Goal: Communication & Community: Answer question/provide support

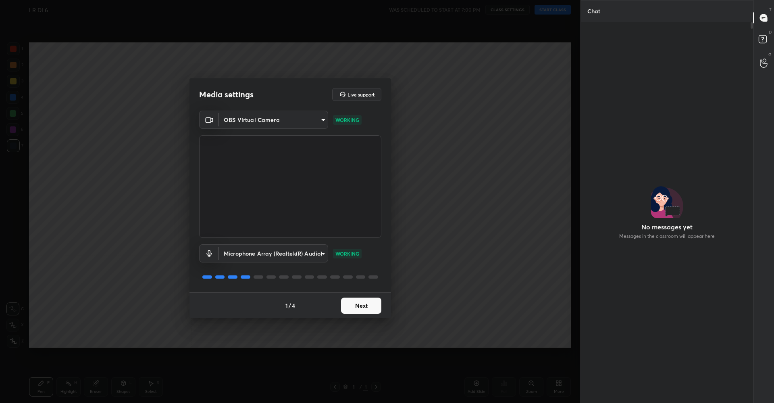
click at [357, 304] on button "Next" at bounding box center [361, 305] width 40 height 16
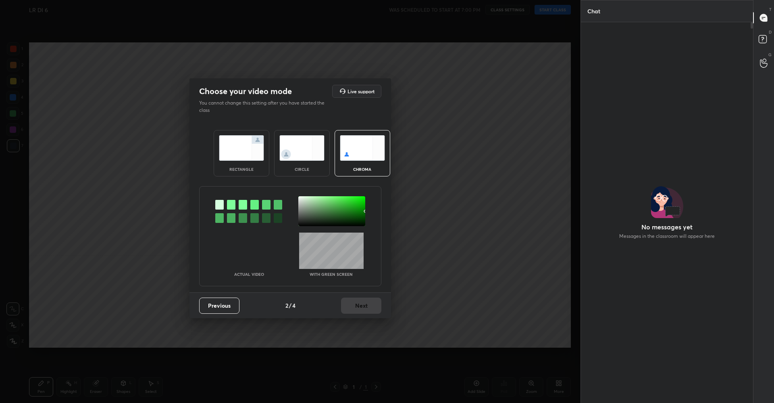
click at [256, 140] on img at bounding box center [241, 147] width 45 height 25
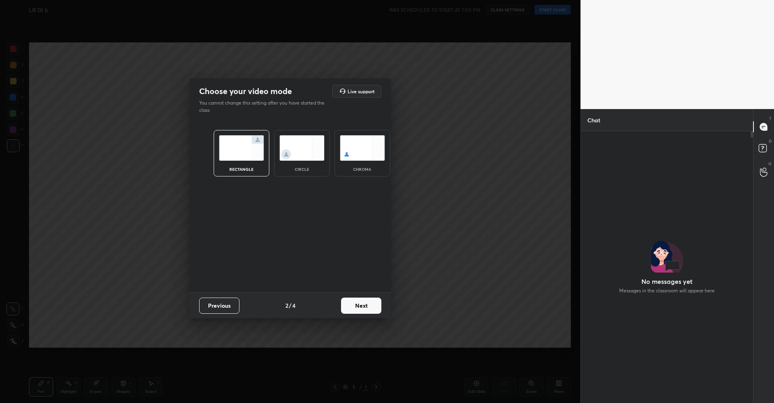
click at [361, 307] on button "Next" at bounding box center [361, 305] width 40 height 16
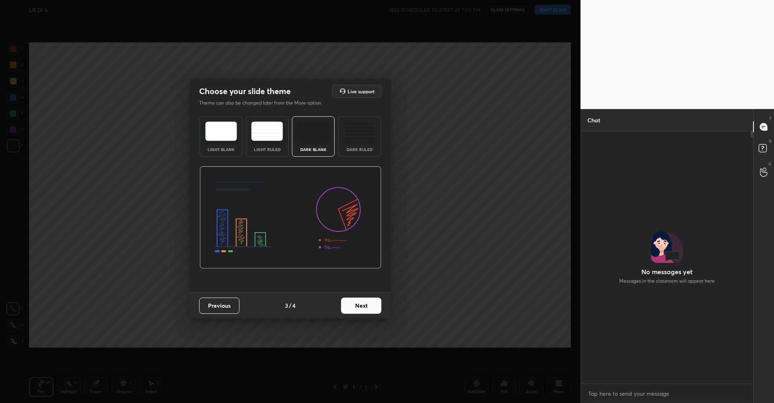
scroll to position [250, 170]
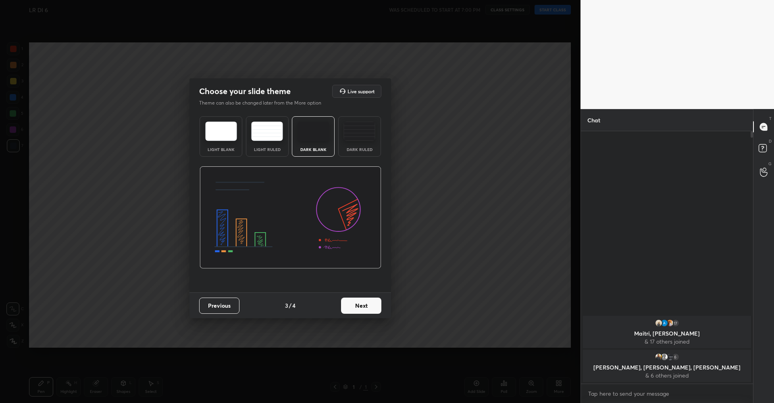
click at [364, 306] on button "Next" at bounding box center [361, 305] width 40 height 16
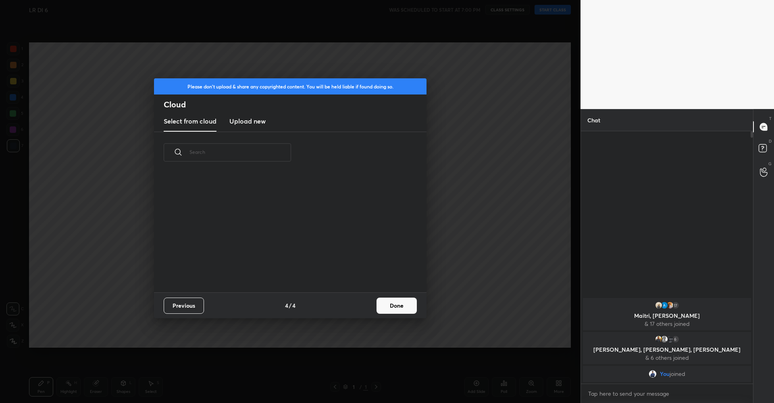
scroll to position [119, 259]
click at [384, 301] on button "Done" at bounding box center [397, 305] width 40 height 16
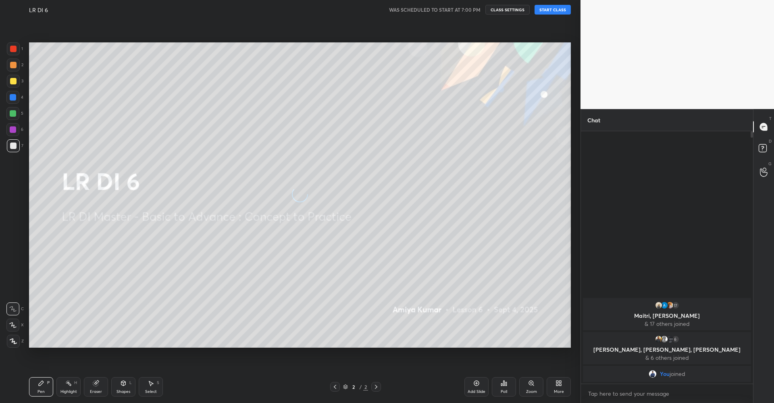
click at [551, 10] on button "START CLASS" at bounding box center [553, 10] width 36 height 10
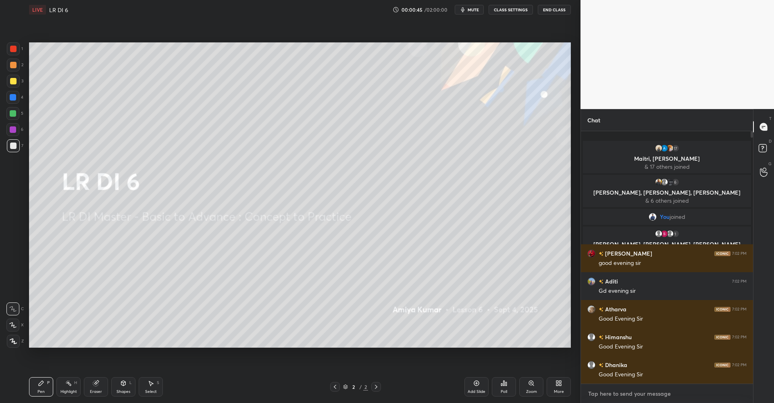
type textarea "x"
click at [650, 393] on textarea at bounding box center [667, 393] width 159 height 13
type textarea "C"
type textarea "x"
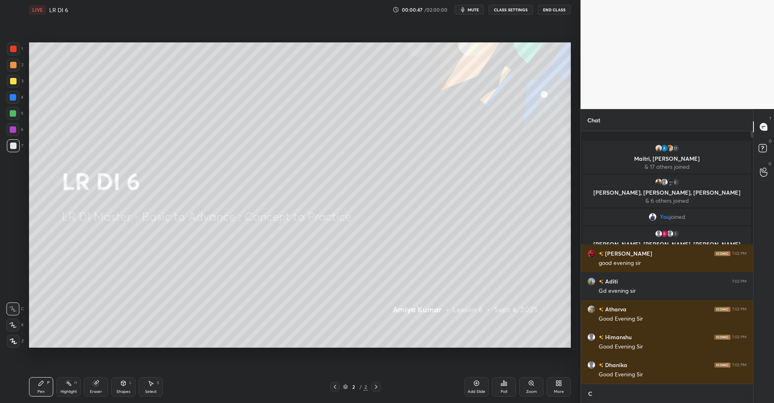
type textarea "Cl"
type textarea "x"
type textarea "Clo"
type textarea "x"
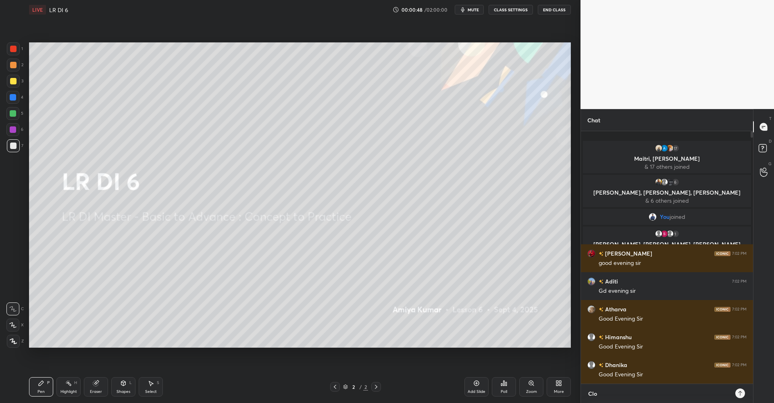
type textarea "Cloa"
type textarea "x"
type textarea "Cloas"
type textarea "x"
type textarea "Cloase"
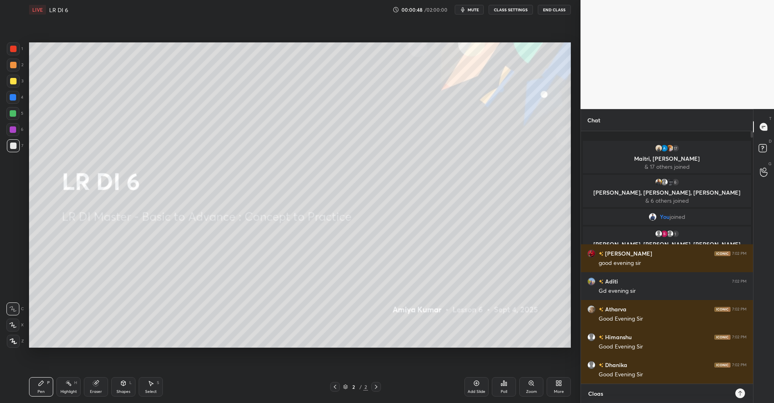
type textarea "x"
type textarea "Cloas"
type textarea "x"
type textarea "Cloa"
type textarea "x"
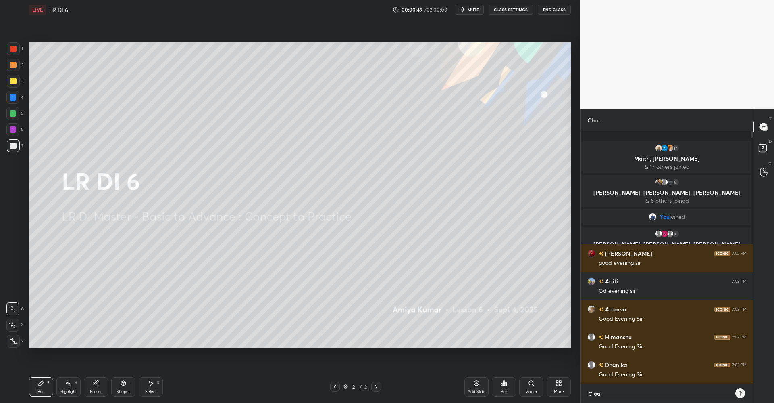
type textarea "Clo"
type textarea "x"
type textarea "Clos"
type textarea "x"
type textarea "Close"
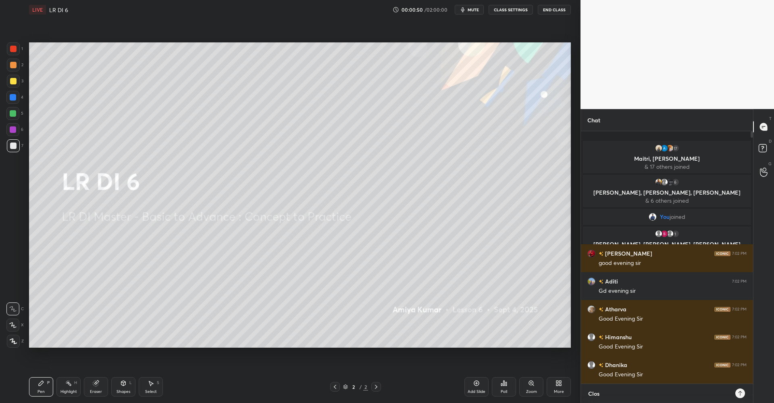
type textarea "x"
type textarea "Close"
type textarea "x"
type textarea "Close T"
type textarea "x"
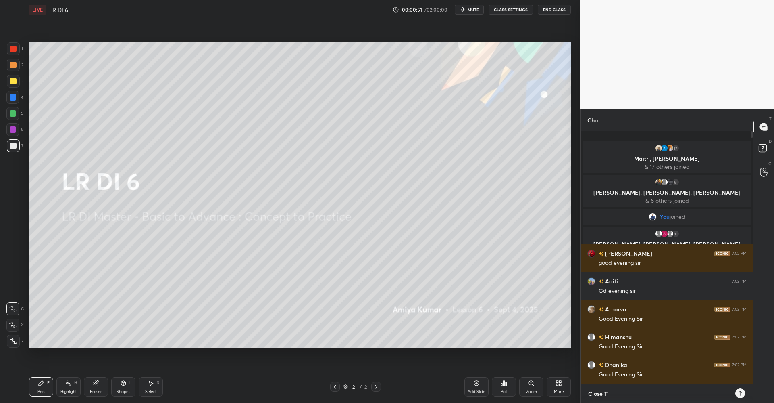
type textarea "Close TG"
type textarea "x"
type textarea "Close TG"
type textarea "x"
type textarea "Close TG :"
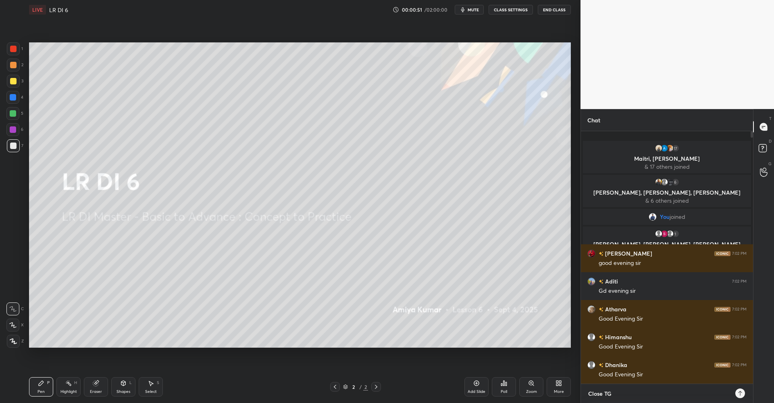
type textarea "x"
type textarea "Close TG :"
type textarea "x"
paste textarea "[URL][DOMAIN_NAME]"
type textarea "Close TG : [URL][DOMAIN_NAME]"
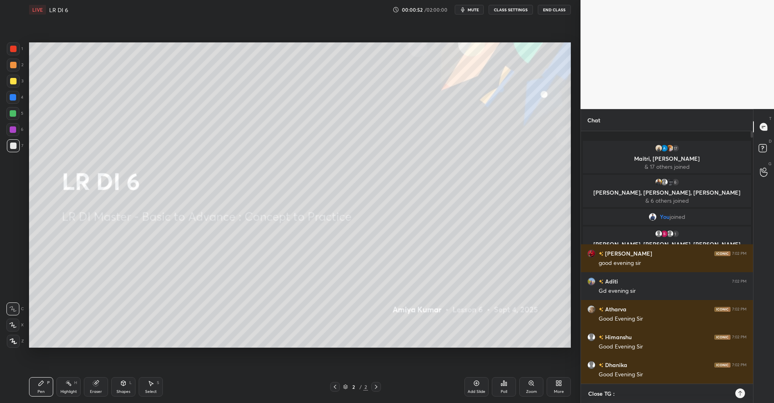
type textarea "x"
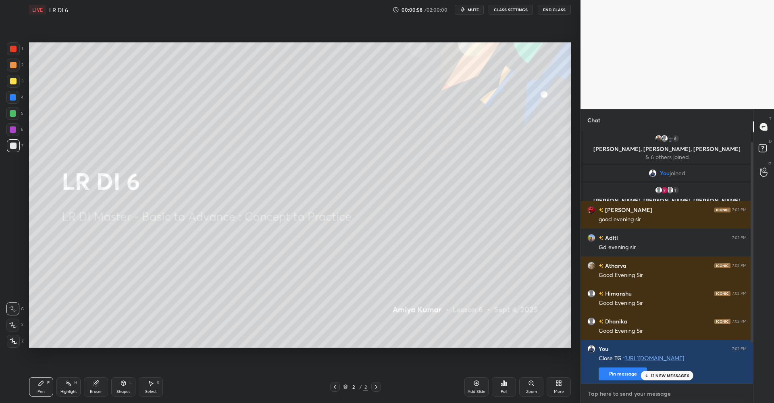
scroll to position [65, 0]
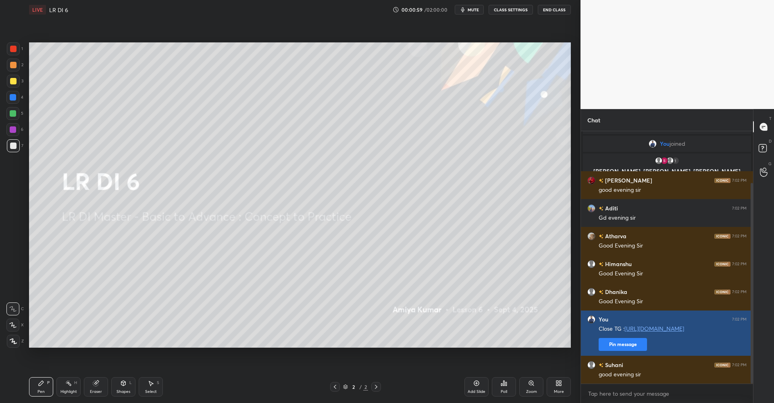
click at [628, 345] on button "Pin message" at bounding box center [623, 344] width 48 height 13
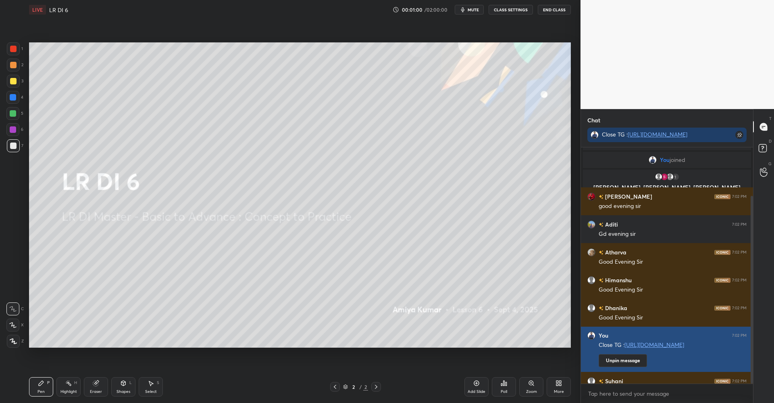
scroll to position [253, 170]
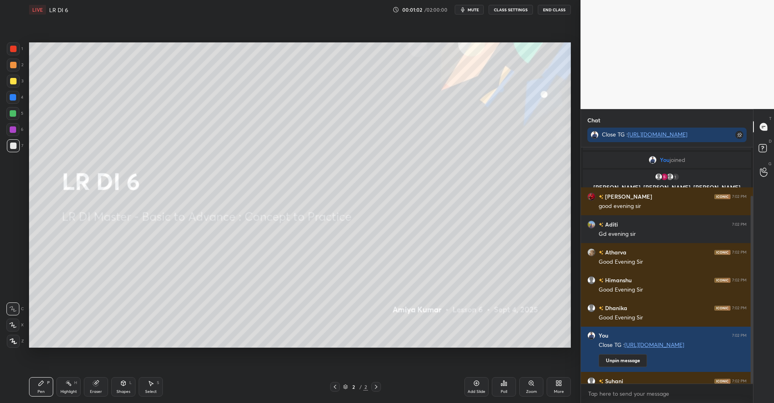
click at [14, 81] on div at bounding box center [13, 81] width 6 height 6
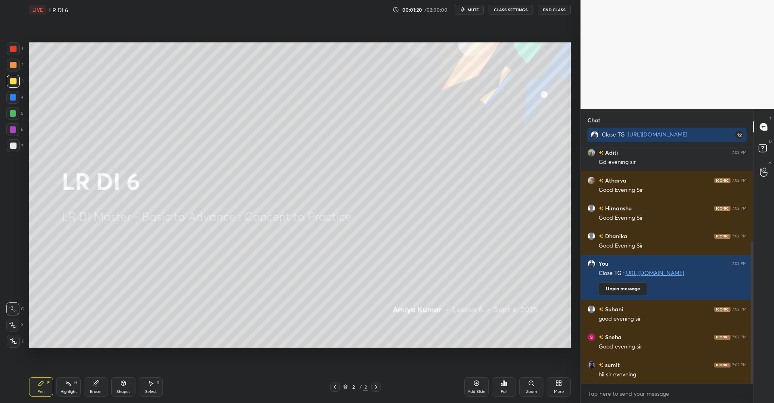
scroll to position [156, 0]
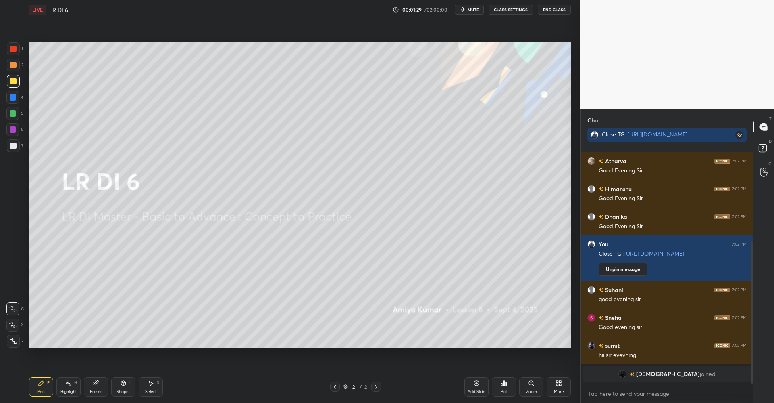
click at [13, 147] on div at bounding box center [13, 145] width 6 height 6
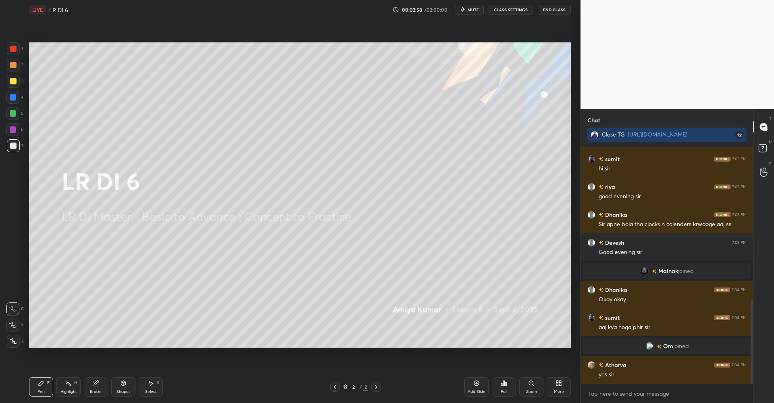
scroll to position [414, 0]
click at [563, 386] on div "More" at bounding box center [559, 386] width 24 height 19
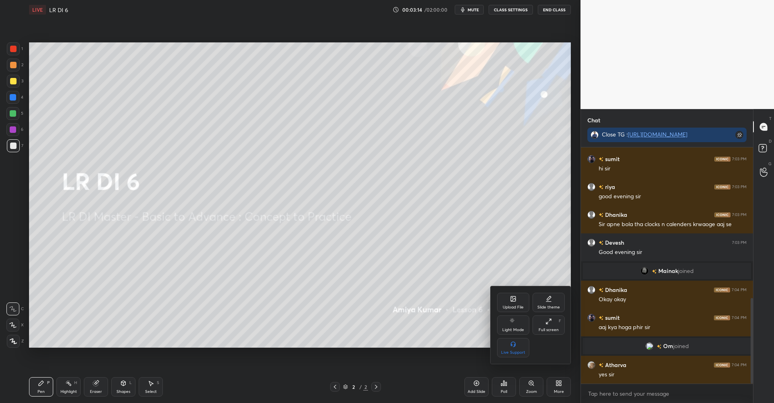
click at [517, 305] on div "Upload File" at bounding box center [513, 307] width 21 height 4
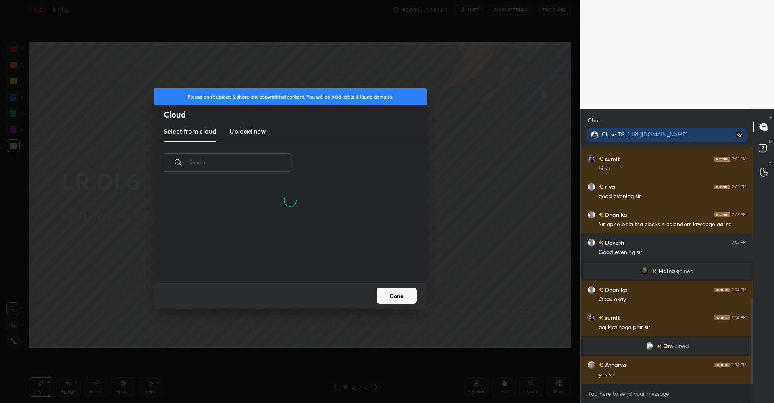
click at [250, 132] on h3 "Upload new" at bounding box center [248, 131] width 36 height 10
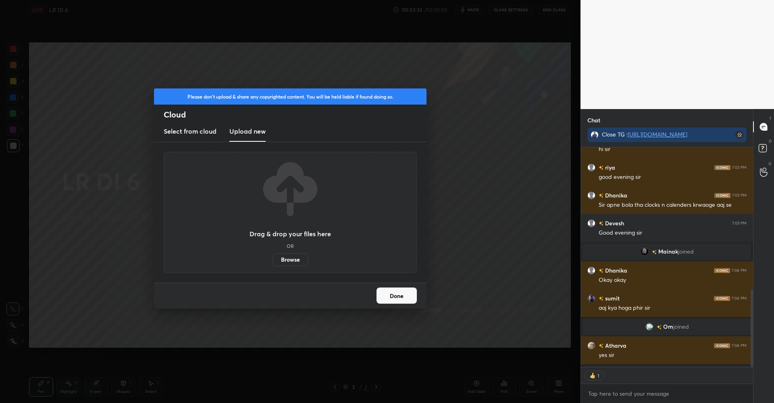
scroll to position [460, 0]
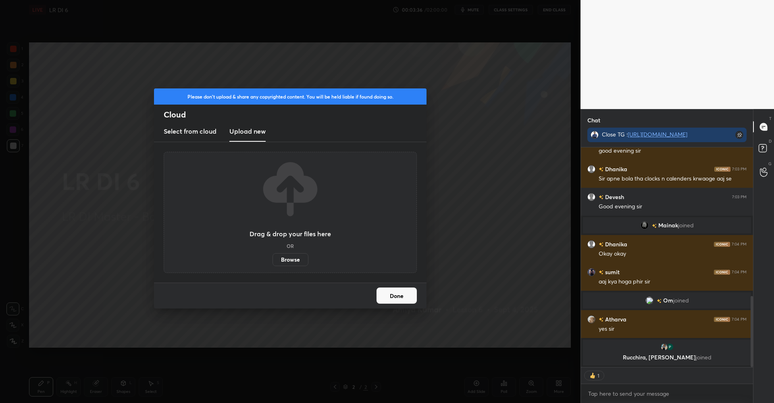
click at [290, 259] on label "Browse" at bounding box center [291, 259] width 36 height 13
click at [273, 259] on input "Browse" at bounding box center [273, 259] width 0 height 13
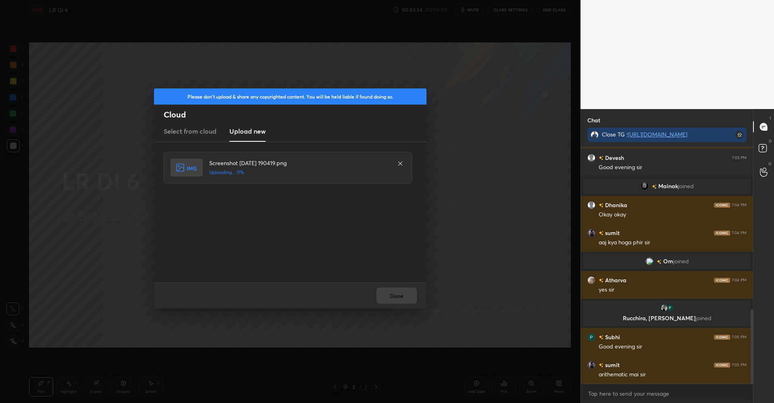
scroll to position [516, 0]
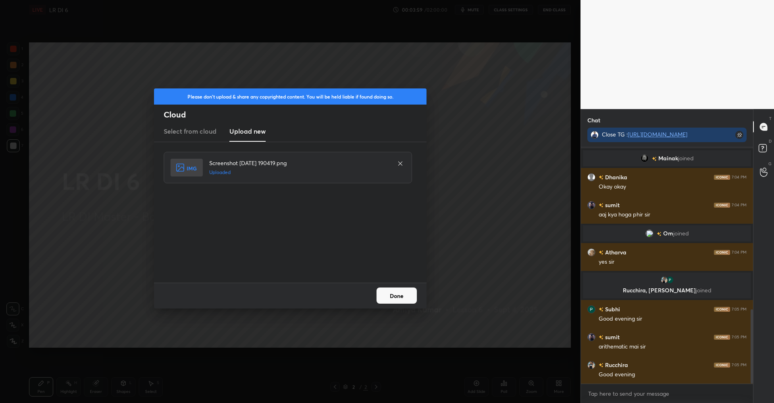
click at [389, 295] on button "Done" at bounding box center [397, 295] width 40 height 16
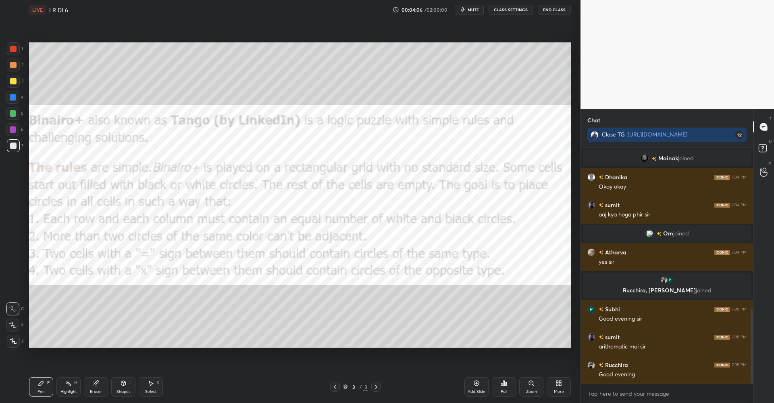
scroll to position [543, 0]
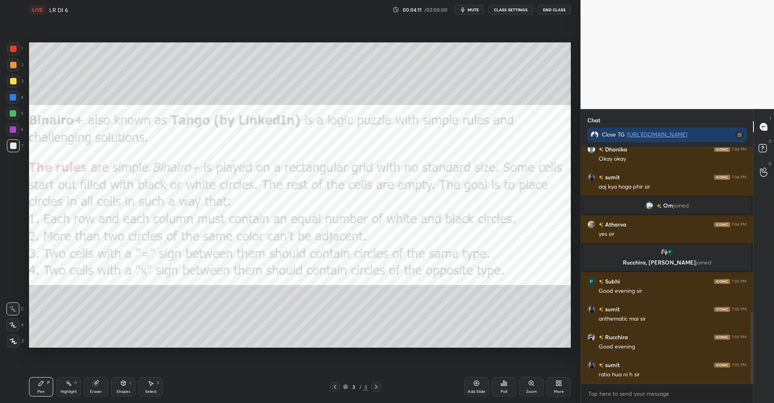
click at [12, 46] on div at bounding box center [13, 49] width 6 height 6
click at [126, 387] on div "Shapes L" at bounding box center [123, 386] width 24 height 19
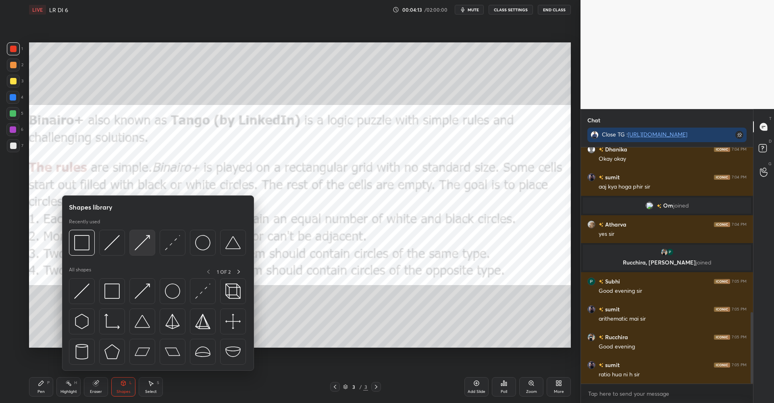
click at [139, 242] on img at bounding box center [142, 242] width 15 height 15
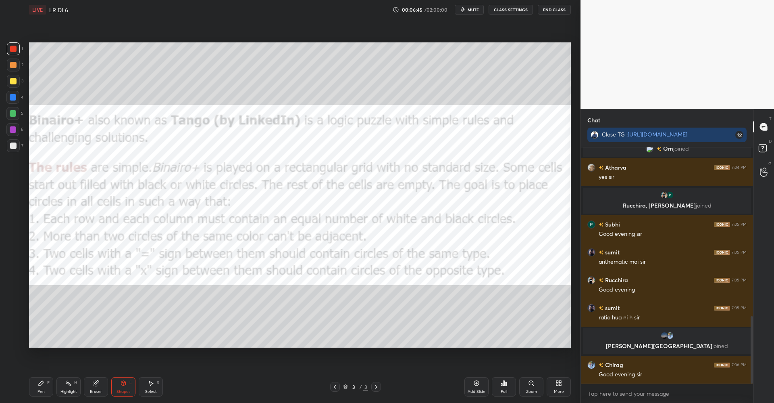
scroll to position [589, 0]
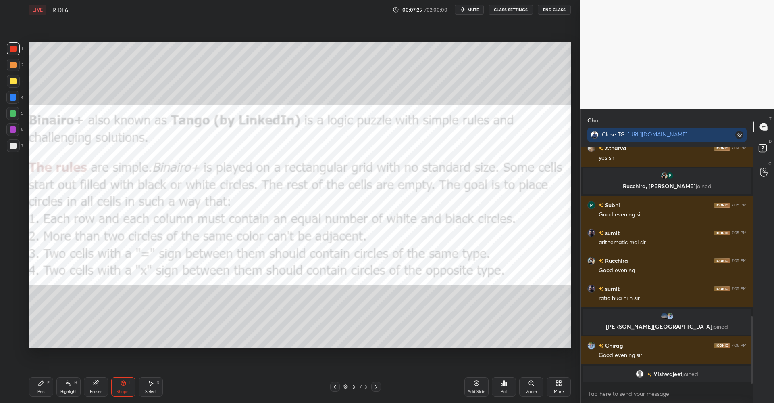
click at [43, 380] on icon at bounding box center [41, 383] width 6 height 6
click at [17, 82] on div at bounding box center [13, 81] width 13 height 13
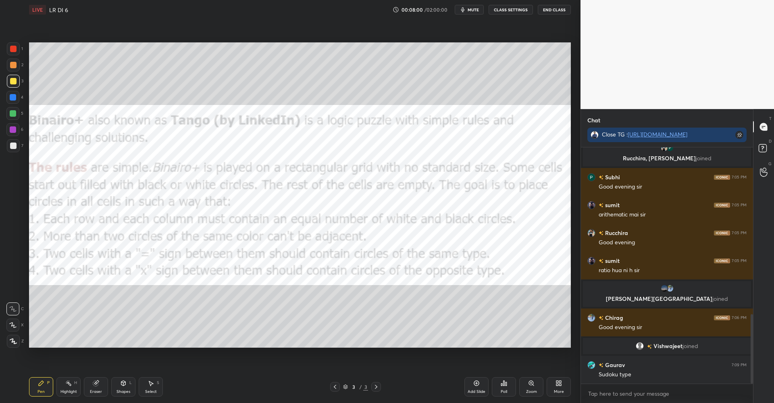
scroll to position [569, 0]
click at [553, 383] on div "More" at bounding box center [559, 386] width 24 height 19
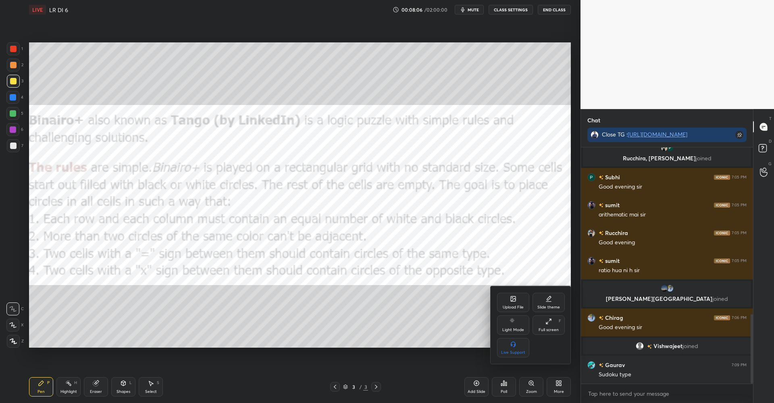
click at [516, 305] on div "Upload File" at bounding box center [513, 307] width 21 height 4
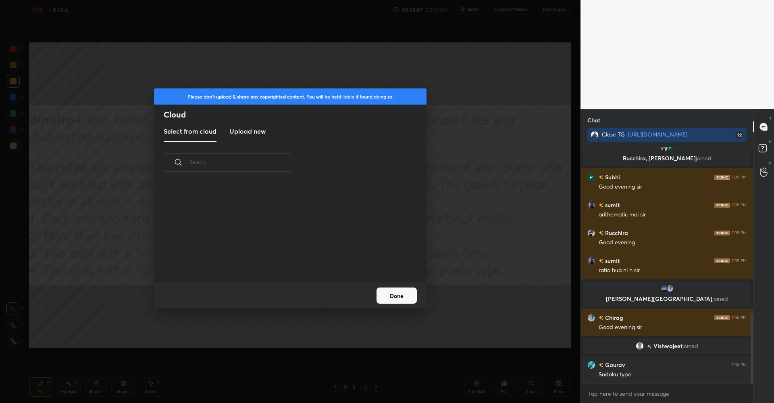
scroll to position [99, 259]
click at [256, 132] on h3 "Upload new" at bounding box center [248, 131] width 36 height 10
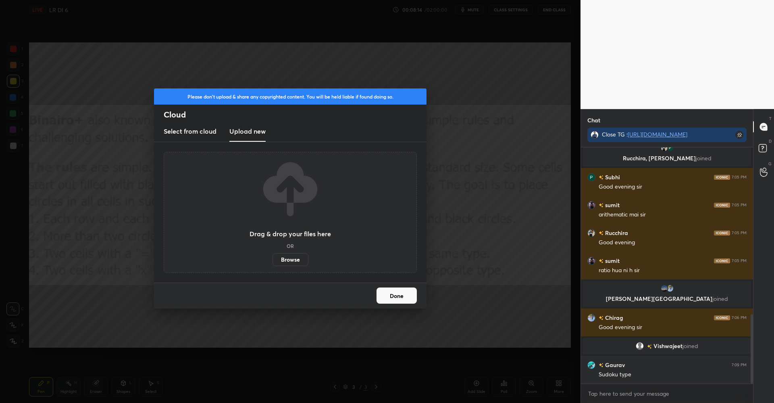
click at [293, 259] on label "Browse" at bounding box center [291, 259] width 36 height 13
click at [273, 259] on input "Browse" at bounding box center [273, 259] width 0 height 13
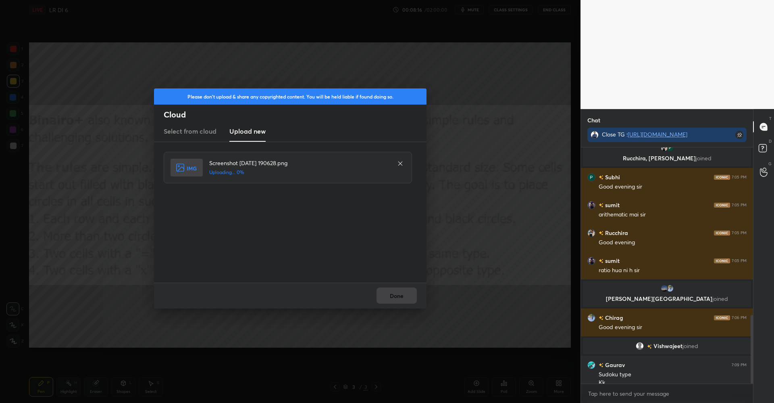
scroll to position [577, 0]
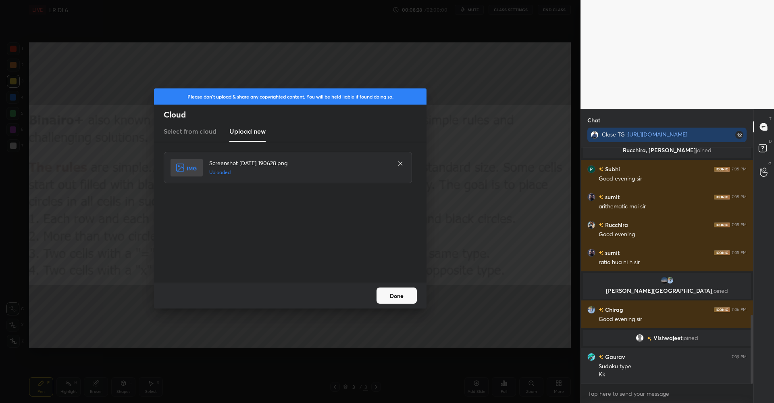
click at [387, 292] on button "Done" at bounding box center [397, 295] width 40 height 16
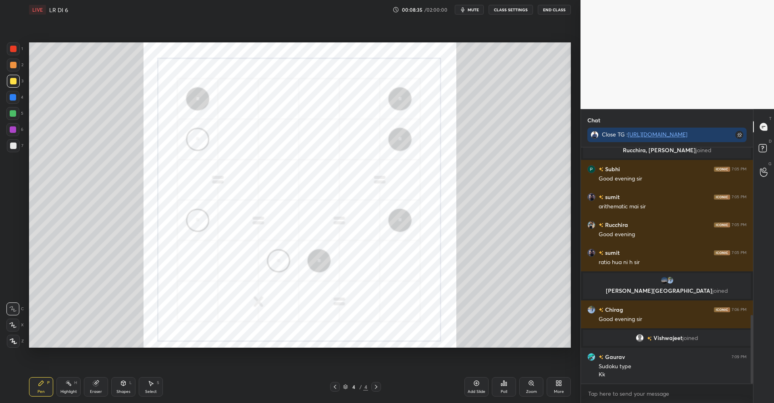
click at [18, 52] on div at bounding box center [13, 48] width 13 height 13
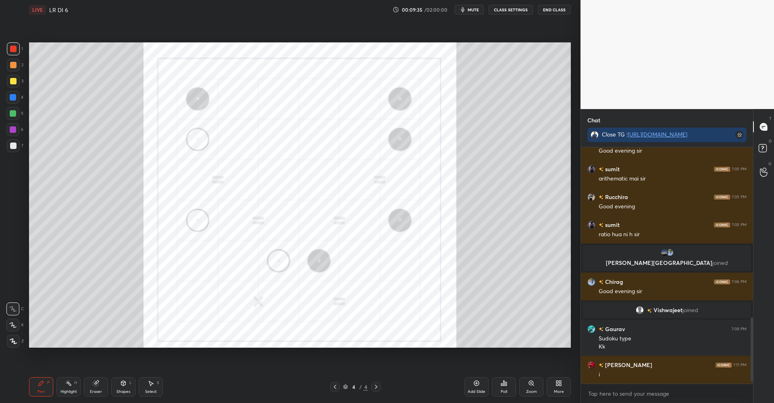
scroll to position [632, 0]
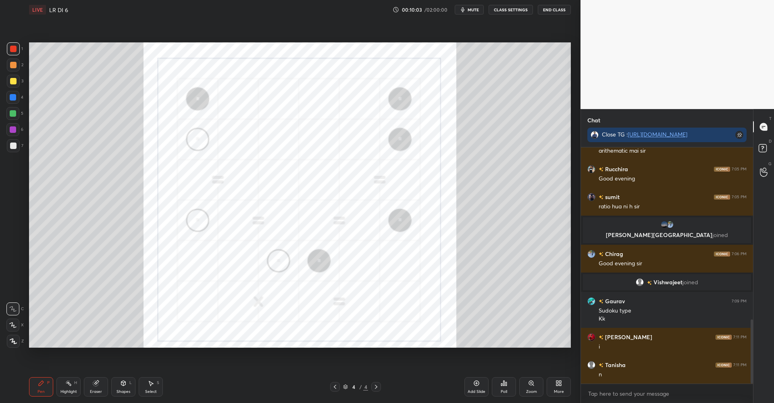
click at [97, 382] on icon at bounding box center [96, 382] width 4 height 4
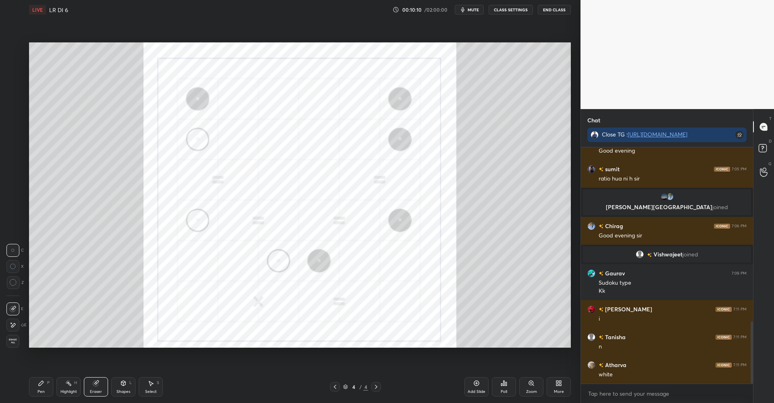
click at [47, 374] on div "Pen P Highlight H Eraser Shapes L Select S 4 / 4 Add Slide Poll Zoom More" at bounding box center [300, 386] width 542 height 32
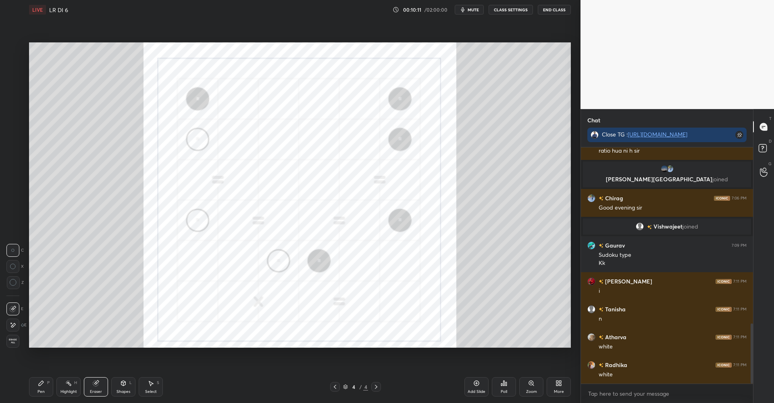
click at [43, 386] on div "Pen P" at bounding box center [41, 386] width 24 height 19
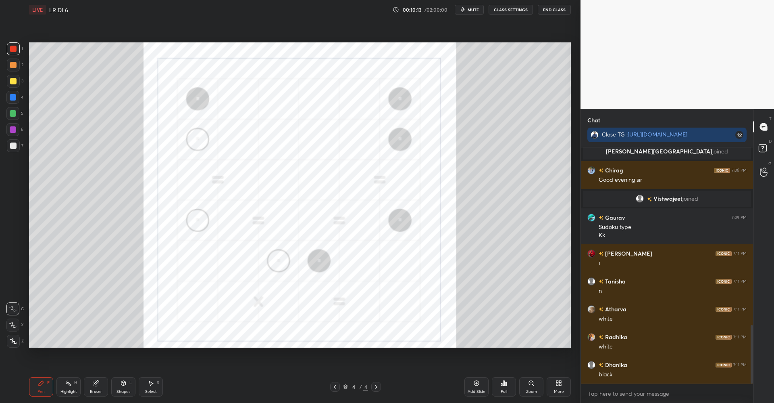
click at [15, 114] on div at bounding box center [13, 113] width 6 height 6
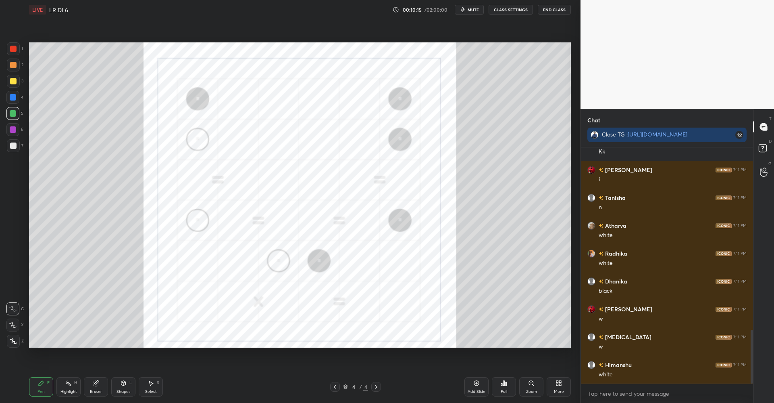
scroll to position [855, 0]
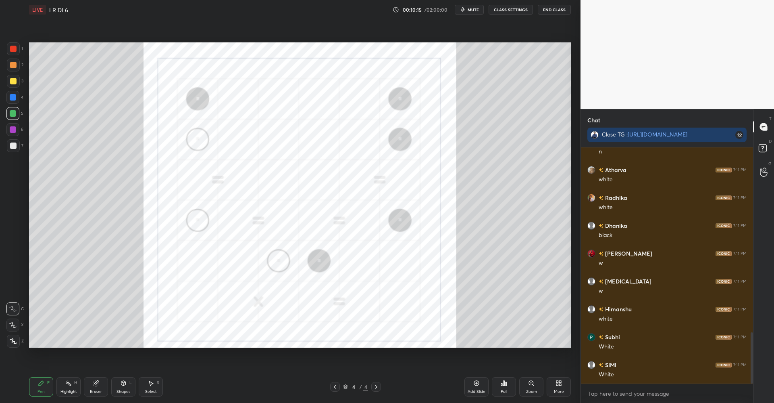
click at [8, 342] on div at bounding box center [13, 340] width 13 height 13
click at [97, 382] on icon at bounding box center [96, 382] width 4 height 4
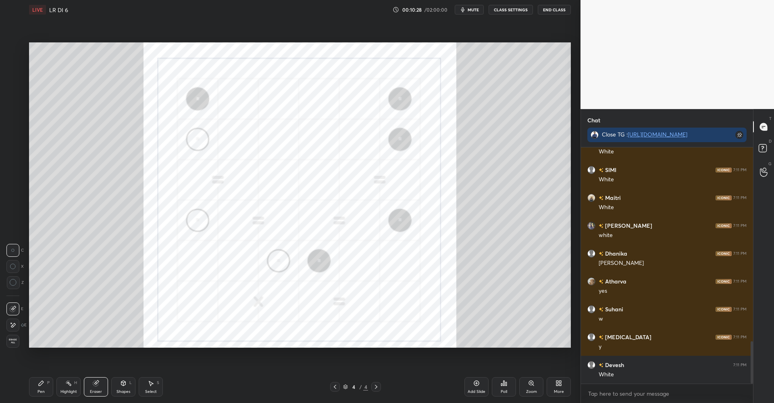
scroll to position [1078, 0]
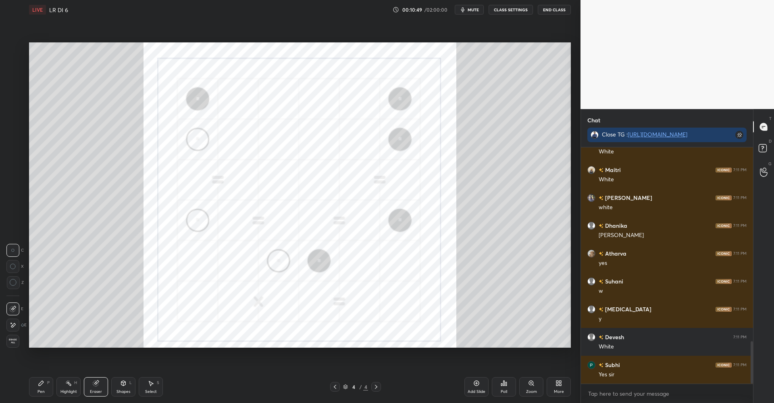
click at [96, 381] on icon at bounding box center [95, 382] width 5 height 5
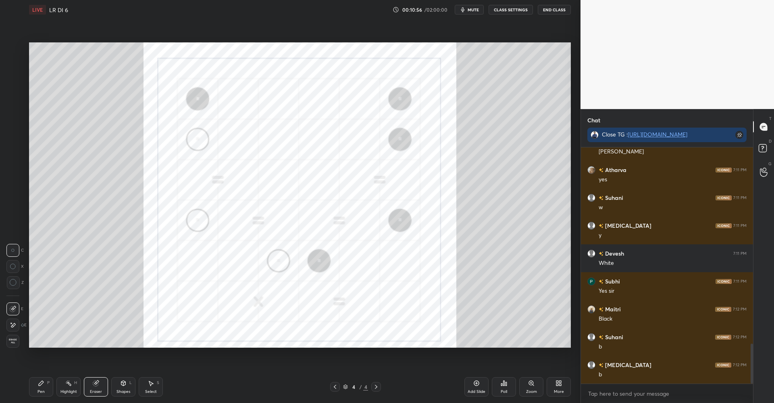
scroll to position [1189, 0]
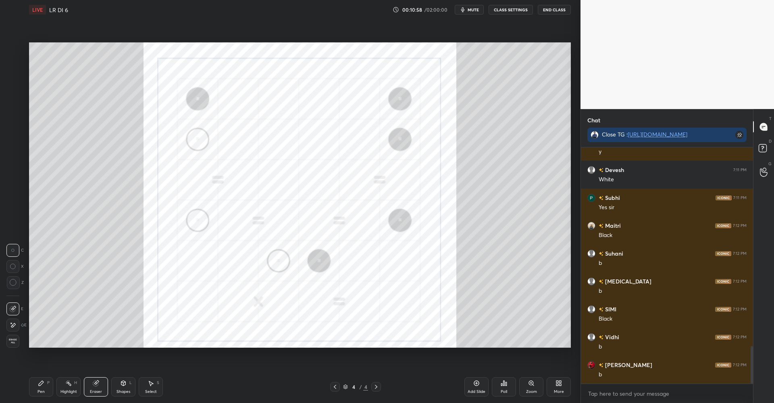
click at [42, 383] on icon at bounding box center [41, 382] width 5 height 5
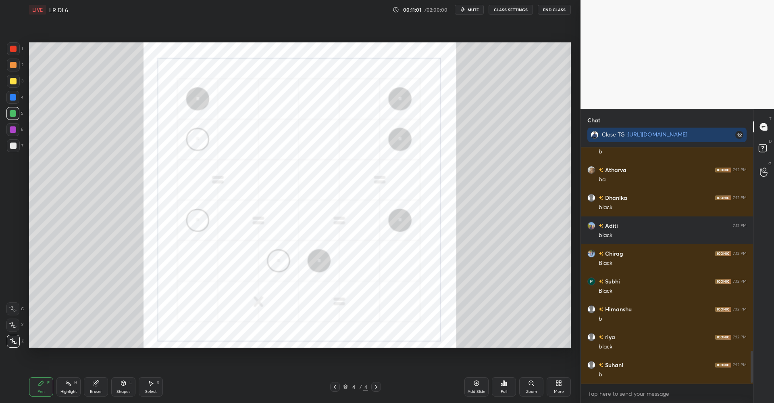
scroll to position [1515, 0]
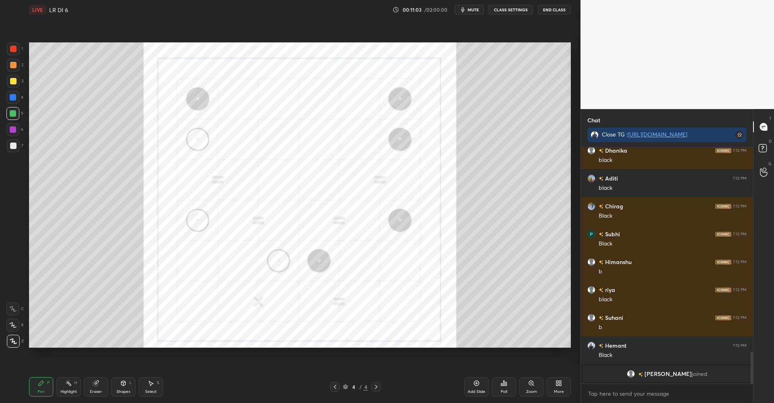
click at [14, 98] on div at bounding box center [13, 97] width 6 height 6
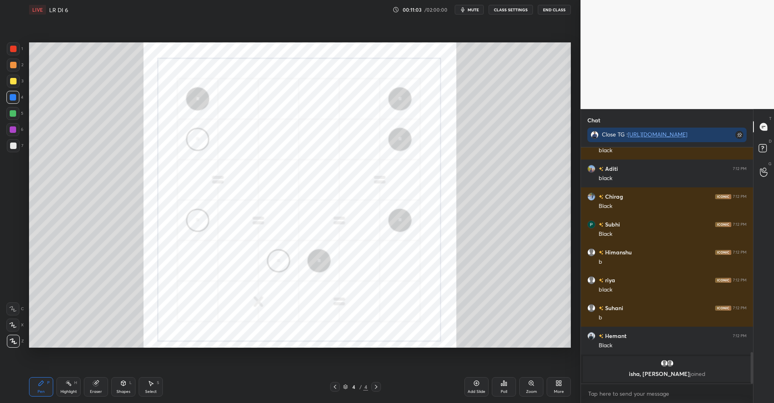
click at [13, 114] on div at bounding box center [13, 113] width 6 height 6
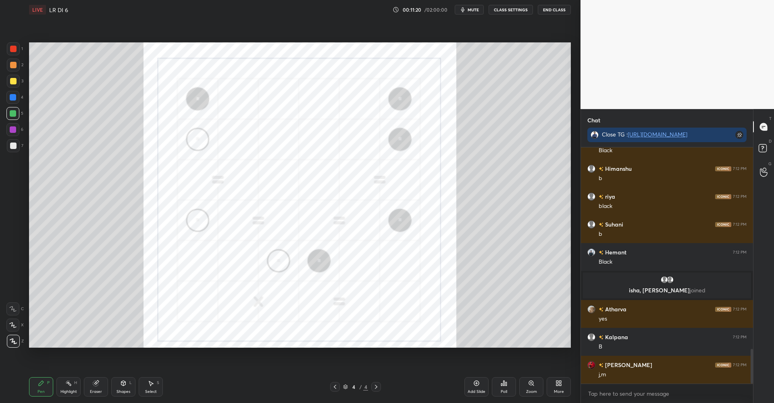
scroll to position [1389, 0]
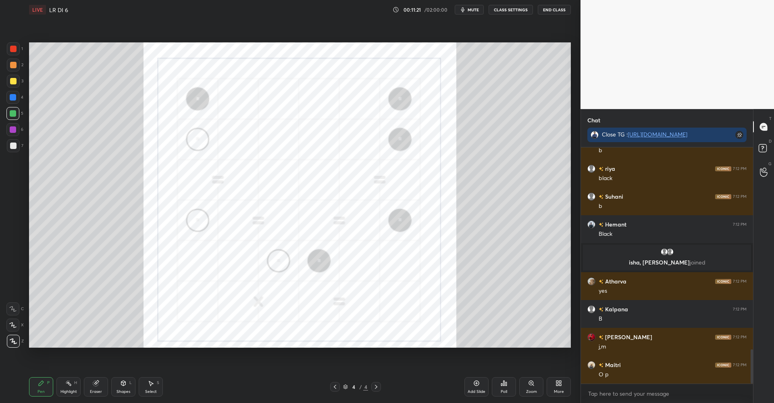
click at [97, 382] on icon at bounding box center [96, 382] width 4 height 4
click at [47, 377] on div "Pen P" at bounding box center [41, 386] width 24 height 19
click at [102, 382] on div "Eraser" at bounding box center [96, 386] width 24 height 19
click at [40, 385] on icon at bounding box center [41, 382] width 5 height 5
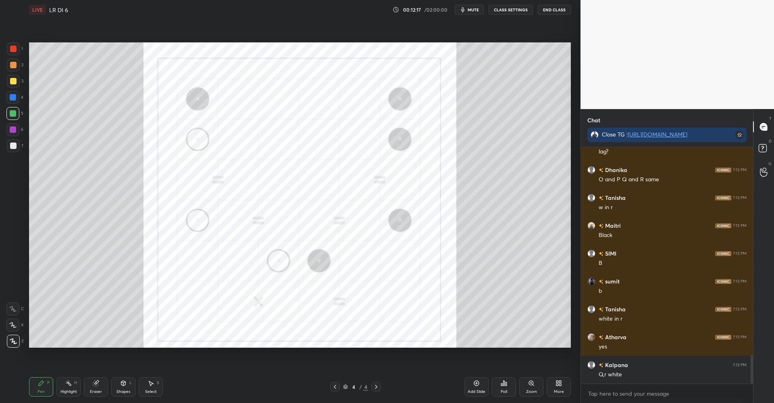
scroll to position [1703, 0]
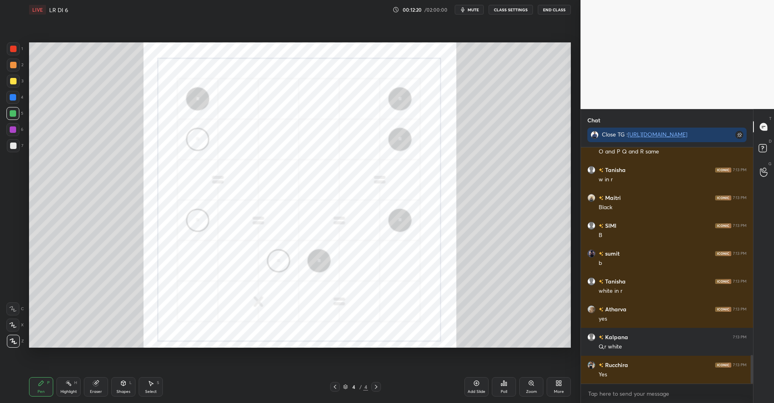
click at [155, 383] on div "Select S" at bounding box center [151, 386] width 24 height 19
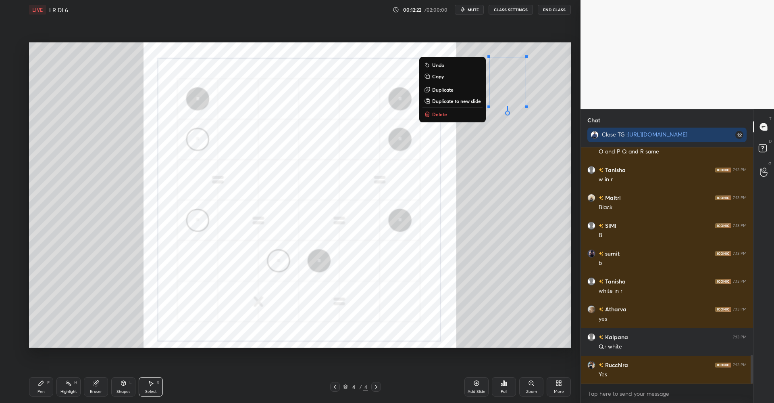
click at [437, 115] on p "Delete" at bounding box center [439, 114] width 15 height 6
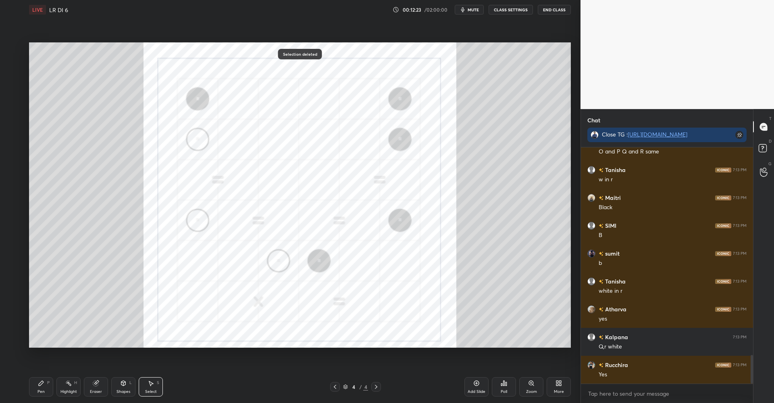
scroll to position [1731, 0]
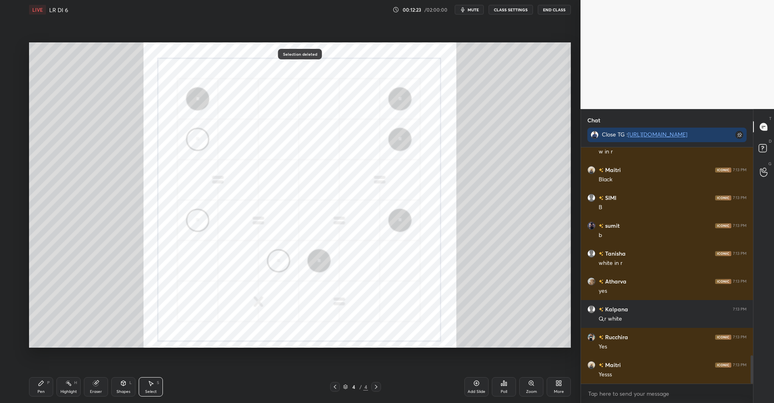
click at [44, 389] on div "Pen" at bounding box center [41, 391] width 7 height 4
click at [96, 389] on div "Eraser" at bounding box center [96, 391] width 12 height 4
click at [46, 385] on div "Pen P" at bounding box center [41, 386] width 24 height 19
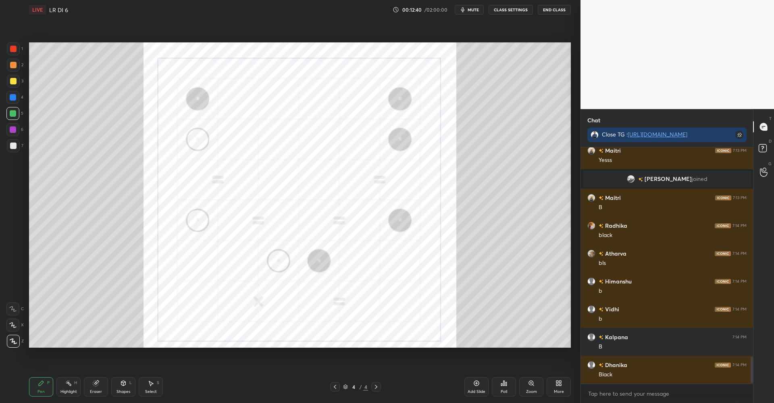
scroll to position [1843, 0]
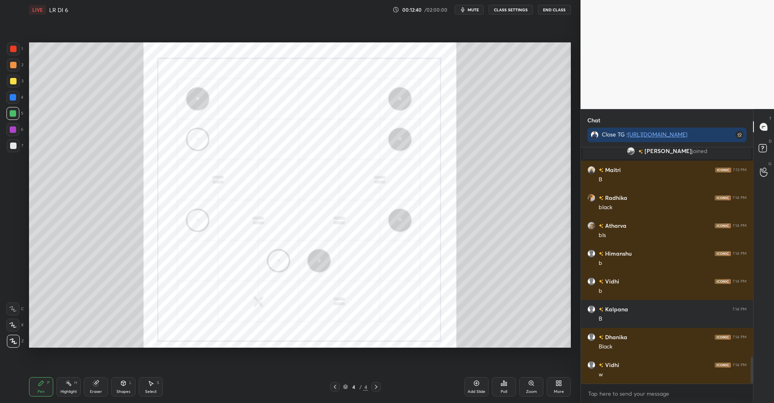
click at [102, 385] on div "Eraser" at bounding box center [96, 386] width 24 height 19
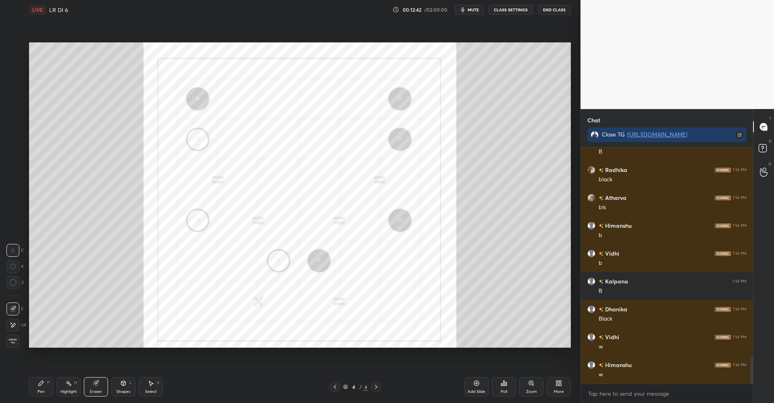
scroll to position [1954, 0]
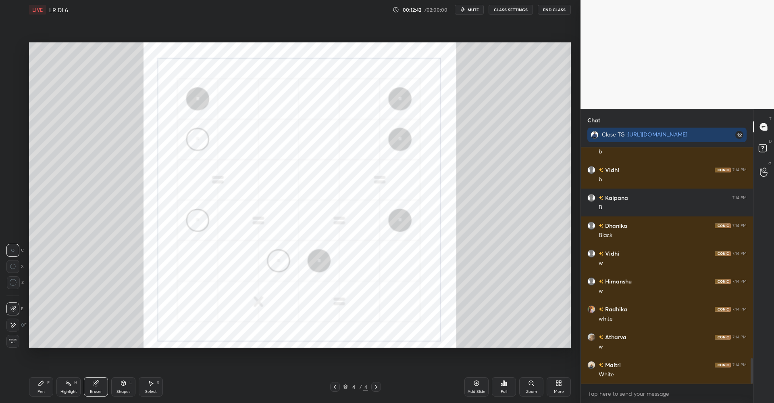
click at [44, 383] on icon at bounding box center [41, 383] width 6 height 6
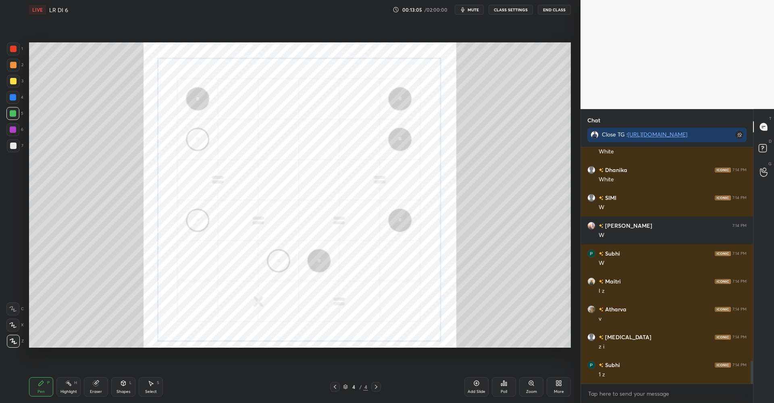
scroll to position [2204, 0]
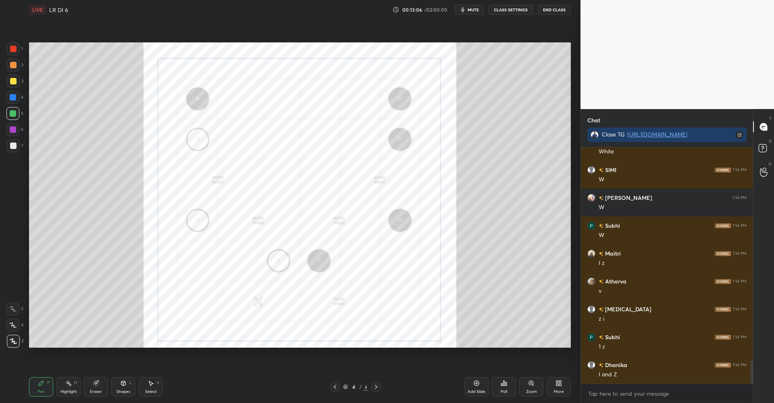
click at [107, 383] on div "Eraser" at bounding box center [96, 386] width 24 height 19
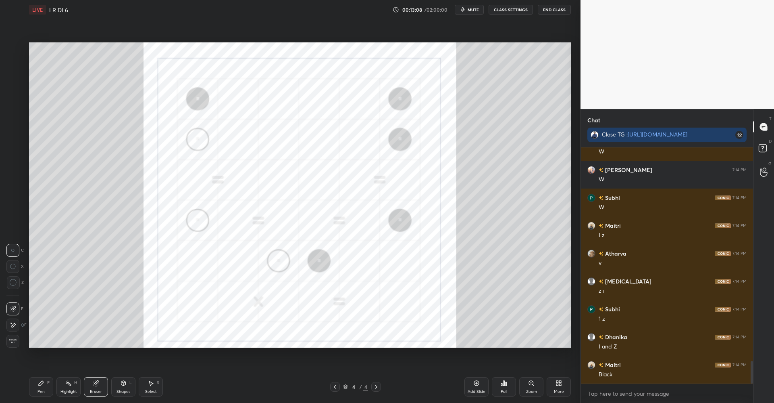
scroll to position [2260, 0]
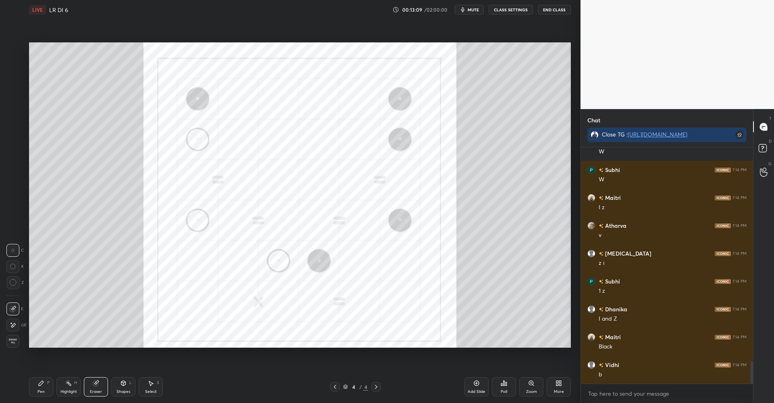
click at [44, 383] on icon at bounding box center [41, 383] width 6 height 6
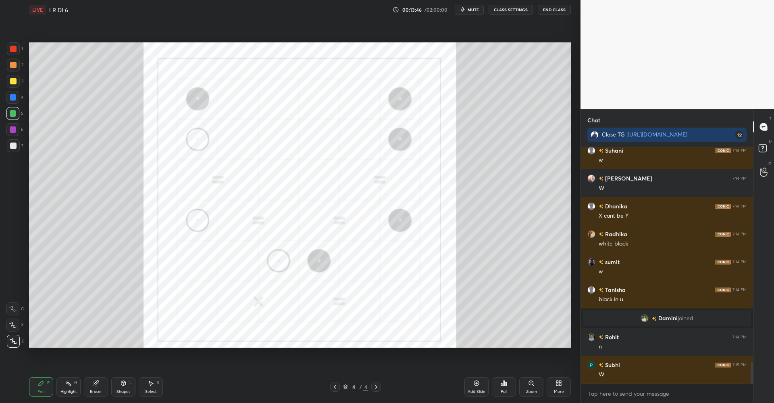
scroll to position [2380, 0]
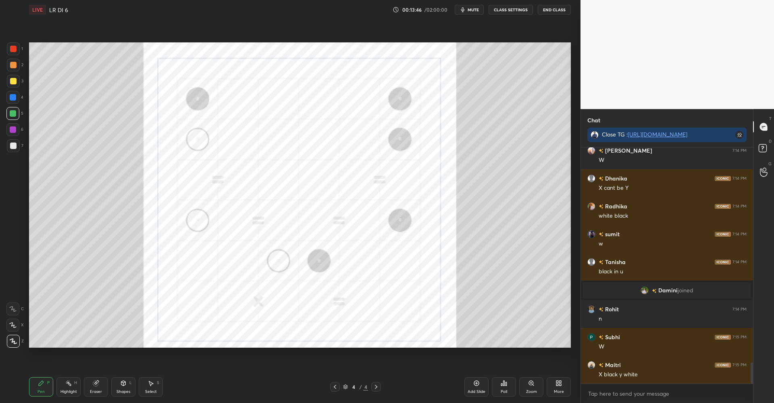
click at [95, 384] on icon at bounding box center [95, 382] width 5 height 5
click at [44, 385] on icon at bounding box center [41, 383] width 6 height 6
click at [98, 387] on div "Eraser" at bounding box center [96, 386] width 24 height 19
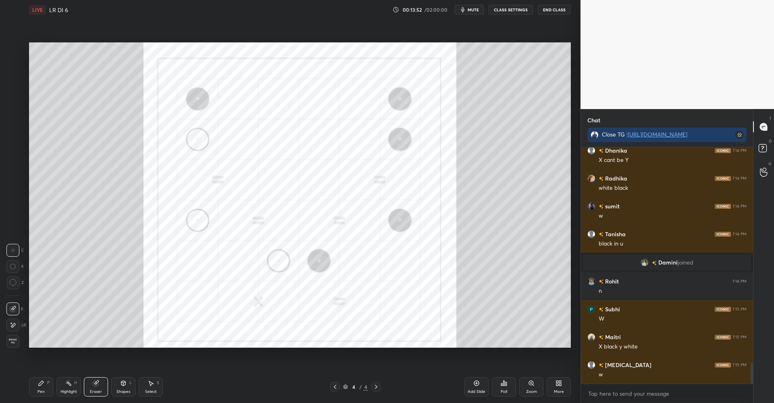
click at [42, 386] on icon at bounding box center [41, 383] width 6 height 6
click at [98, 385] on icon at bounding box center [96, 383] width 6 height 6
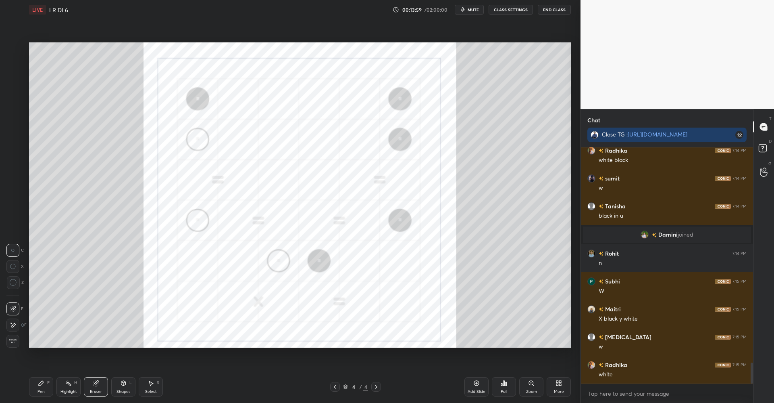
scroll to position [2463, 0]
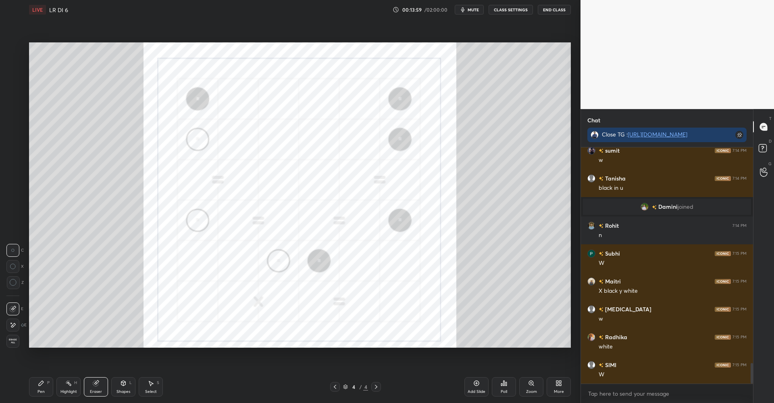
click at [44, 383] on div "Pen P" at bounding box center [41, 386] width 24 height 19
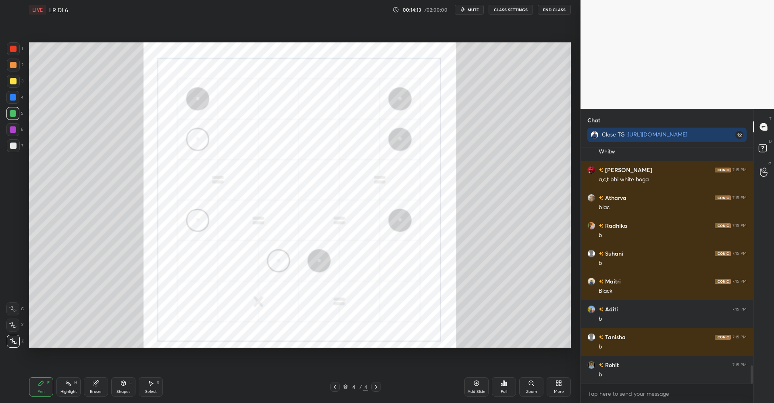
scroll to position [2853, 0]
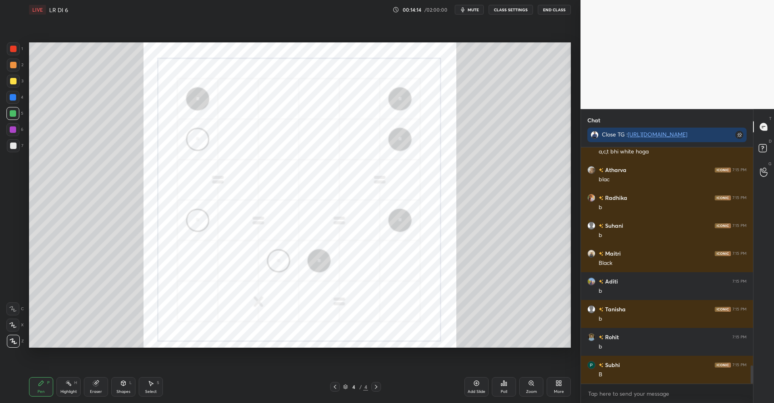
click at [96, 384] on icon at bounding box center [95, 382] width 5 height 5
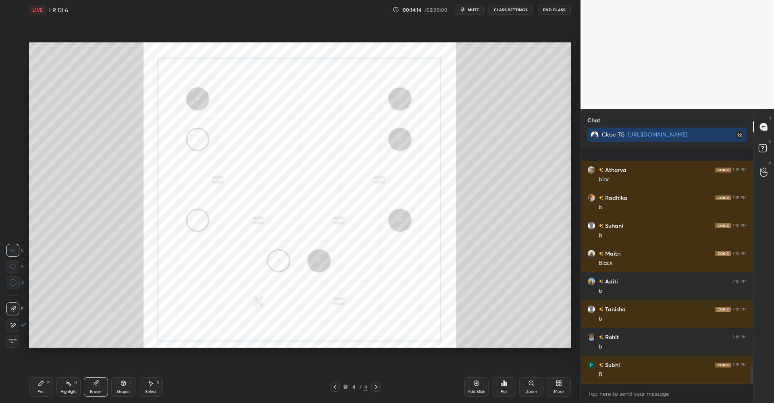
scroll to position [2909, 0]
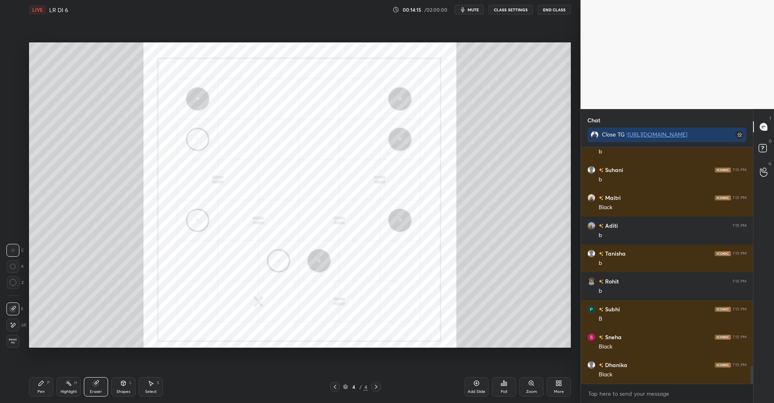
click at [43, 384] on icon at bounding box center [41, 383] width 6 height 6
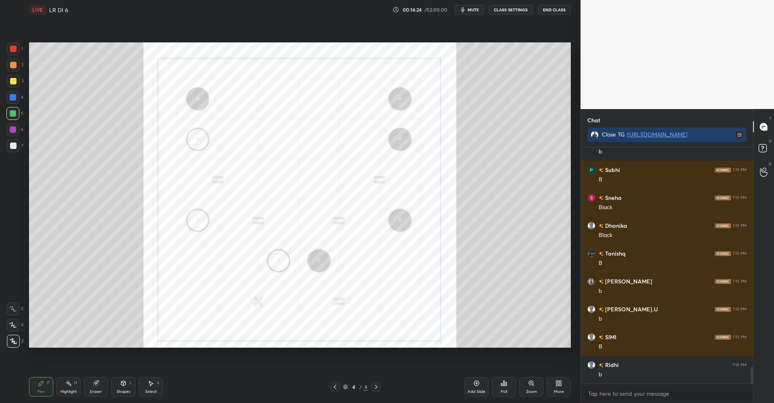
scroll to position [3076, 0]
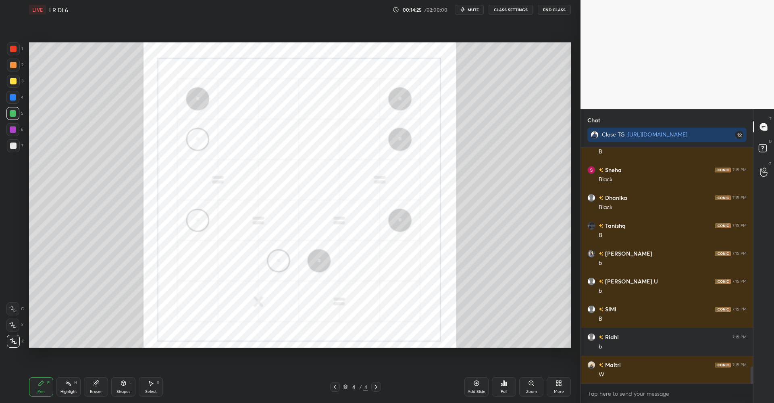
click at [99, 384] on div "Eraser" at bounding box center [96, 386] width 24 height 19
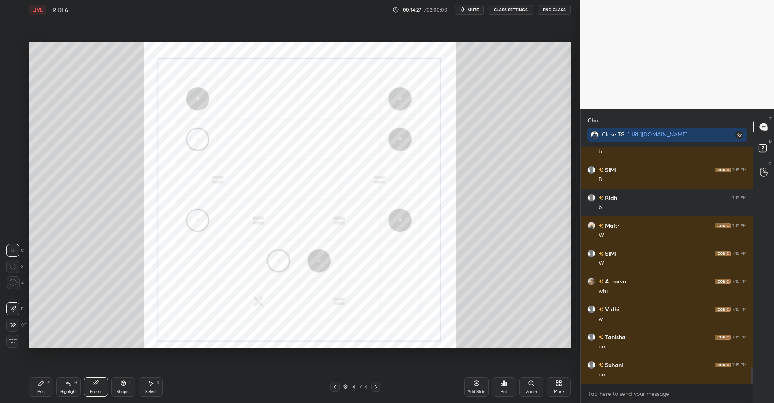
click at [45, 380] on div "Pen P" at bounding box center [41, 386] width 24 height 19
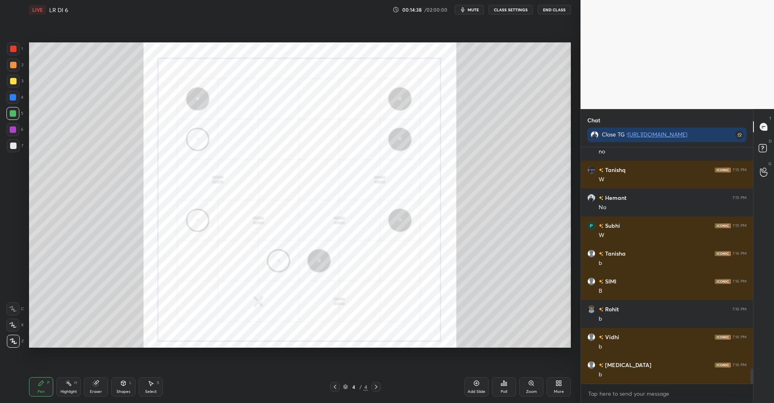
scroll to position [3549, 0]
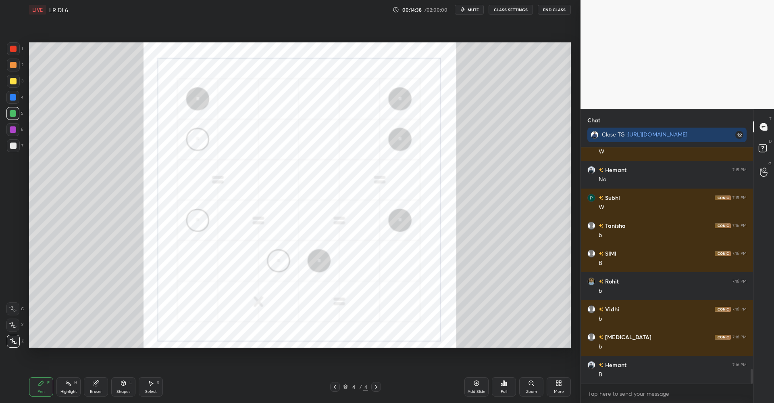
click at [95, 383] on icon at bounding box center [95, 382] width 5 height 5
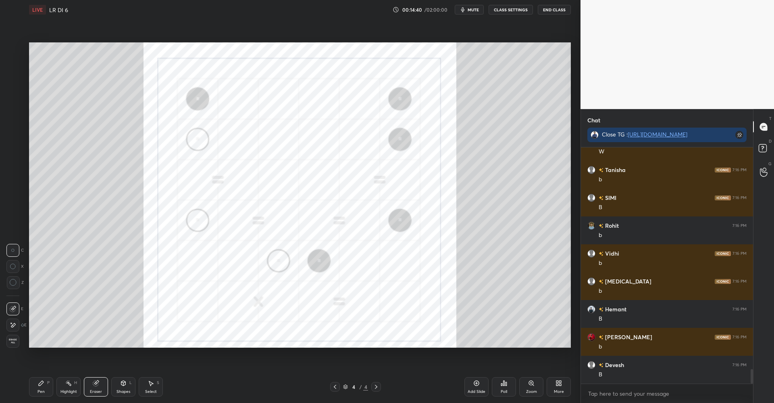
scroll to position [3688, 0]
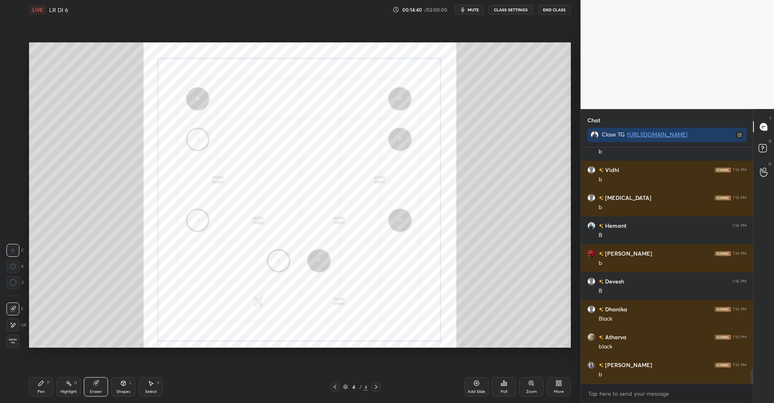
click at [40, 382] on icon at bounding box center [41, 382] width 5 height 5
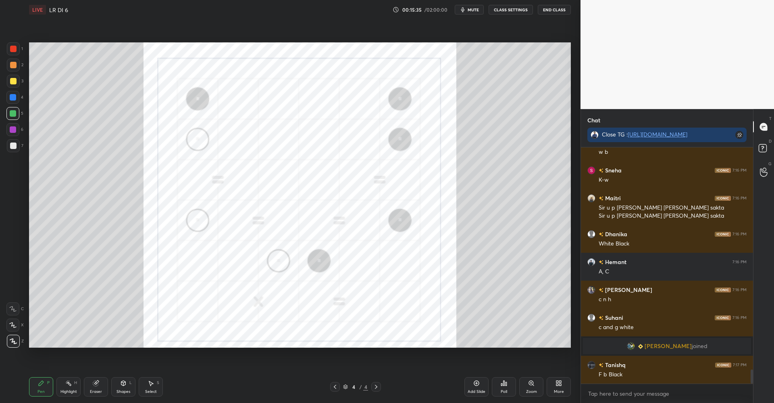
scroll to position [217, 170]
click at [71, 387] on div "Highlight H" at bounding box center [68, 386] width 24 height 19
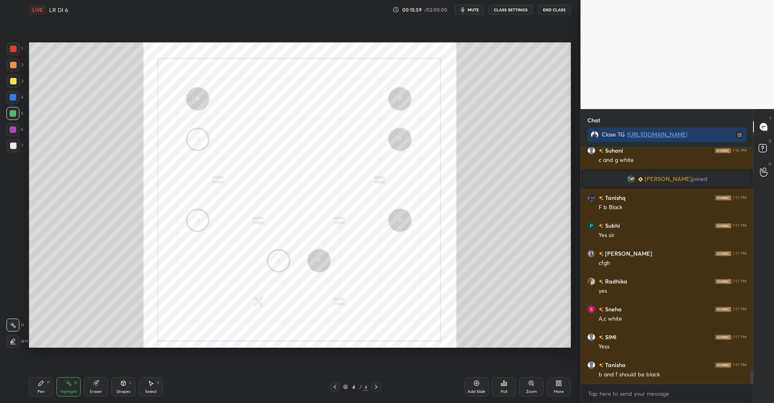
scroll to position [3951, 0]
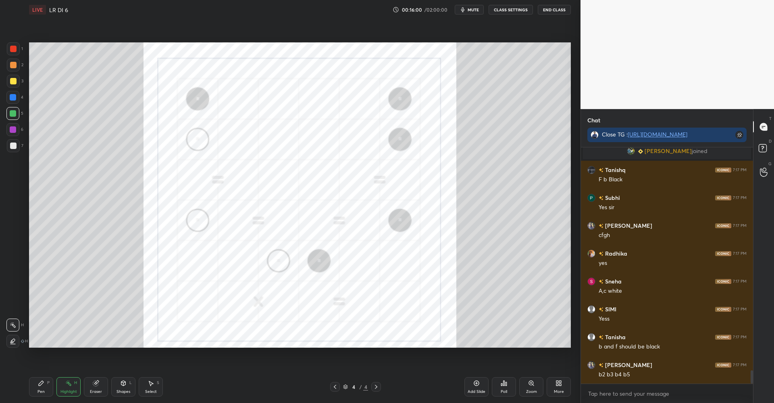
click at [101, 382] on div "Eraser" at bounding box center [96, 386] width 24 height 19
click at [154, 384] on icon at bounding box center [151, 383] width 6 height 6
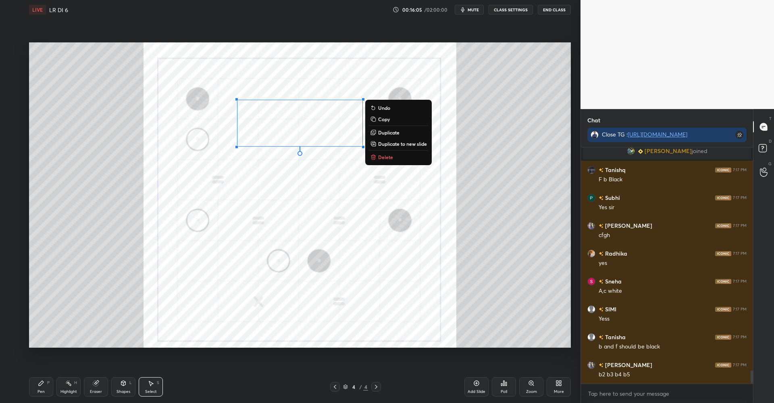
click at [381, 156] on p "Delete" at bounding box center [385, 157] width 15 height 6
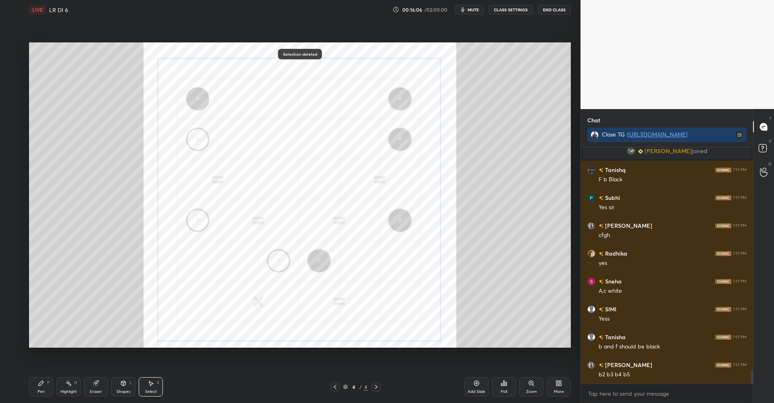
click at [50, 388] on div "Pen P" at bounding box center [41, 386] width 24 height 19
click at [18, 50] on div at bounding box center [13, 48] width 13 height 13
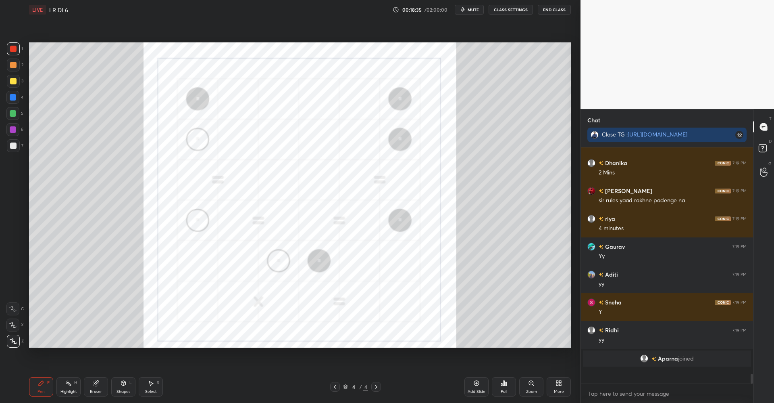
scroll to position [5120, 0]
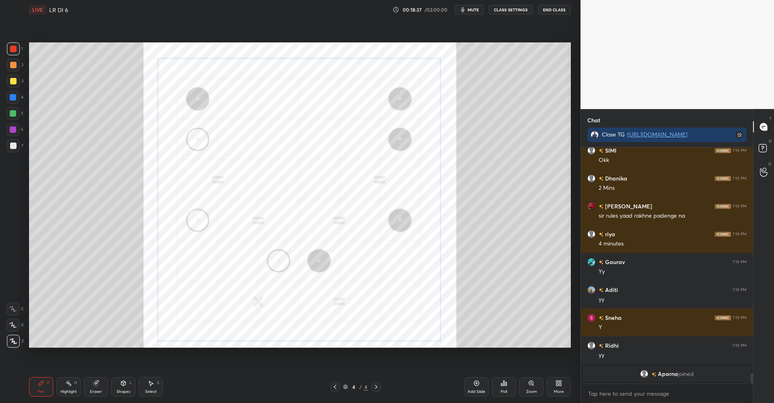
click at [560, 391] on div "More" at bounding box center [559, 391] width 10 height 4
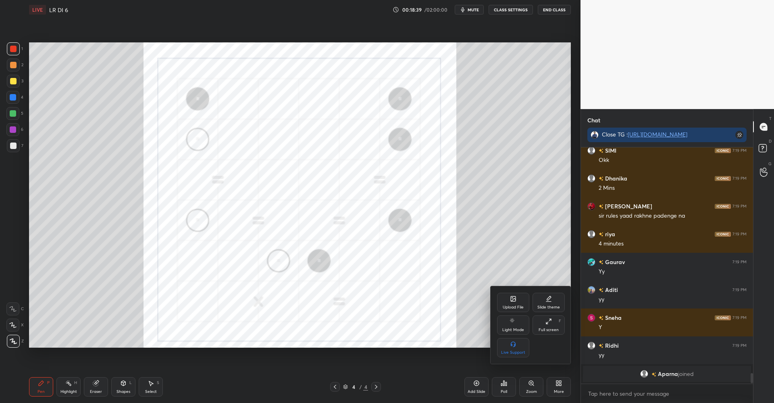
click at [516, 305] on div "Upload File" at bounding box center [513, 307] width 21 height 4
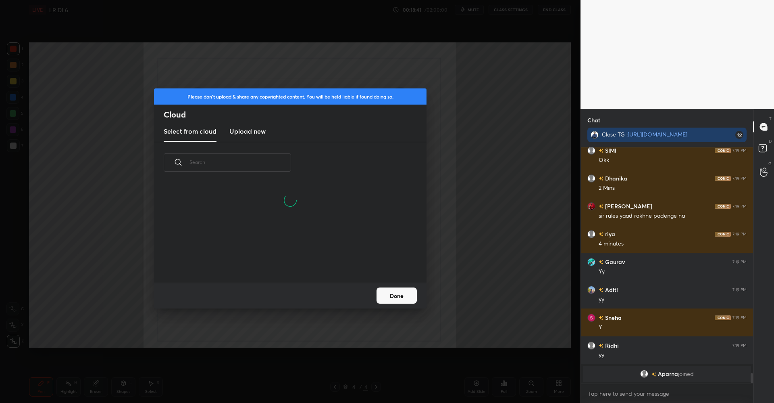
click at [259, 130] on h3 "Upload new" at bounding box center [248, 131] width 36 height 10
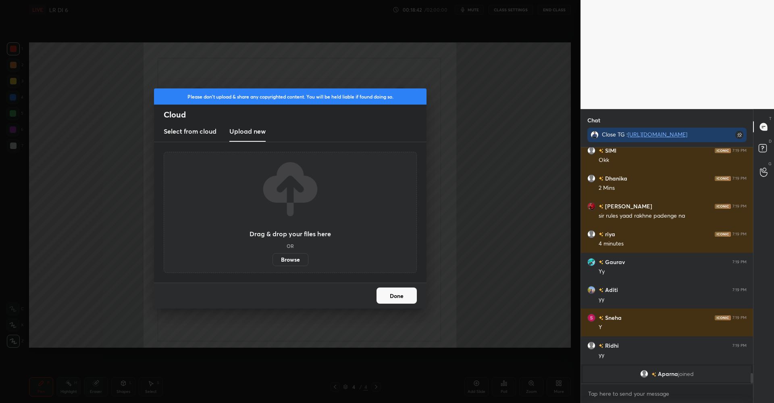
click at [295, 258] on label "Browse" at bounding box center [291, 259] width 36 height 13
click at [273, 258] on input "Browse" at bounding box center [273, 259] width 0 height 13
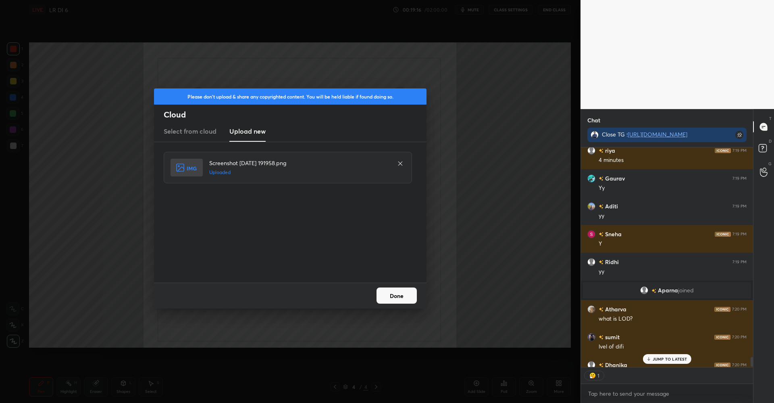
scroll to position [4822, 0]
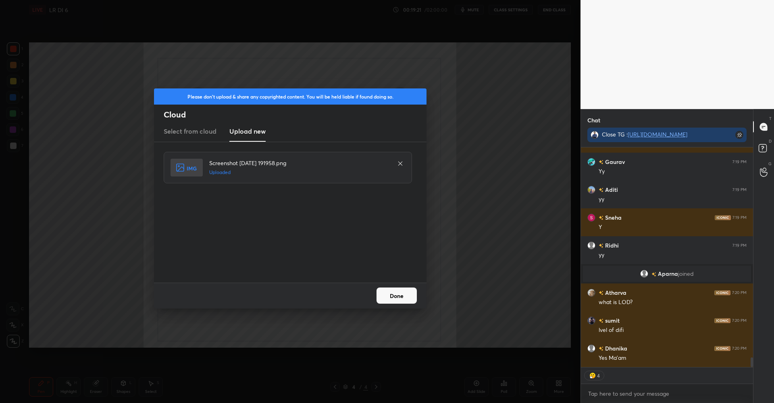
click at [390, 290] on button "Done" at bounding box center [397, 295] width 40 height 16
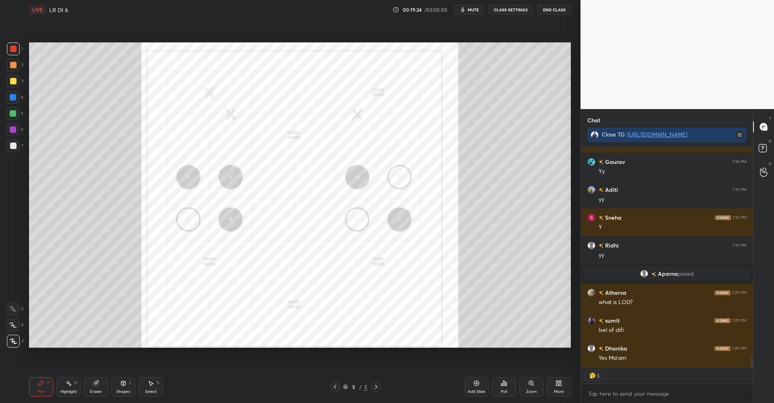
scroll to position [4849, 0]
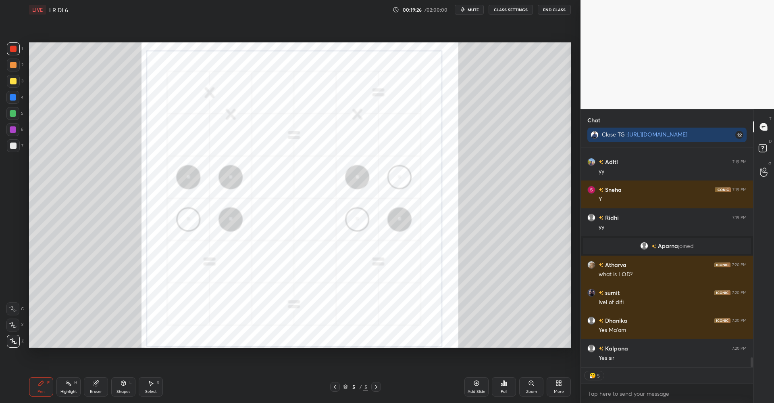
click at [16, 77] on div at bounding box center [13, 81] width 13 height 13
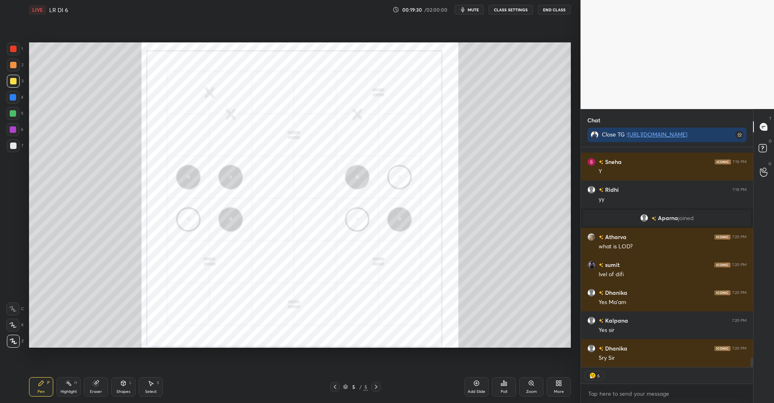
click at [15, 47] on div at bounding box center [13, 49] width 6 height 6
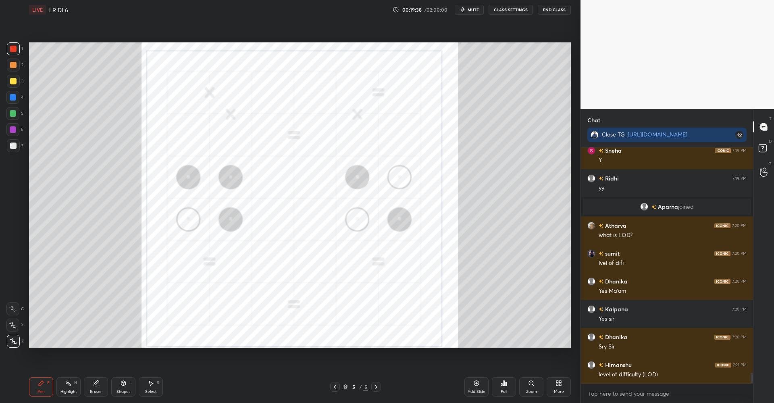
scroll to position [4889, 0]
click at [101, 385] on div "Eraser" at bounding box center [96, 386] width 24 height 19
click at [42, 384] on icon at bounding box center [41, 382] width 5 height 5
click at [15, 48] on div at bounding box center [13, 49] width 6 height 6
click at [14, 80] on div at bounding box center [13, 81] width 6 height 6
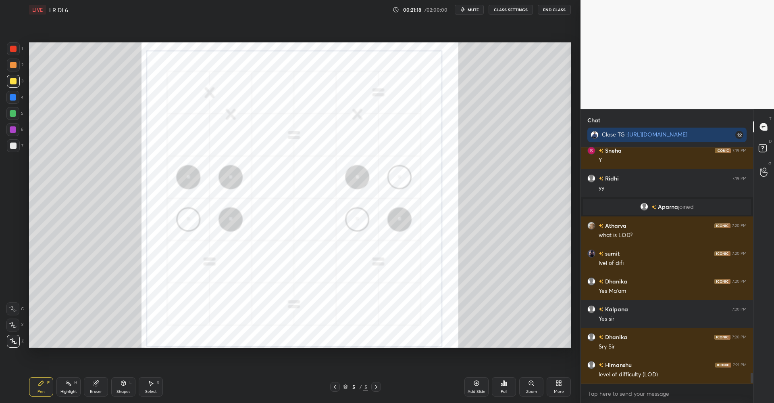
click at [17, 63] on div at bounding box center [13, 64] width 13 height 13
click at [102, 382] on div "Eraser" at bounding box center [96, 386] width 24 height 19
click at [46, 385] on div "Pen P" at bounding box center [41, 386] width 24 height 19
click at [151, 389] on div "Select" at bounding box center [151, 391] width 12 height 4
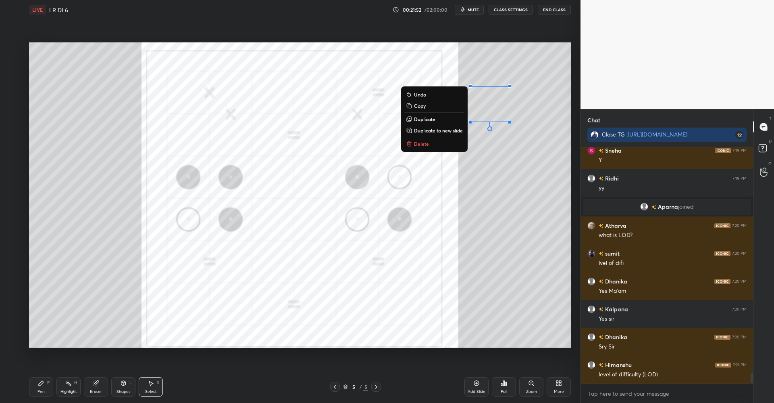
click at [428, 119] on p "Duplicate" at bounding box center [424, 119] width 21 height 6
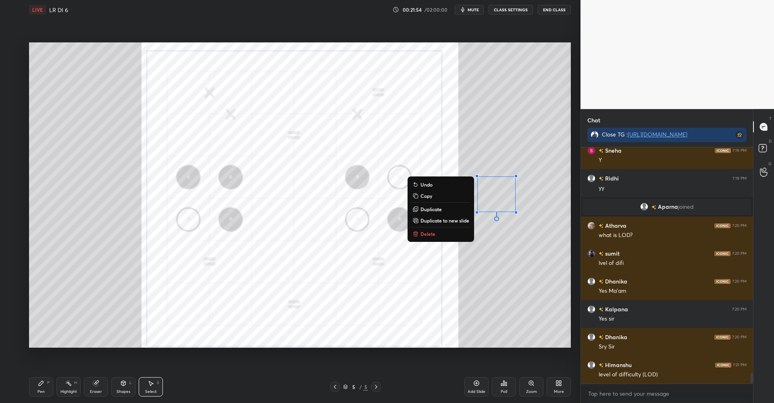
click at [435, 210] on p "Duplicate" at bounding box center [431, 209] width 21 height 6
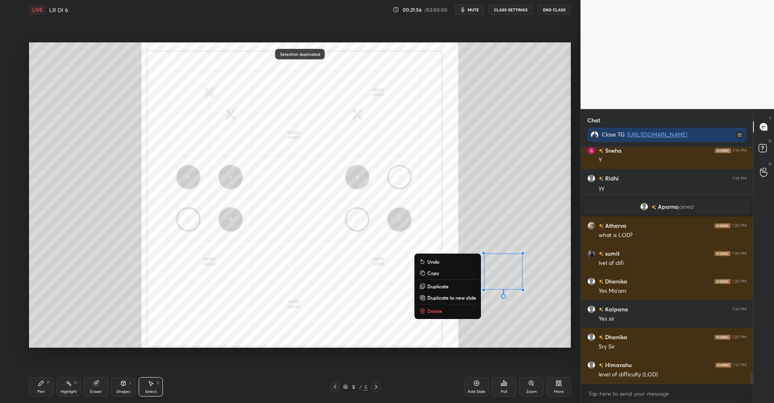
click at [538, 321] on div "0 ° Undo Copy Duplicate Duplicate to new slide Delete" at bounding box center [300, 194] width 542 height 305
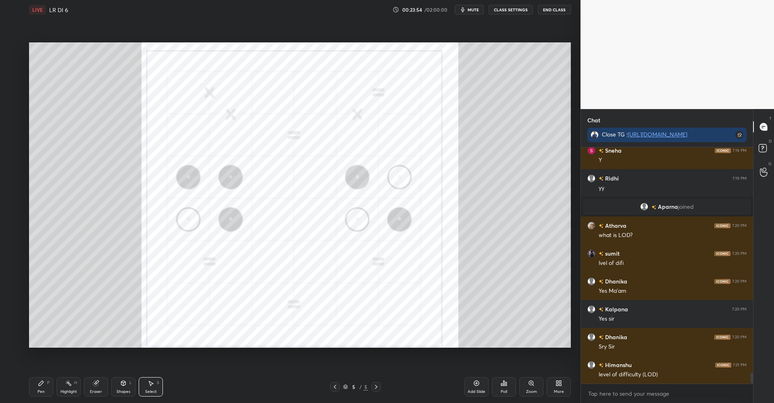
scroll to position [4916, 0]
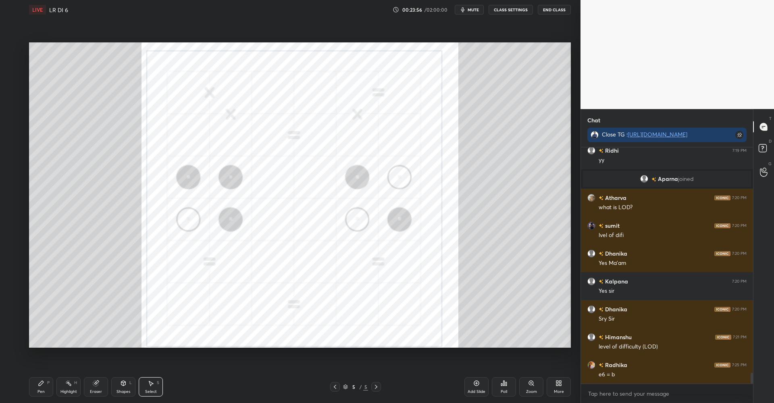
click at [518, 313] on div "0 ° Undo Copy Duplicate Duplicate to new slide Delete" at bounding box center [300, 194] width 542 height 305
click at [39, 383] on icon at bounding box center [41, 382] width 5 height 5
click at [13, 112] on div at bounding box center [13, 113] width 6 height 6
click at [125, 384] on icon at bounding box center [123, 382] width 4 height 5
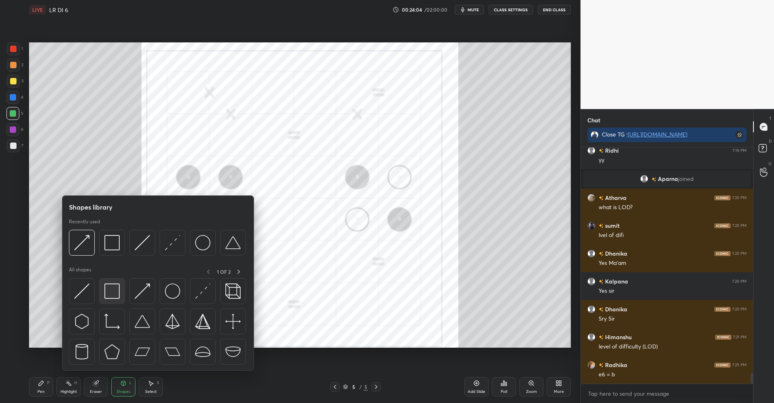
click at [111, 290] on img at bounding box center [111, 290] width 15 height 15
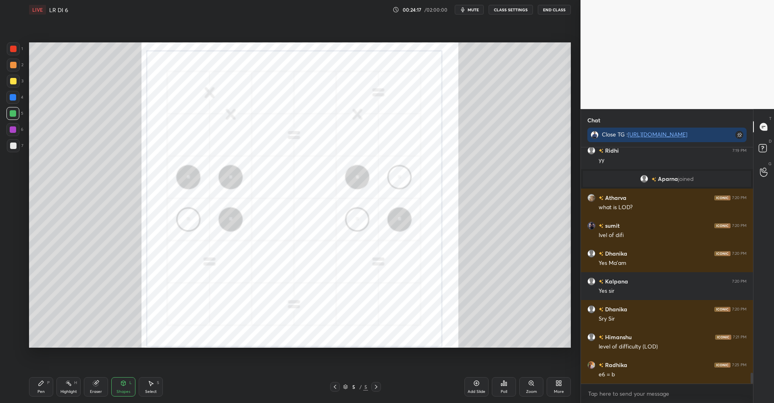
click at [506, 387] on div "Poll" at bounding box center [504, 386] width 24 height 19
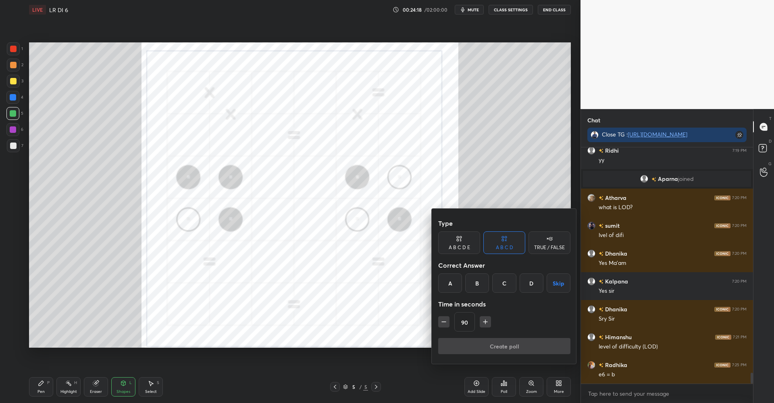
click at [547, 245] on div "TRUE / FALSE" at bounding box center [549, 247] width 31 height 5
click at [505, 280] on div "False" at bounding box center [505, 282] width 42 height 19
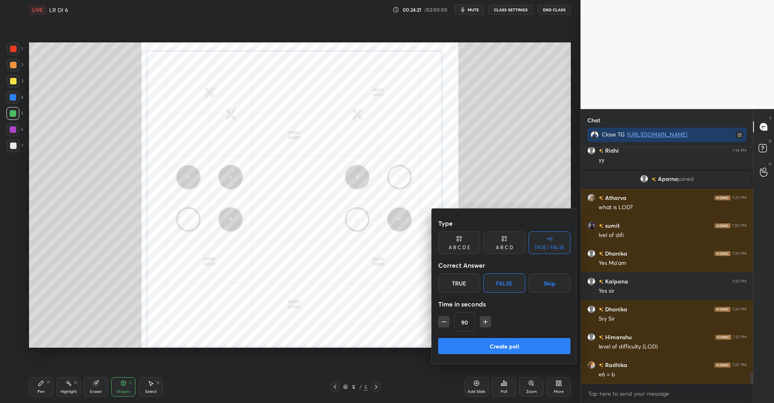
click at [501, 344] on button "Create poll" at bounding box center [504, 346] width 132 height 16
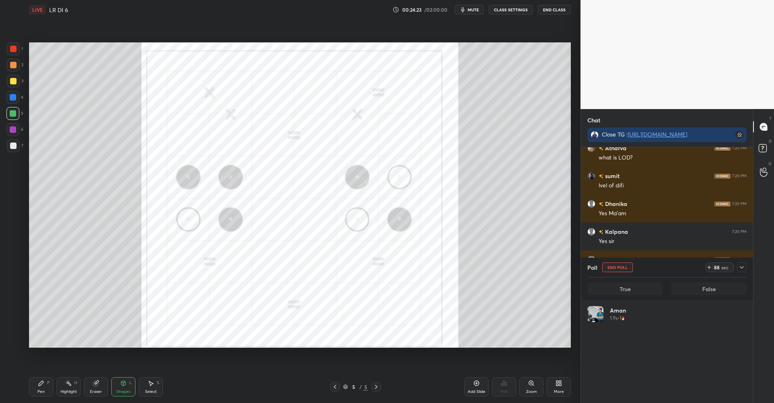
scroll to position [94, 157]
click at [742, 267] on icon at bounding box center [742, 267] width 4 height 2
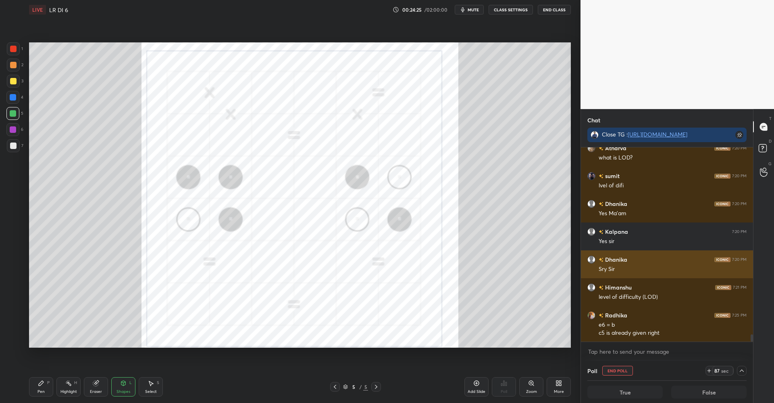
scroll to position [0, 3]
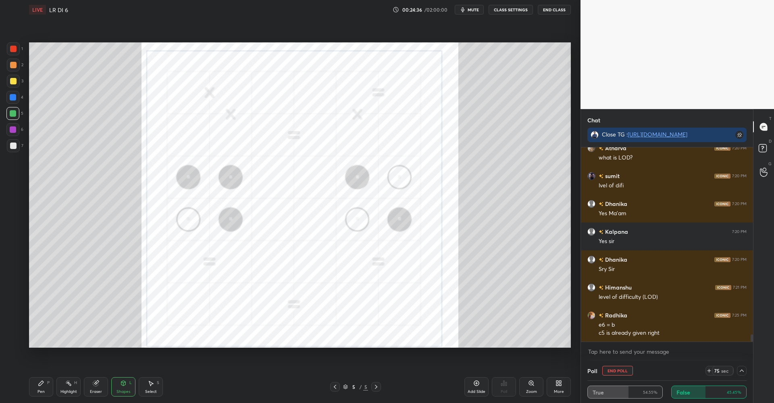
click at [740, 368] on icon at bounding box center [742, 370] width 6 height 6
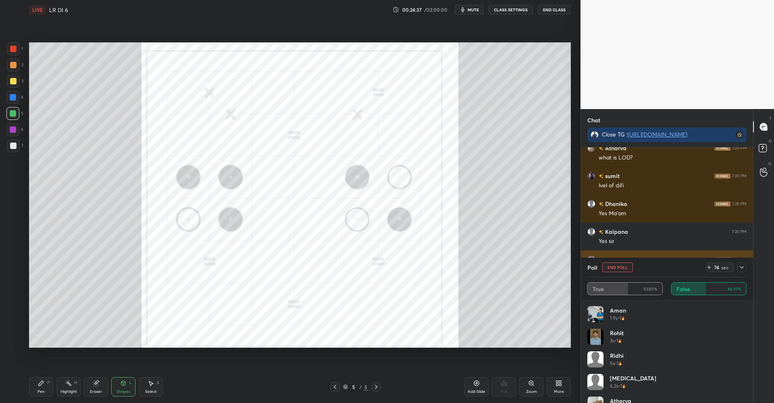
scroll to position [4994, 0]
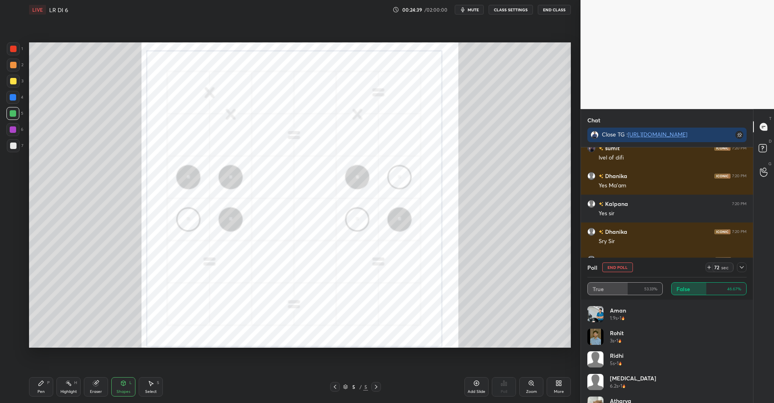
click at [741, 266] on icon at bounding box center [742, 267] width 4 height 2
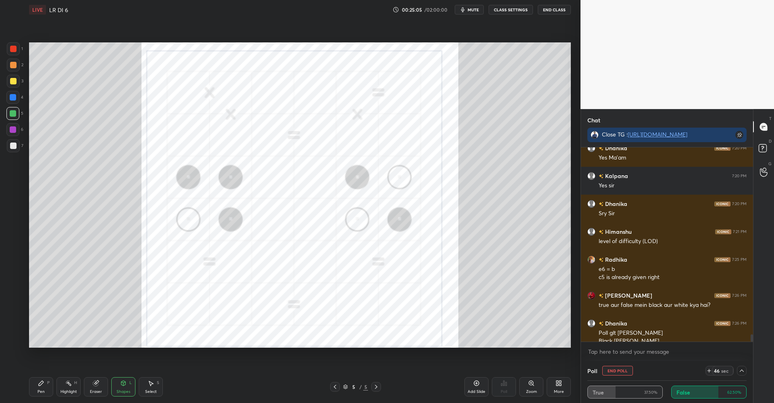
scroll to position [5030, 0]
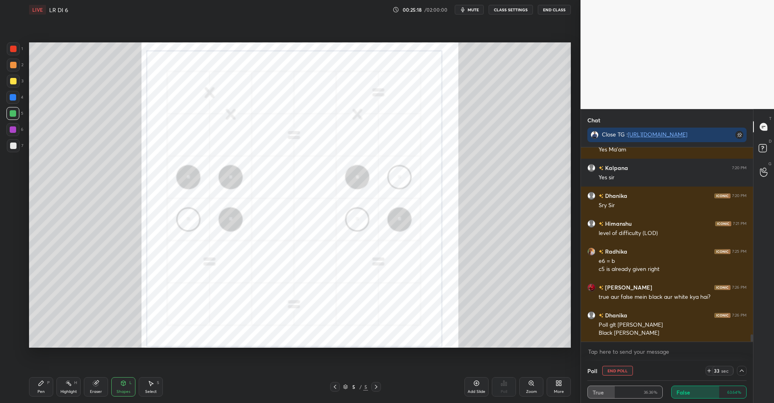
click at [95, 383] on icon at bounding box center [95, 382] width 5 height 5
click at [44, 383] on div "Pen P" at bounding box center [41, 386] width 24 height 19
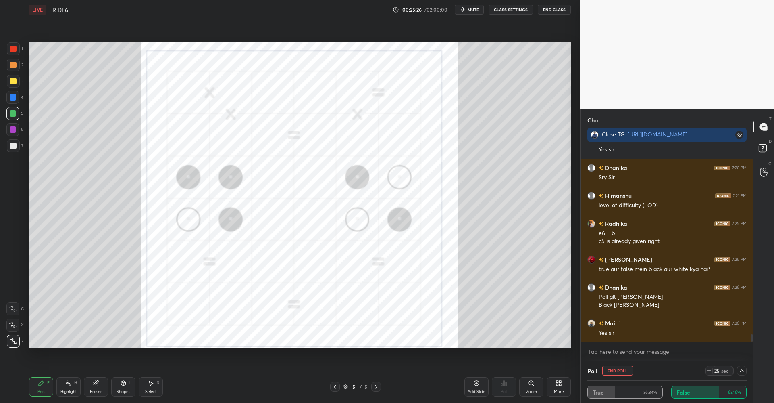
click at [618, 365] on button "End Poll" at bounding box center [618, 370] width 31 height 10
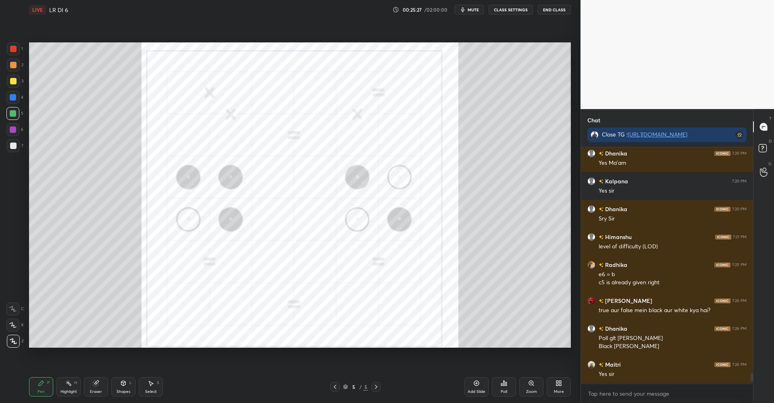
scroll to position [5016, 0]
click at [509, 385] on div "Poll" at bounding box center [504, 386] width 24 height 19
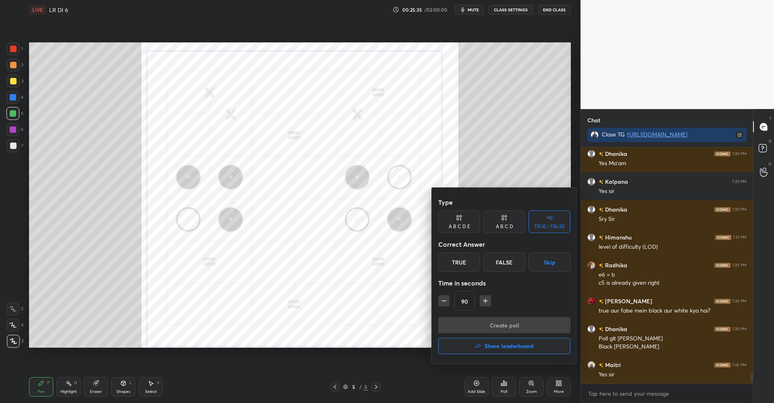
click at [505, 258] on div "False" at bounding box center [505, 261] width 42 height 19
click at [507, 327] on button "Create poll" at bounding box center [504, 325] width 132 height 16
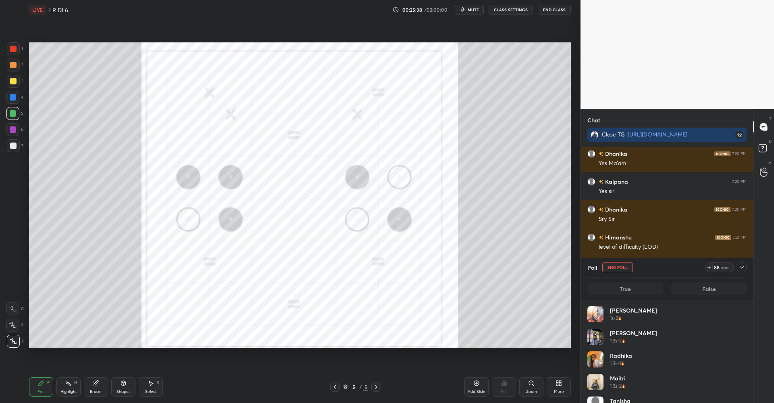
scroll to position [94, 157]
click at [97, 380] on icon at bounding box center [96, 383] width 6 height 6
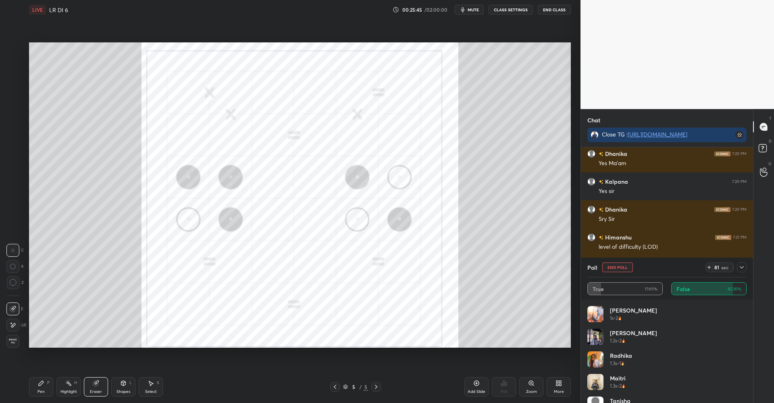
click at [44, 384] on icon at bounding box center [41, 383] width 6 height 6
click at [614, 265] on button "End Poll" at bounding box center [618, 267] width 31 height 10
type textarea "x"
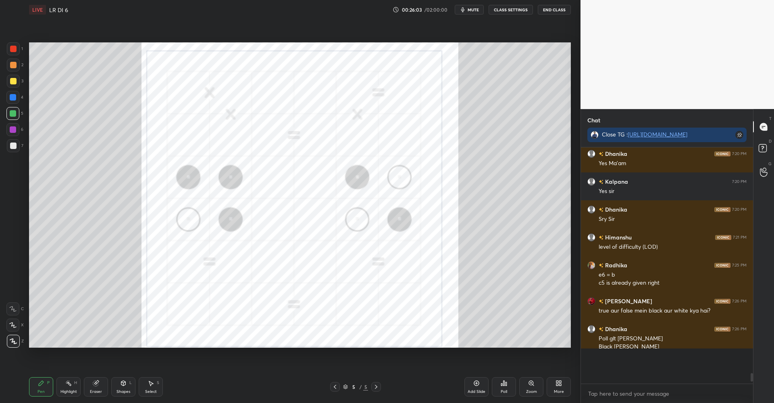
scroll to position [249, 170]
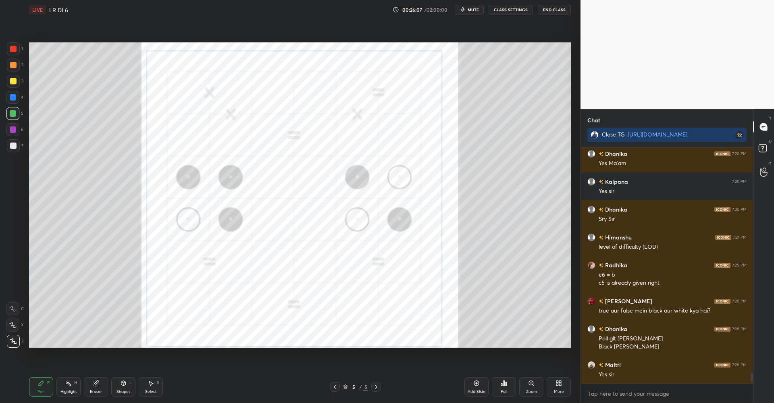
click at [502, 384] on icon at bounding box center [501, 384] width 1 height 2
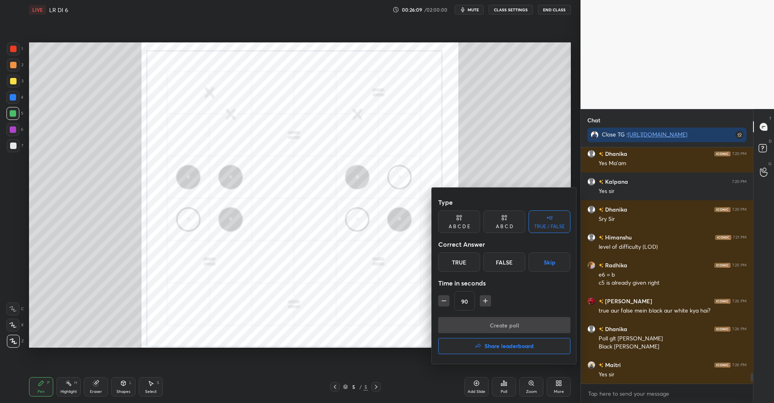
click at [439, 302] on button "button" at bounding box center [443, 300] width 11 height 11
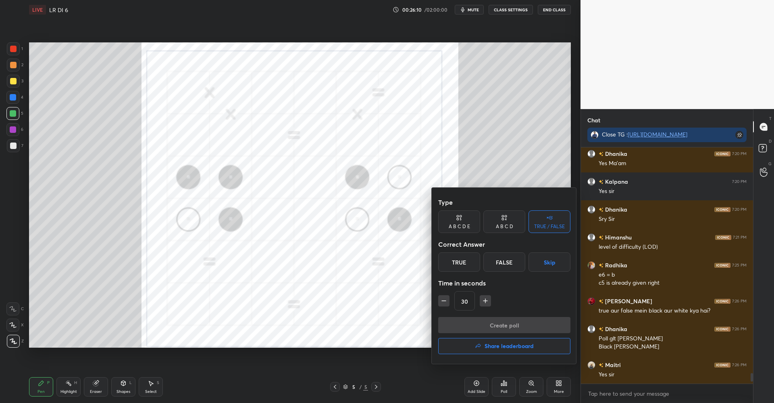
type input "15"
click at [438, 301] on div "15" at bounding box center [504, 300] width 132 height 19
click at [452, 257] on div "True" at bounding box center [459, 261] width 42 height 19
click at [494, 328] on button "Create poll" at bounding box center [504, 325] width 132 height 16
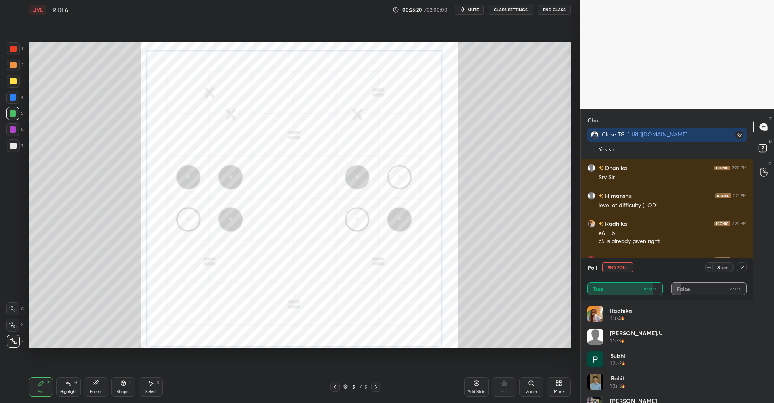
click at [740, 267] on icon at bounding box center [742, 267] width 6 height 6
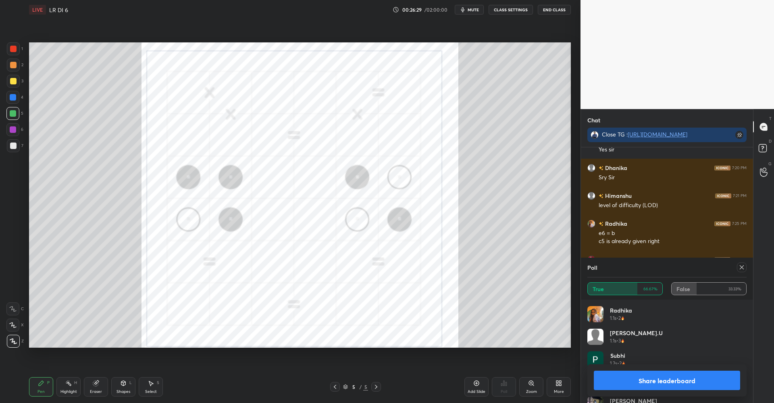
click at [740, 269] on icon at bounding box center [742, 267] width 4 height 4
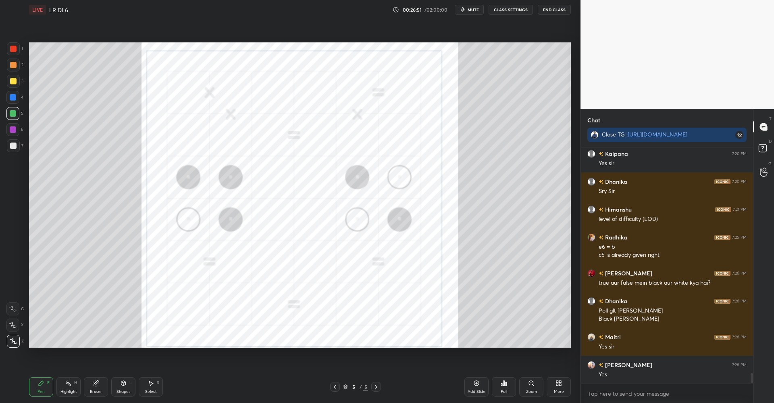
click at [15, 54] on div at bounding box center [13, 48] width 13 height 13
click at [172, 42] on div "Setting up your live class Poll for secs No correct answer Start poll" at bounding box center [300, 194] width 549 height 351
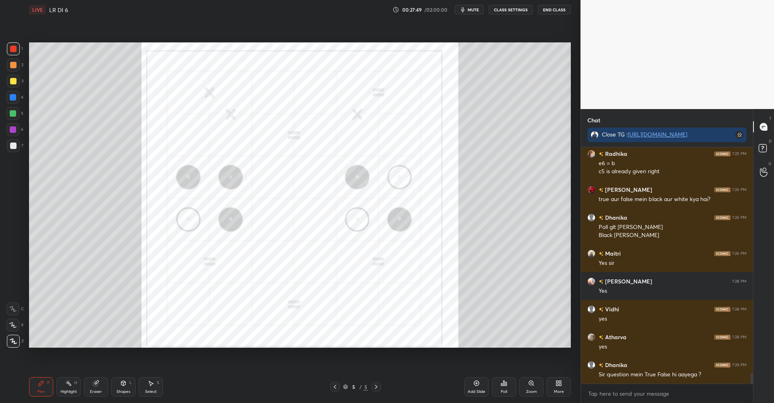
scroll to position [5135, 0]
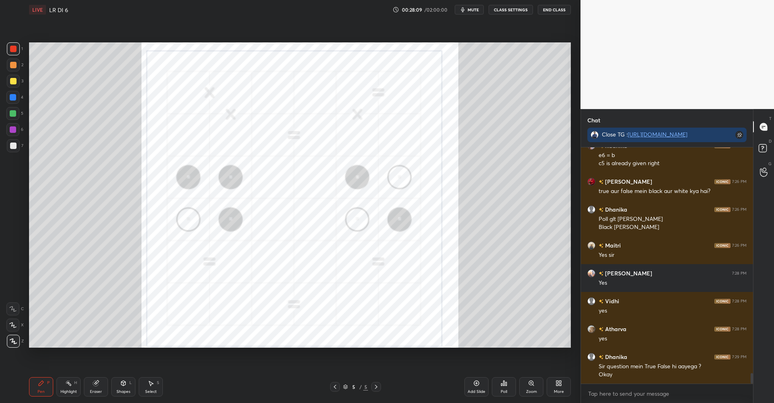
click at [15, 112] on div at bounding box center [13, 113] width 6 height 6
click at [13, 53] on div at bounding box center [13, 48] width 13 height 13
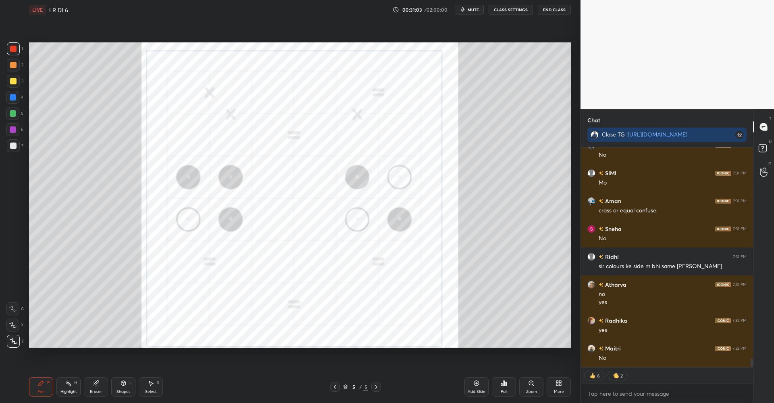
scroll to position [5382, 0]
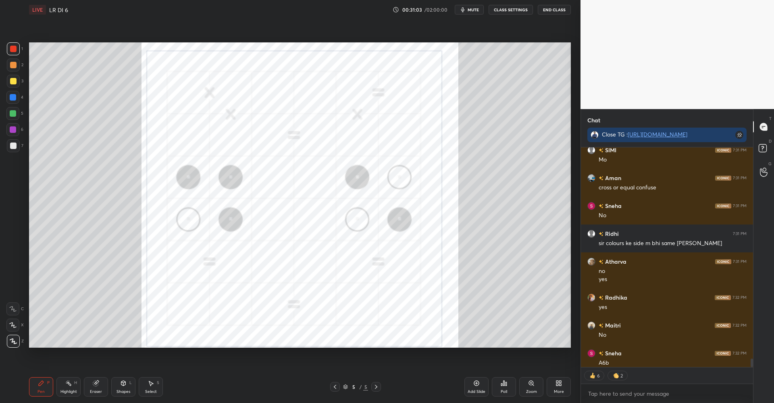
type textarea "x"
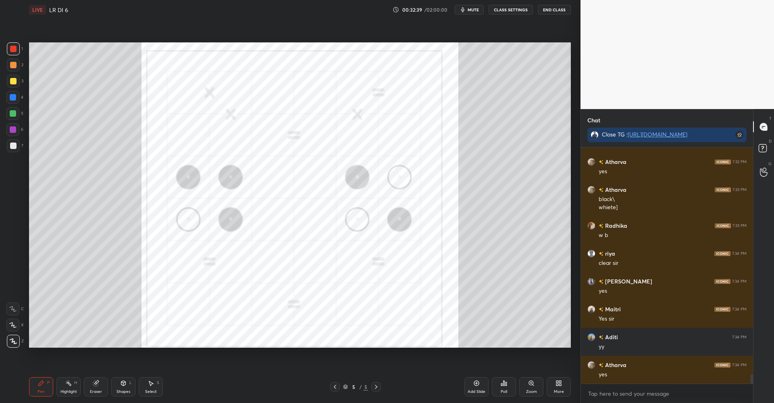
scroll to position [5788, 0]
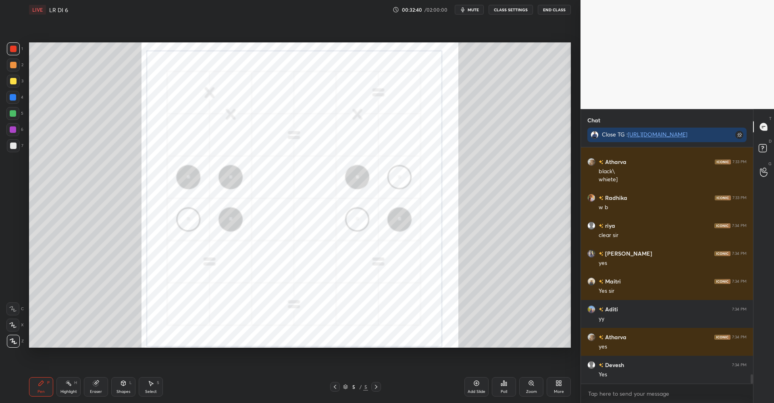
click at [12, 83] on div at bounding box center [13, 81] width 6 height 6
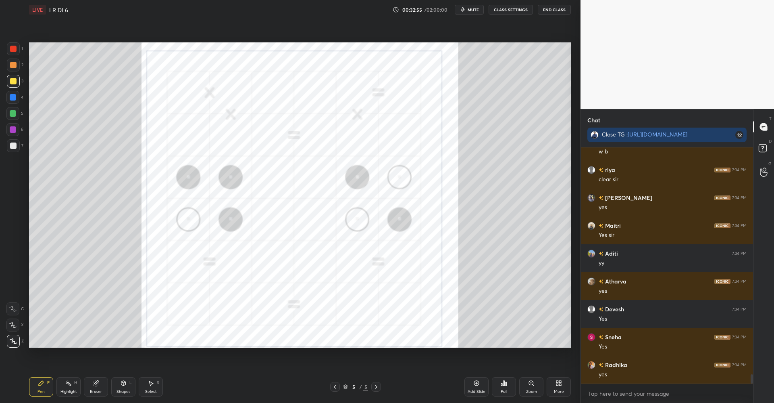
scroll to position [5863, 0]
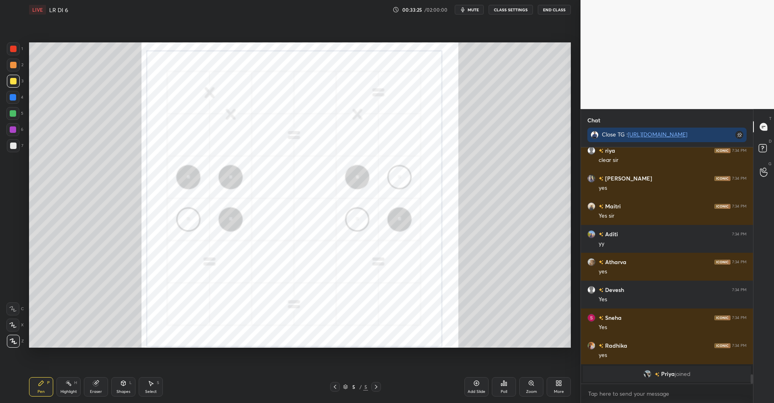
click at [14, 66] on div at bounding box center [13, 65] width 6 height 6
click at [503, 384] on icon at bounding box center [504, 383] width 6 height 6
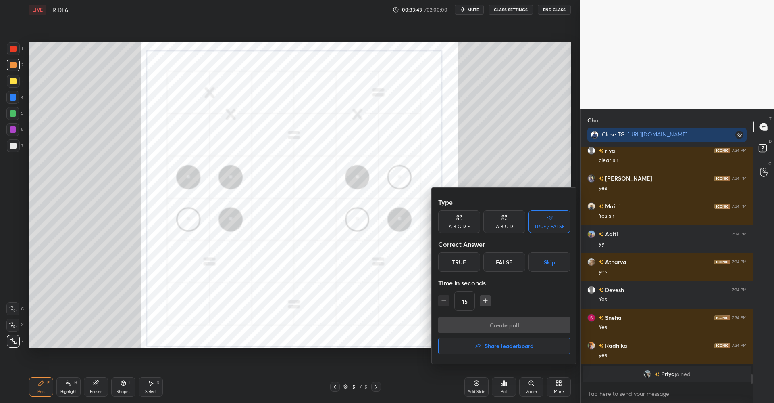
click at [503, 225] on div "A B C D" at bounding box center [504, 226] width 17 height 5
click at [505, 261] on div "C" at bounding box center [505, 261] width 24 height 19
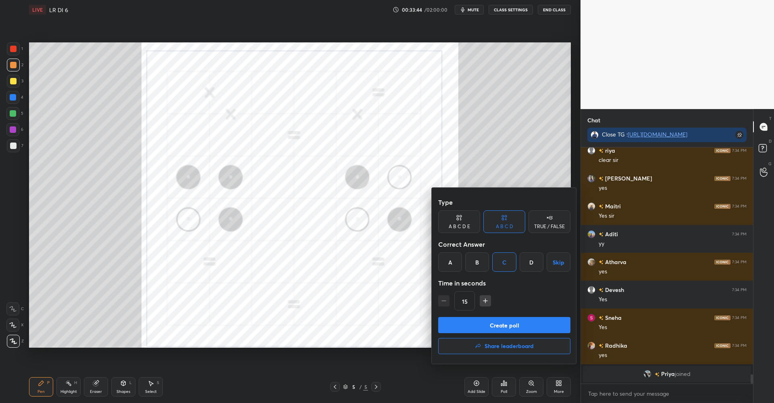
click at [487, 303] on icon "button" at bounding box center [486, 300] width 8 height 8
click at [487, 302] on icon "button" at bounding box center [486, 300] width 8 height 8
click at [486, 302] on icon "button" at bounding box center [486, 300] width 8 height 8
type input "75"
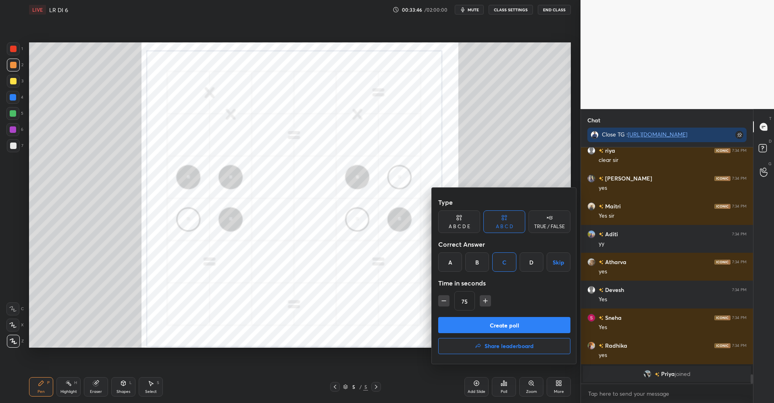
click at [492, 322] on button "Create poll" at bounding box center [504, 325] width 132 height 16
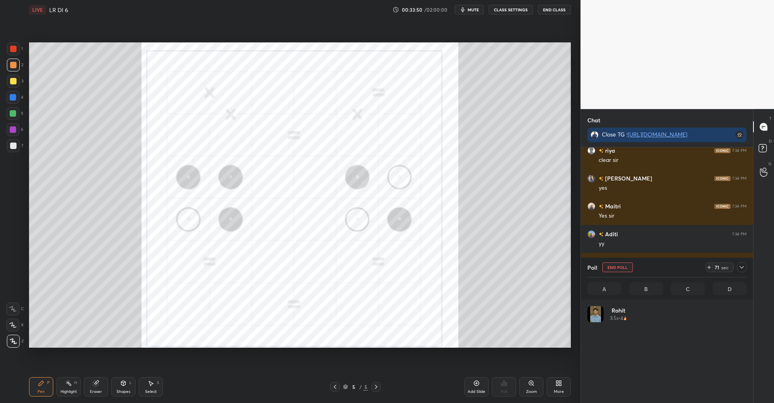
scroll to position [94, 157]
click at [744, 268] on icon at bounding box center [742, 267] width 6 height 6
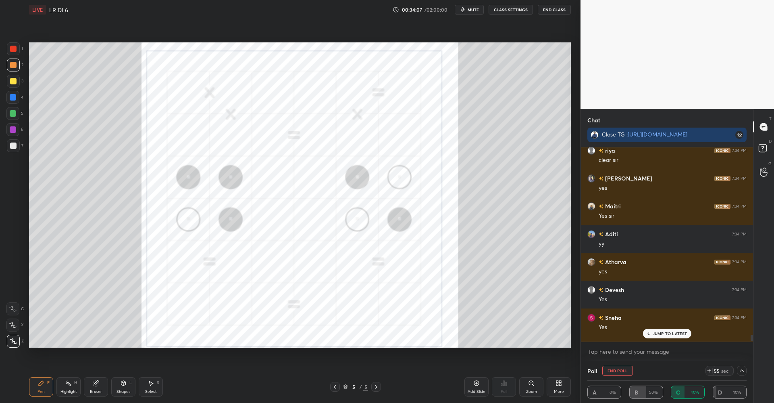
scroll to position [5904, 0]
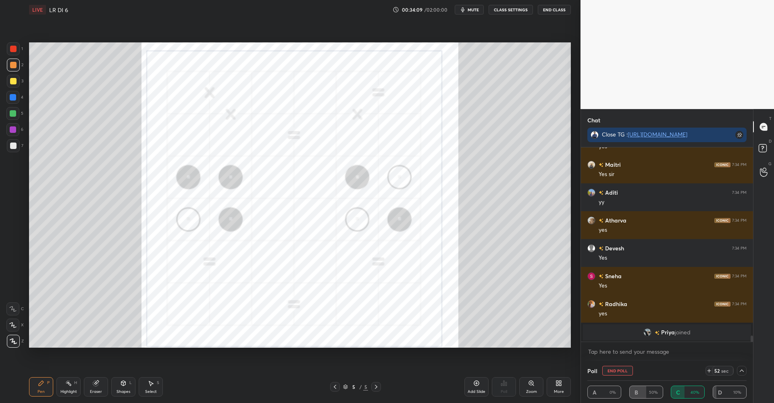
click at [743, 367] on icon at bounding box center [742, 370] width 6 height 6
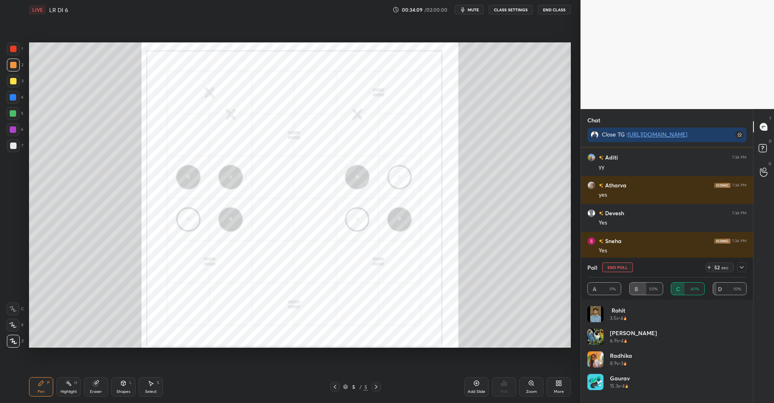
scroll to position [5709, 0]
click at [742, 267] on icon at bounding box center [742, 267] width 6 height 6
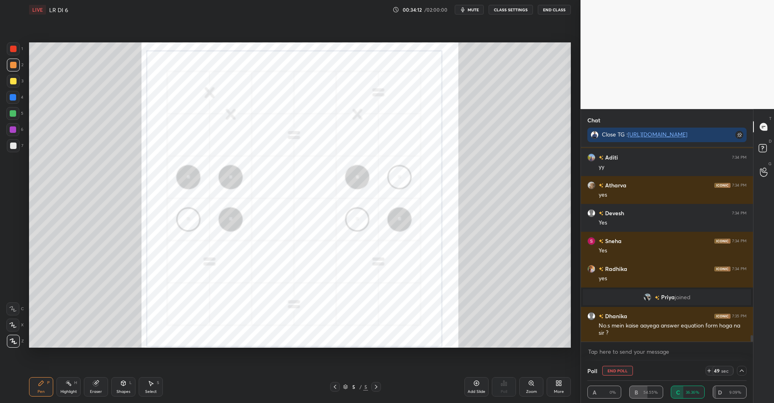
scroll to position [0, 3]
click at [739, 367] on icon at bounding box center [742, 370] width 6 height 6
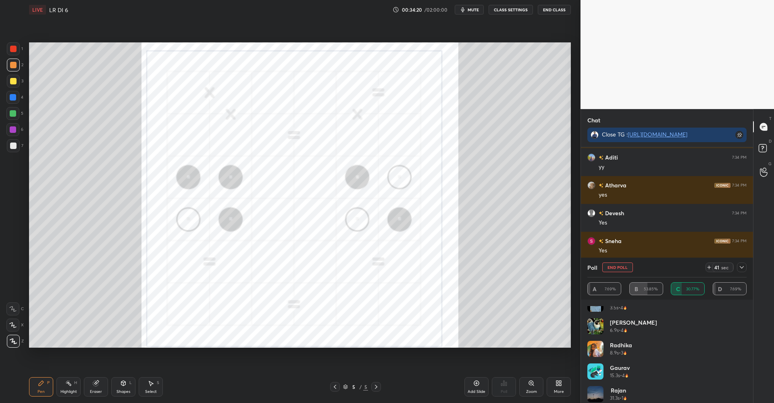
scroll to position [16, 0]
click at [741, 268] on icon at bounding box center [742, 267] width 6 height 6
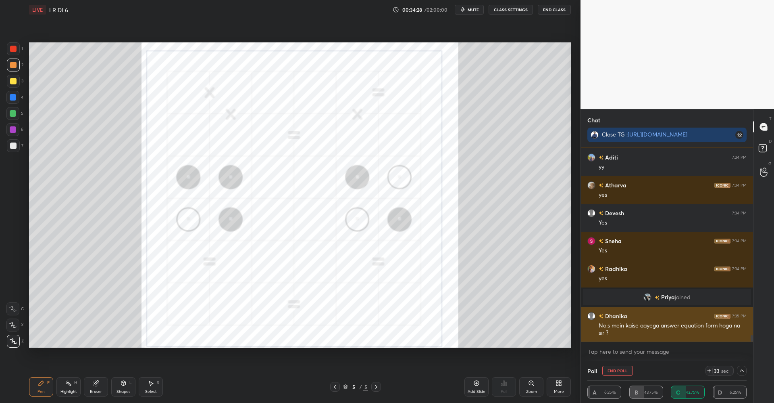
scroll to position [0, 0]
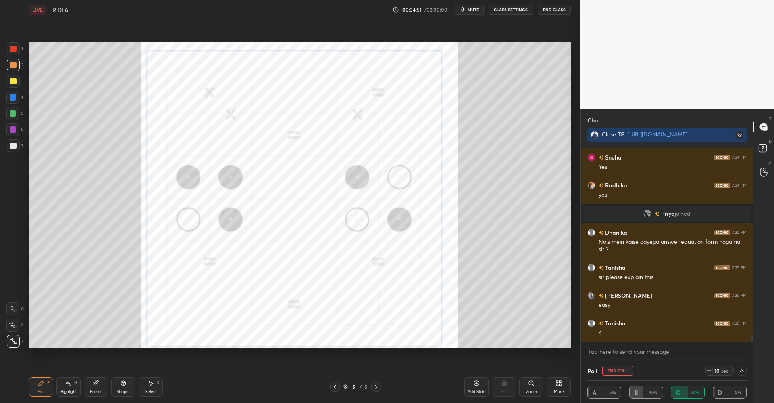
click at [70, 382] on icon at bounding box center [68, 383] width 6 height 6
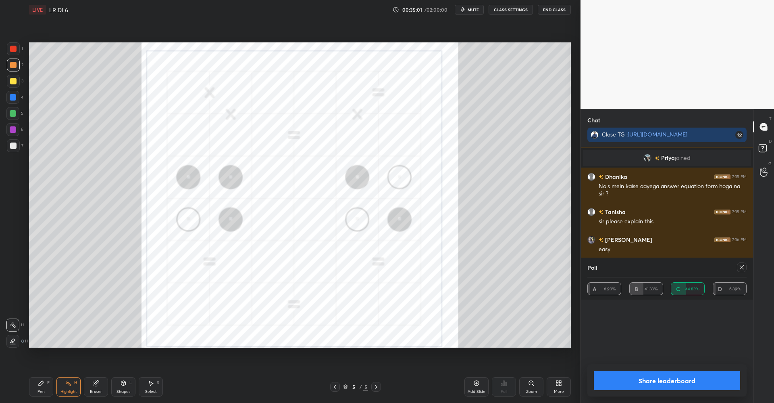
scroll to position [94, 157]
click at [741, 266] on icon at bounding box center [742, 267] width 4 height 4
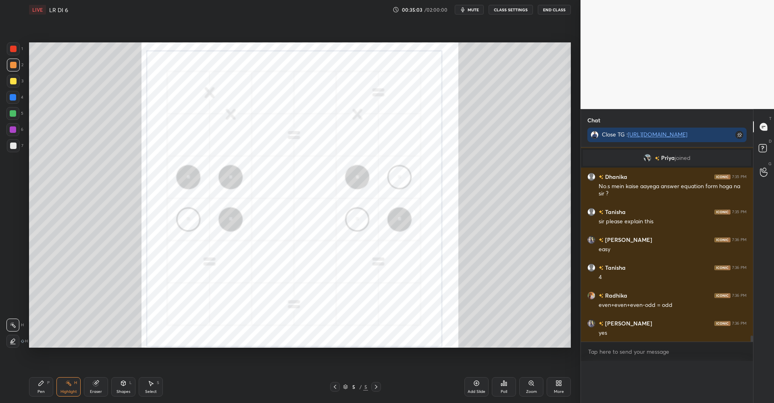
scroll to position [0, 0]
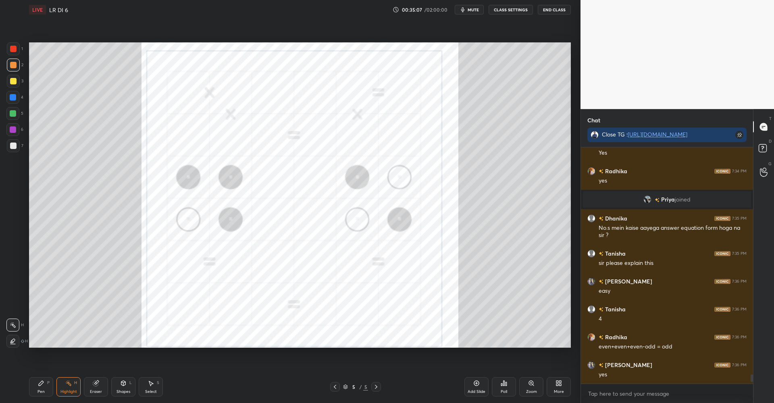
click at [14, 80] on div at bounding box center [13, 81] width 6 height 6
click at [16, 63] on div at bounding box center [13, 65] width 6 height 6
click at [13, 337] on div at bounding box center [12, 340] width 13 height 13
click at [38, 384] on div "Pen P" at bounding box center [41, 386] width 24 height 19
click at [15, 48] on div at bounding box center [13, 49] width 6 height 6
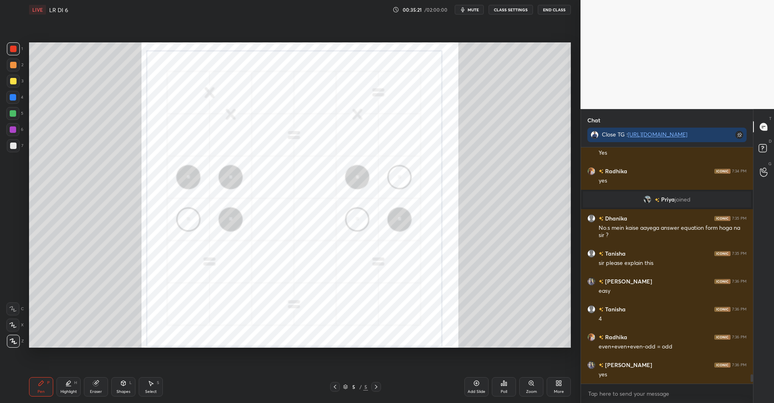
scroll to position [5835, 0]
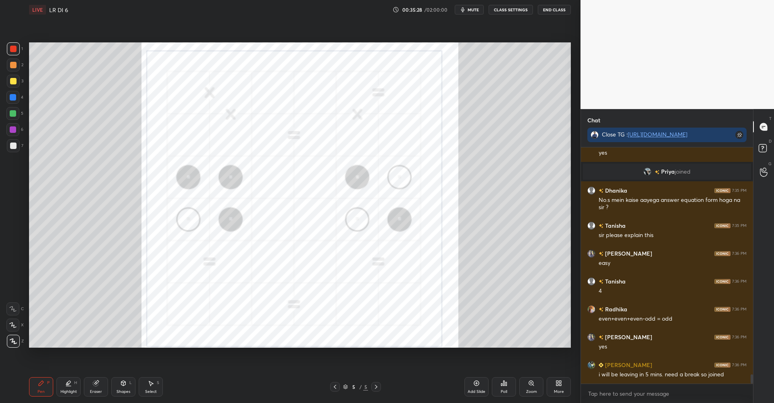
click at [70, 382] on icon at bounding box center [69, 382] width 4 height 4
click at [14, 80] on div at bounding box center [13, 81] width 6 height 6
click at [38, 380] on icon at bounding box center [41, 383] width 6 height 6
click at [14, 50] on div at bounding box center [13, 49] width 6 height 6
click at [100, 382] on div "Eraser" at bounding box center [96, 386] width 24 height 19
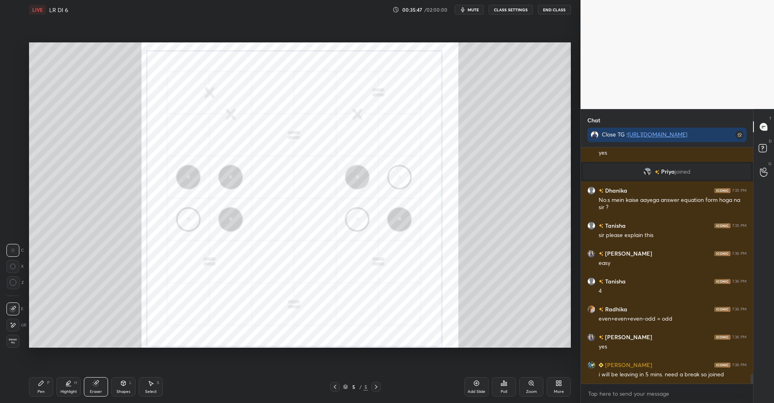
click at [65, 389] on div "Highlight" at bounding box center [69, 391] width 17 height 4
click at [16, 86] on div at bounding box center [13, 81] width 13 height 13
click at [44, 383] on icon at bounding box center [41, 383] width 6 height 6
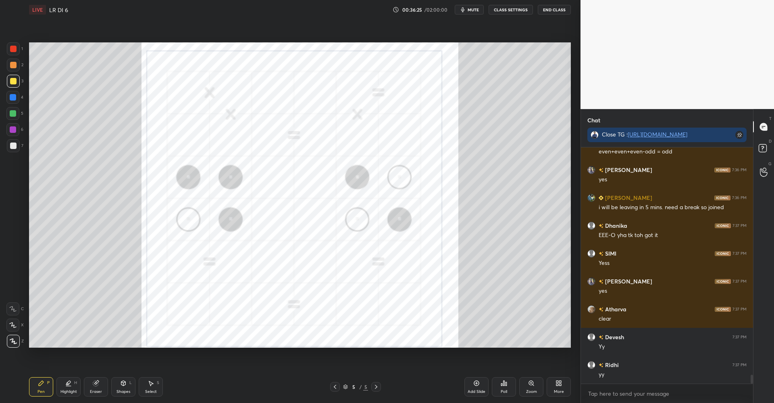
scroll to position [6030, 0]
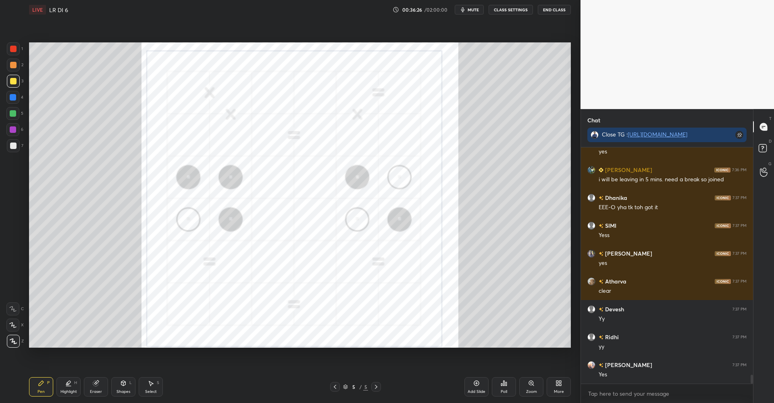
click at [17, 49] on div at bounding box center [13, 48] width 13 height 13
click at [479, 384] on icon at bounding box center [476, 382] width 5 height 5
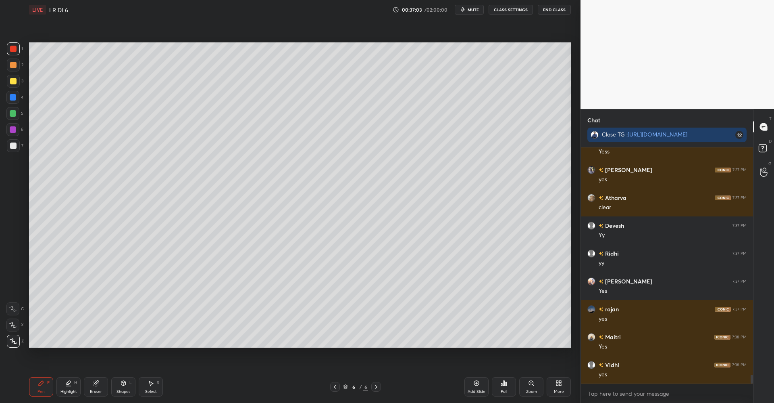
scroll to position [6141, 0]
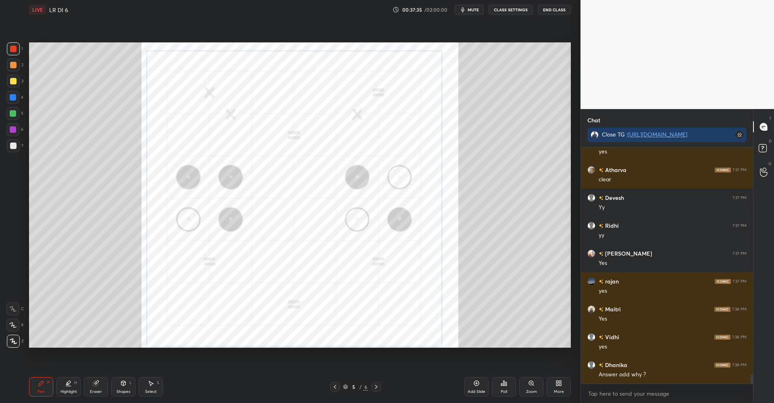
click at [375, 386] on icon at bounding box center [376, 386] width 6 height 6
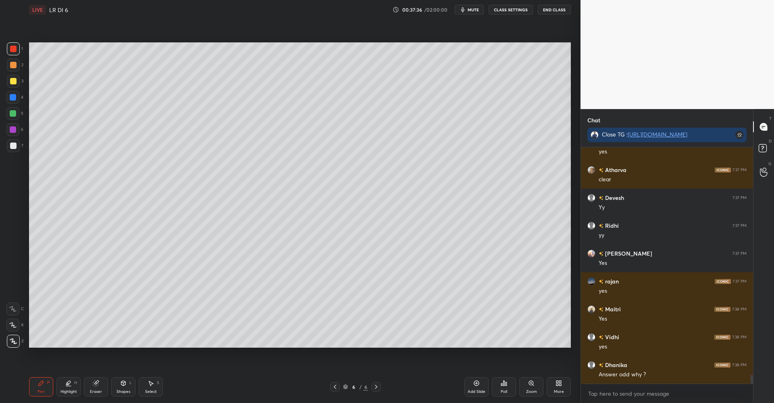
scroll to position [6169, 0]
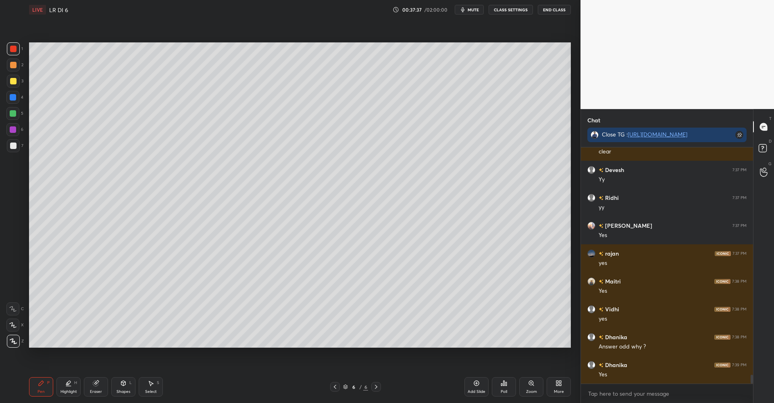
click at [17, 82] on div at bounding box center [13, 81] width 13 height 13
click at [557, 387] on div "More" at bounding box center [559, 386] width 24 height 19
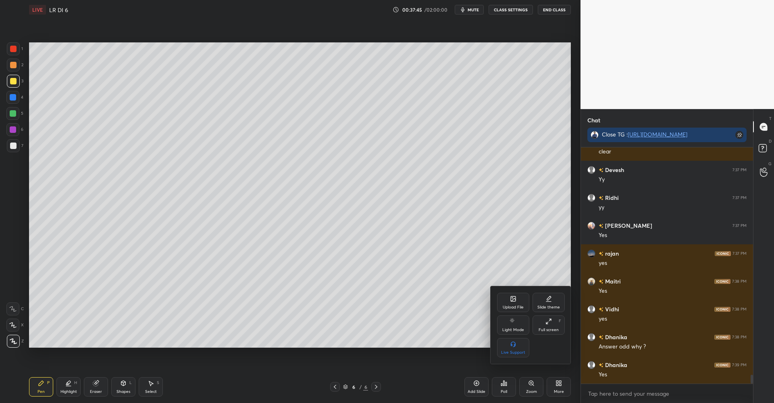
click at [506, 300] on div "Upload File" at bounding box center [513, 301] width 32 height 19
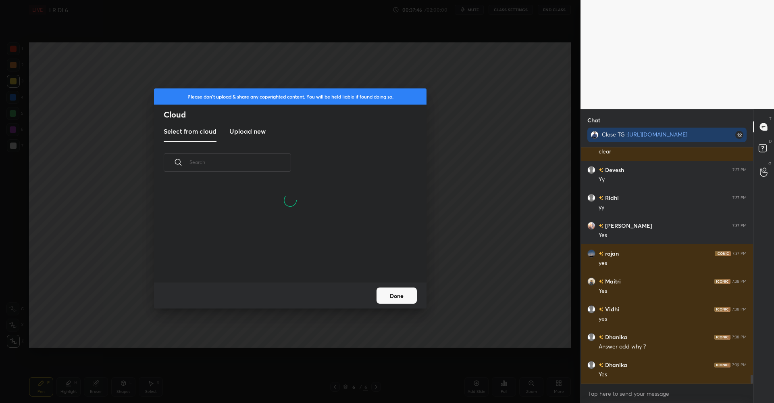
click at [253, 128] on h3 "Upload new" at bounding box center [248, 131] width 36 height 10
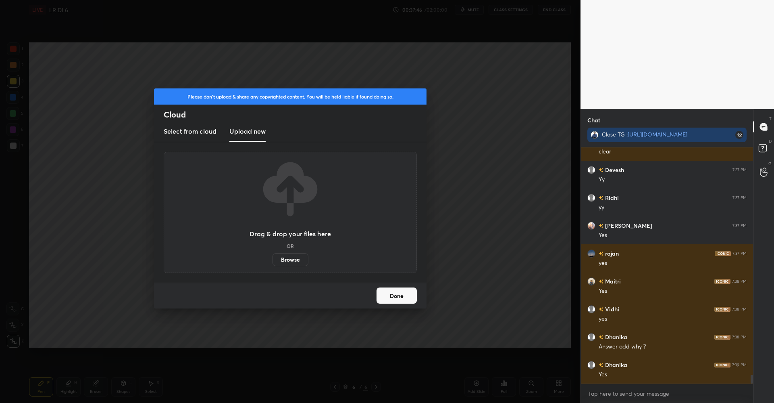
click at [288, 262] on label "Browse" at bounding box center [291, 259] width 36 height 13
click at [273, 262] on input "Browse" at bounding box center [273, 259] width 0 height 13
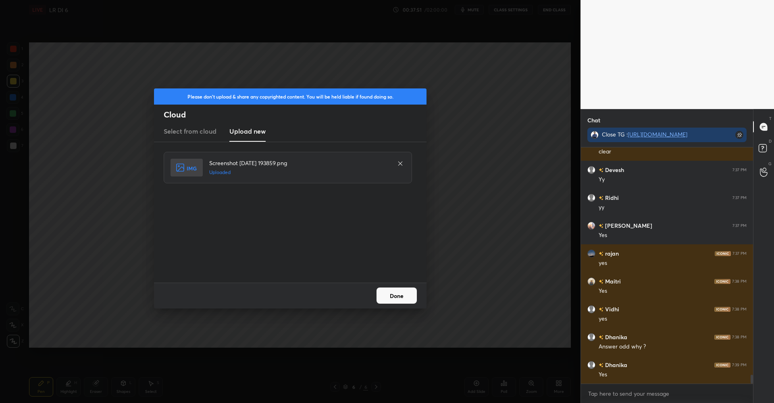
click at [383, 294] on button "Done" at bounding box center [397, 295] width 40 height 16
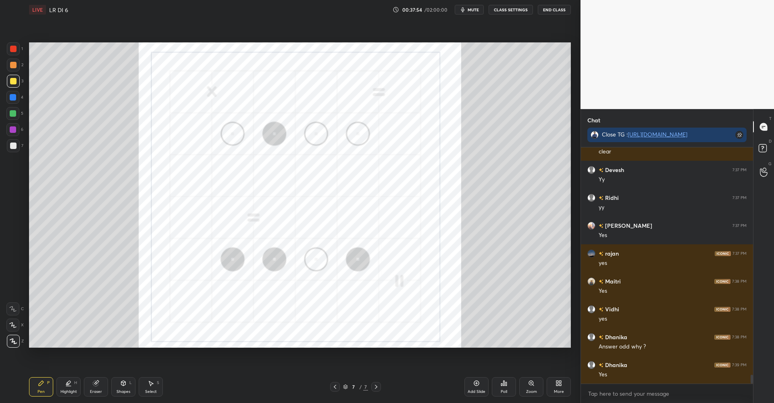
click at [17, 50] on div at bounding box center [13, 49] width 6 height 6
click at [96, 383] on icon at bounding box center [95, 382] width 5 height 5
click at [45, 381] on div "Pen P" at bounding box center [41, 386] width 24 height 19
click at [12, 97] on div at bounding box center [13, 97] width 6 height 6
click at [98, 385] on icon at bounding box center [96, 383] width 6 height 6
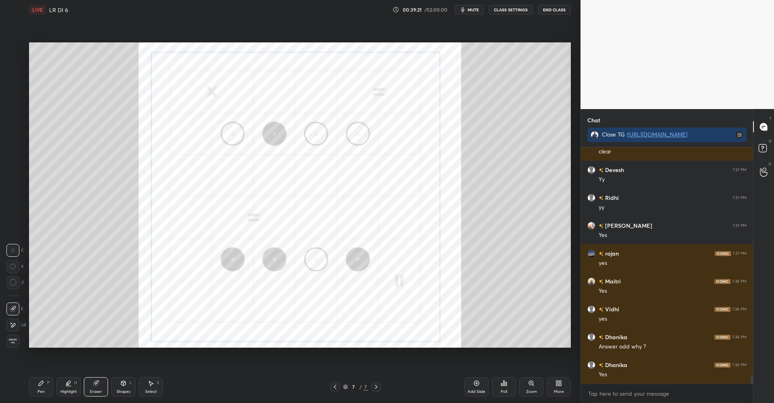
click at [45, 385] on div "Pen P" at bounding box center [41, 386] width 24 height 19
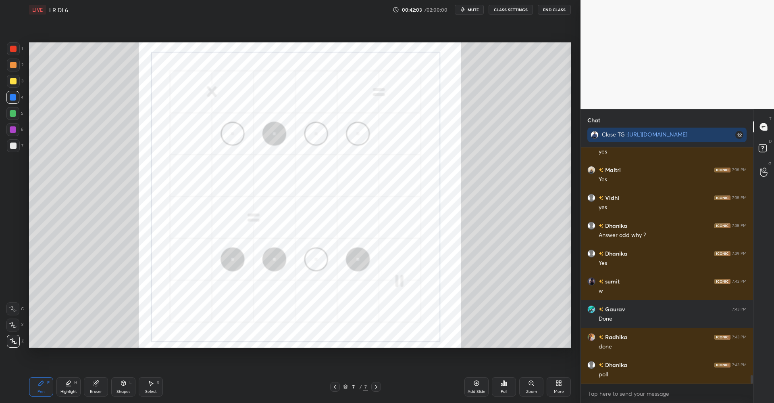
scroll to position [6308, 0]
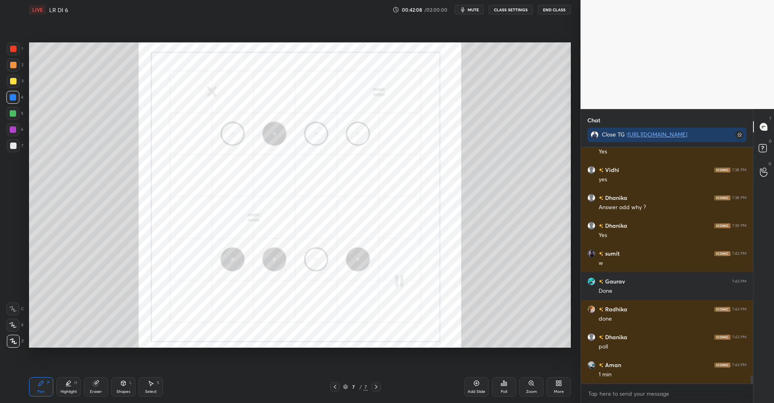
click at [119, 383] on div "Shapes L" at bounding box center [123, 386] width 24 height 19
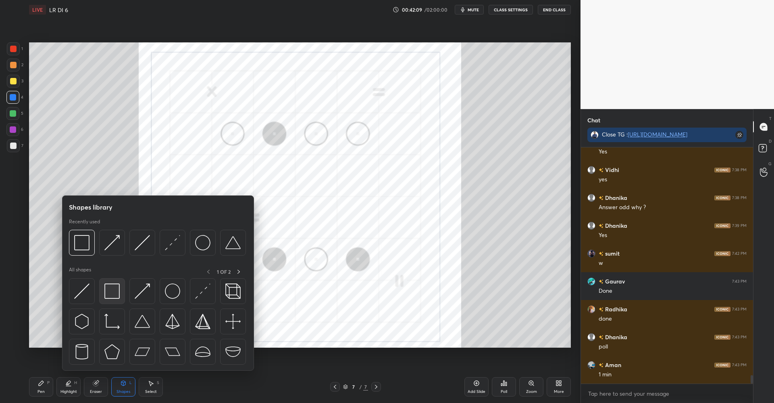
click at [117, 291] on img at bounding box center [111, 290] width 15 height 15
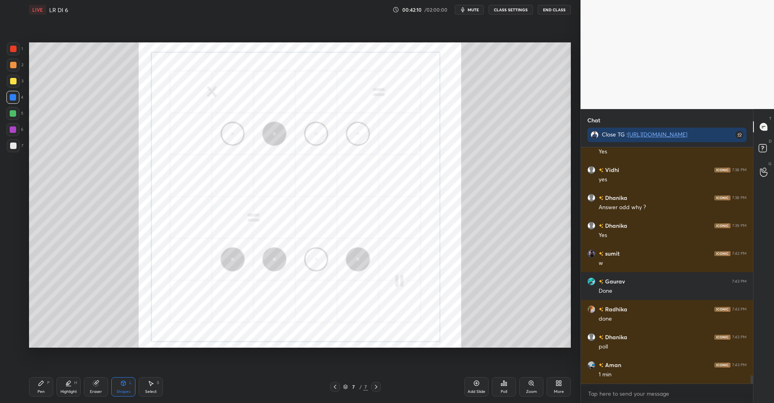
click at [15, 79] on div at bounding box center [13, 81] width 6 height 6
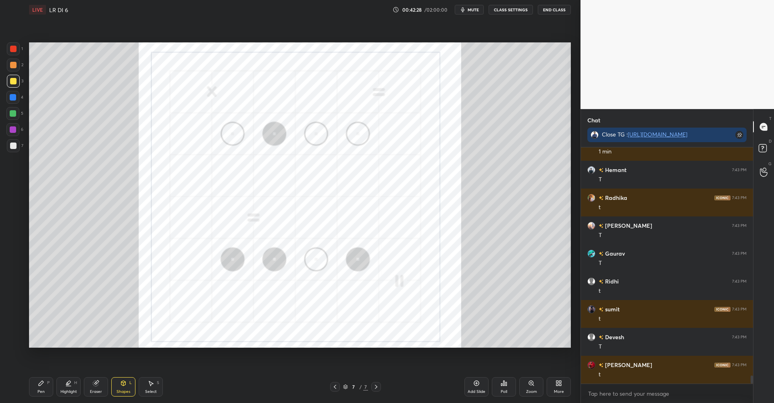
scroll to position [6837, 0]
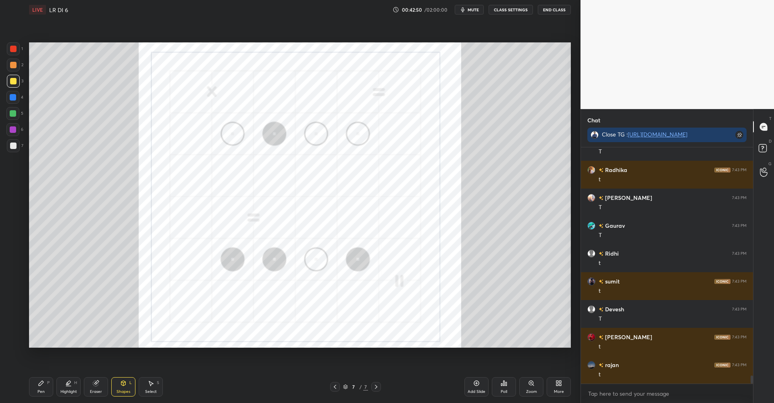
click at [39, 384] on icon at bounding box center [41, 382] width 5 height 5
click at [13, 52] on div at bounding box center [13, 49] width 6 height 6
click at [69, 383] on icon at bounding box center [69, 382] width 4 height 4
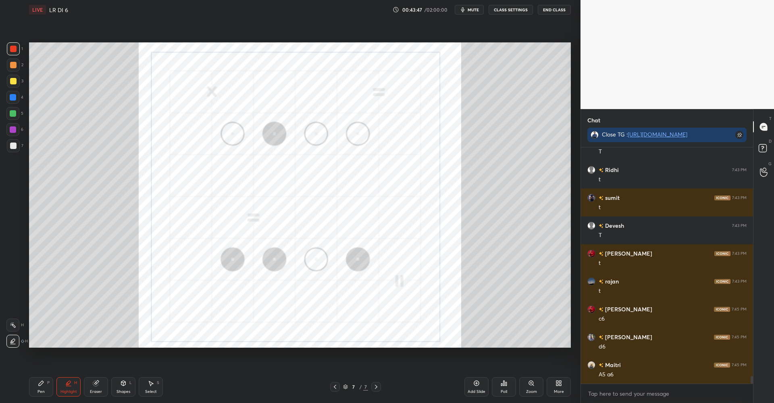
scroll to position [6948, 0]
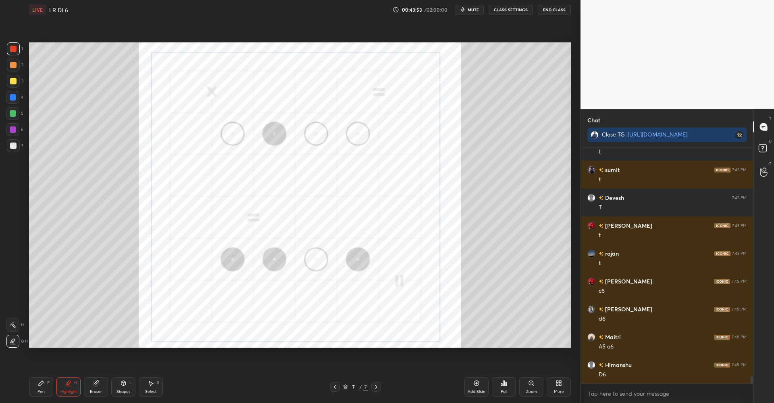
click at [46, 380] on div "Pen P" at bounding box center [41, 386] width 24 height 19
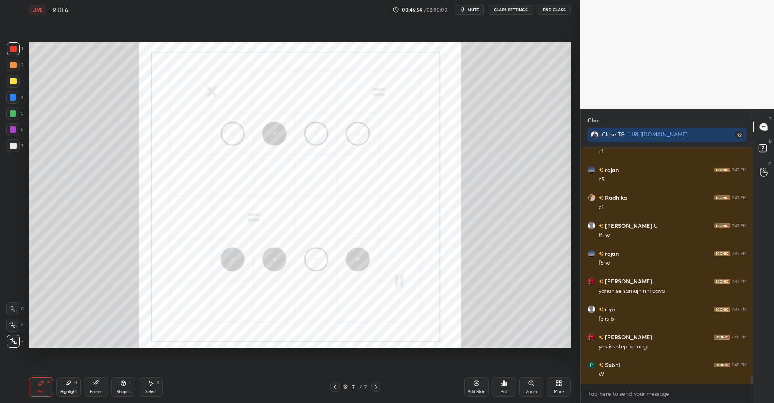
scroll to position [6992, 0]
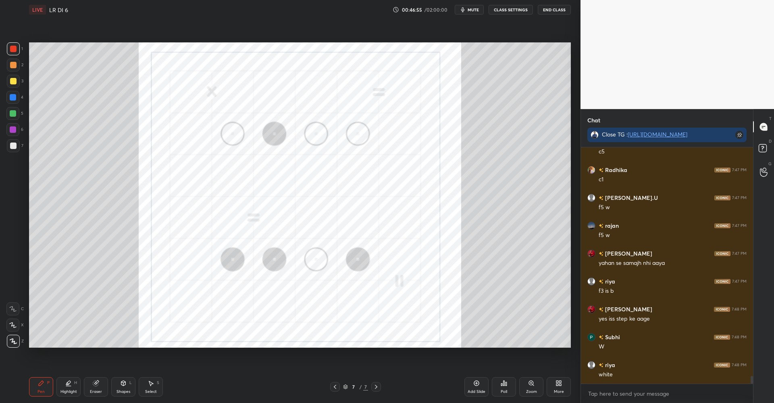
click at [73, 381] on div "Highlight H" at bounding box center [68, 386] width 24 height 19
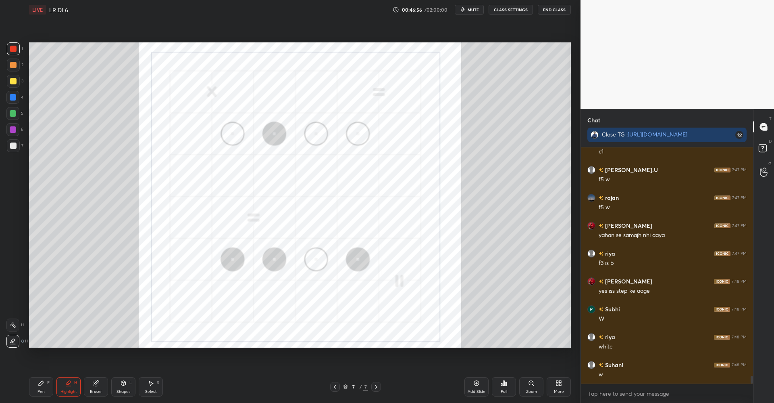
scroll to position [7047, 0]
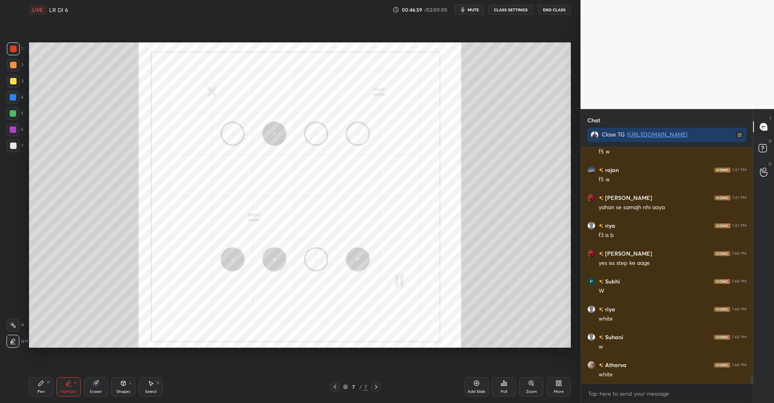
click at [15, 81] on div at bounding box center [13, 81] width 6 height 6
click at [11, 323] on icon at bounding box center [13, 324] width 6 height 6
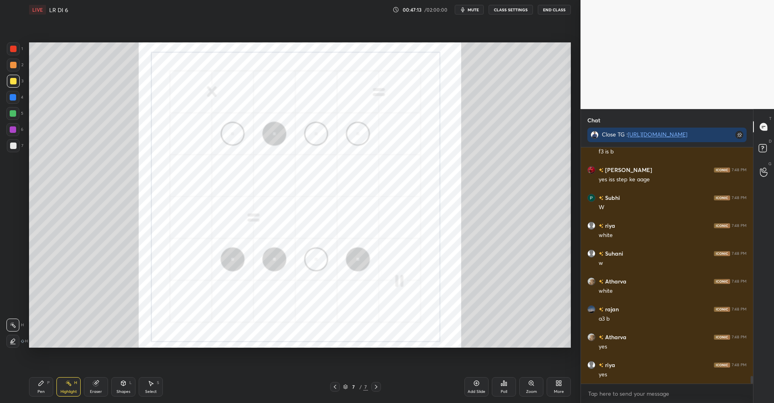
click at [46, 384] on div "Pen P" at bounding box center [41, 386] width 24 height 19
click at [12, 47] on div at bounding box center [13, 49] width 6 height 6
click at [96, 384] on icon at bounding box center [95, 382] width 5 height 5
click at [40, 381] on icon at bounding box center [41, 383] width 6 height 6
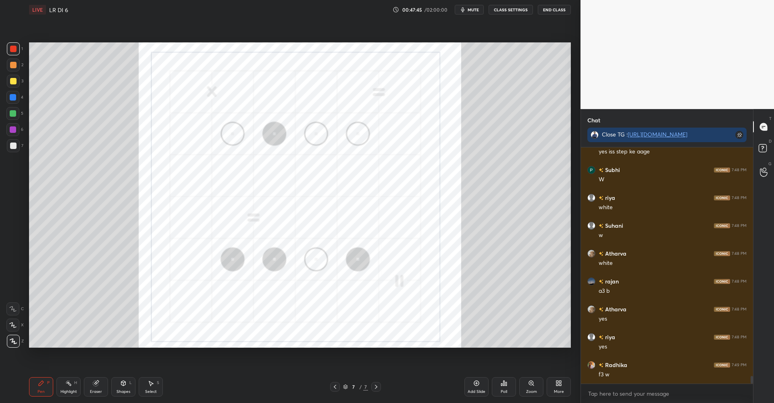
click at [16, 50] on div at bounding box center [13, 49] width 6 height 6
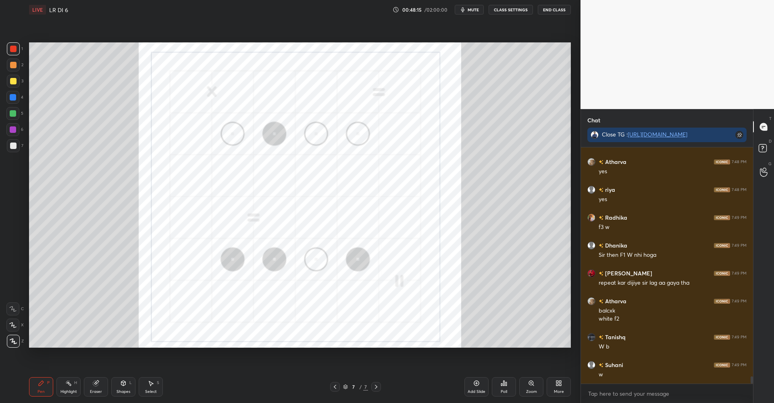
scroll to position [7334, 0]
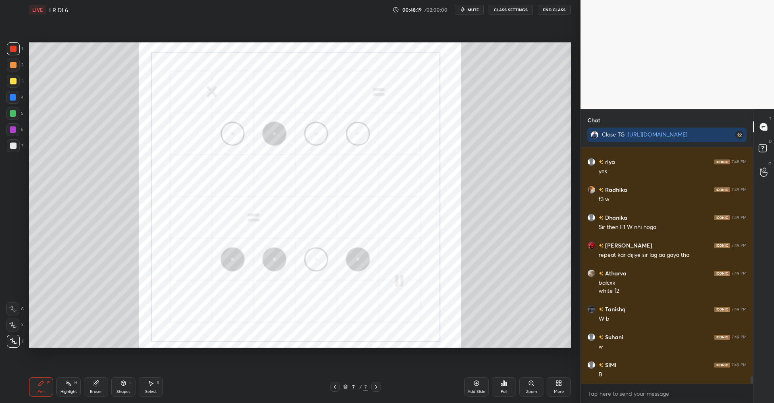
click at [16, 81] on div at bounding box center [13, 81] width 6 height 6
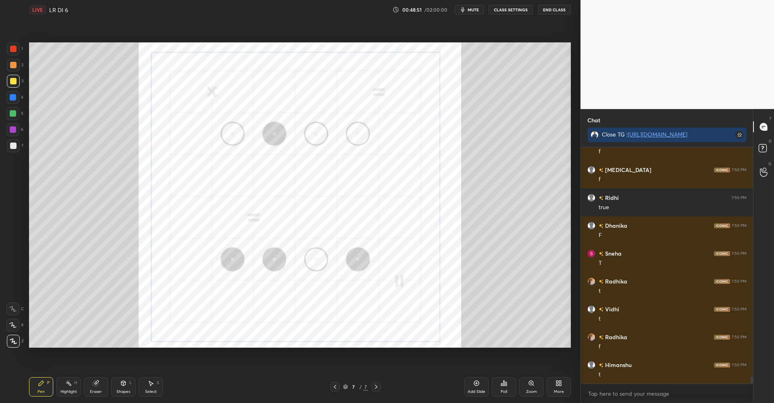
scroll to position [7871, 0]
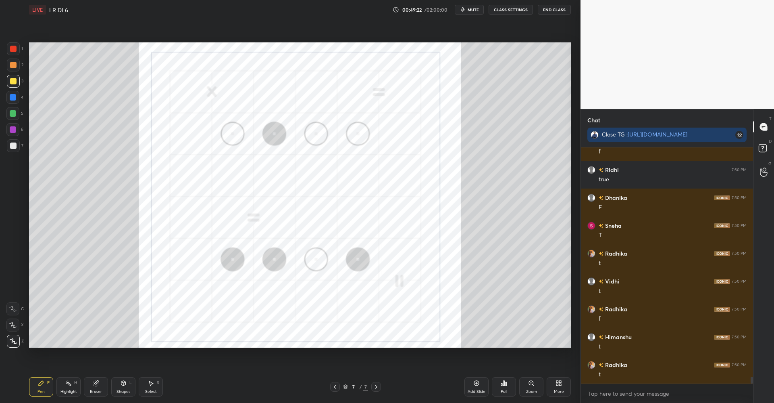
click at [11, 80] on div at bounding box center [13, 81] width 6 height 6
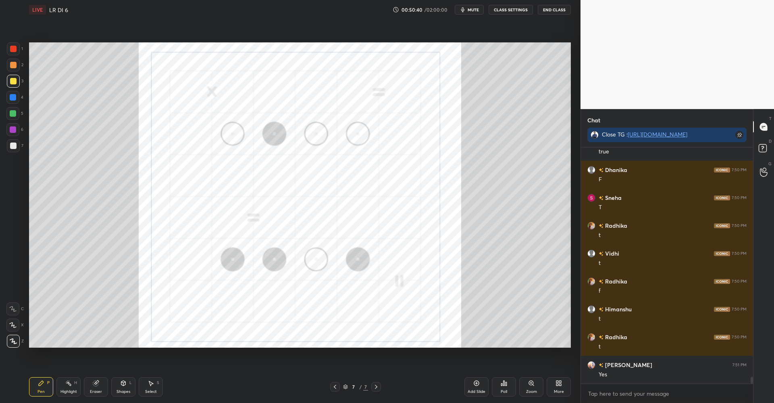
scroll to position [7926, 0]
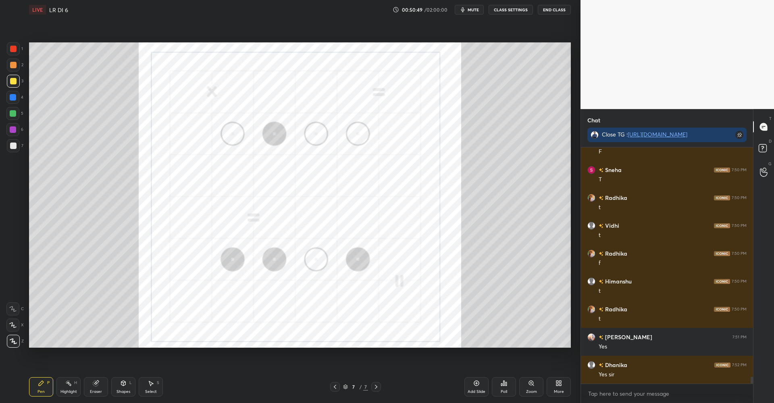
click at [473, 387] on div "Add Slide" at bounding box center [477, 386] width 24 height 19
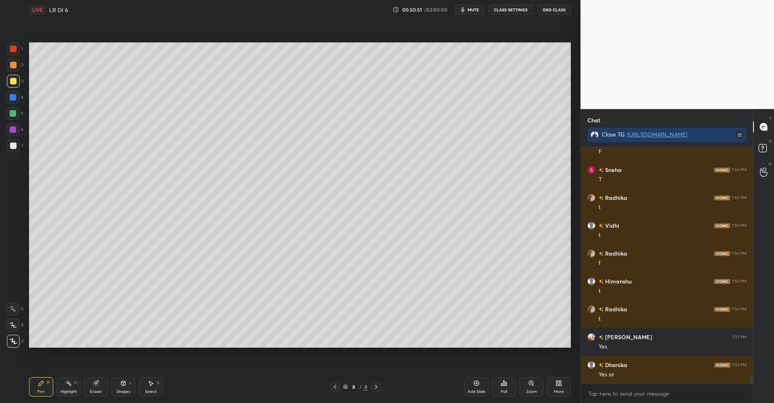
click at [11, 66] on div at bounding box center [13, 65] width 6 height 6
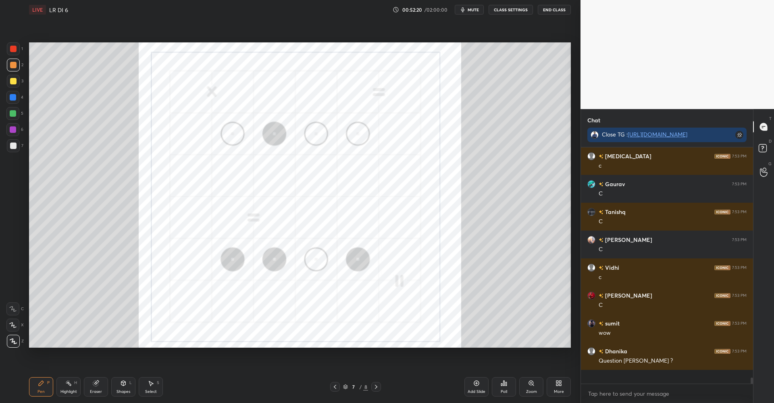
scroll to position [8594, 0]
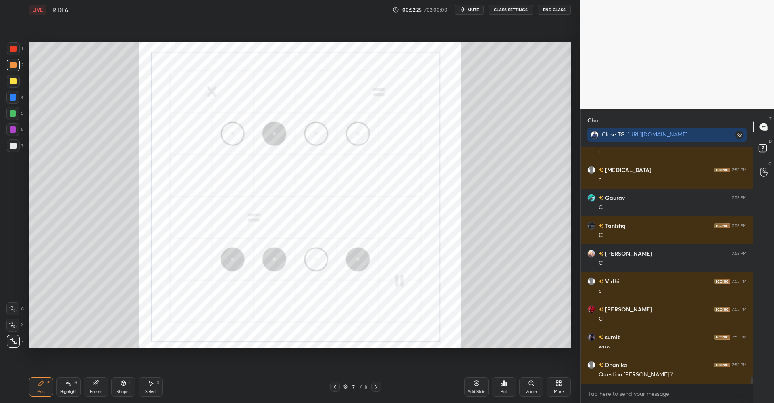
click at [12, 115] on div at bounding box center [13, 113] width 6 height 6
click at [504, 385] on icon at bounding box center [504, 382] width 1 height 5
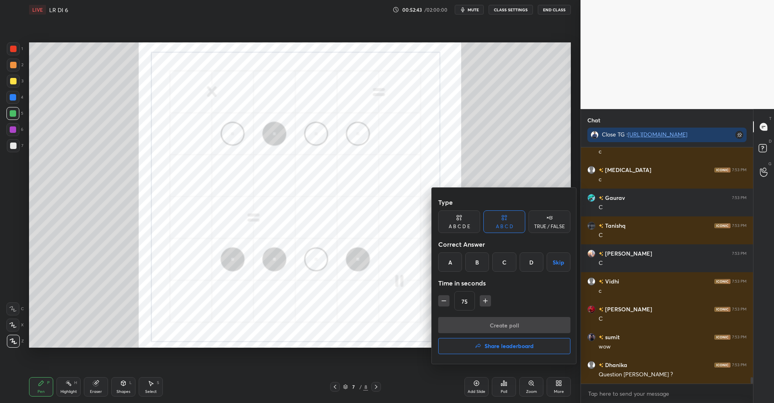
click at [527, 261] on div "D" at bounding box center [532, 261] width 24 height 19
click at [493, 326] on button "Create poll" at bounding box center [504, 325] width 132 height 16
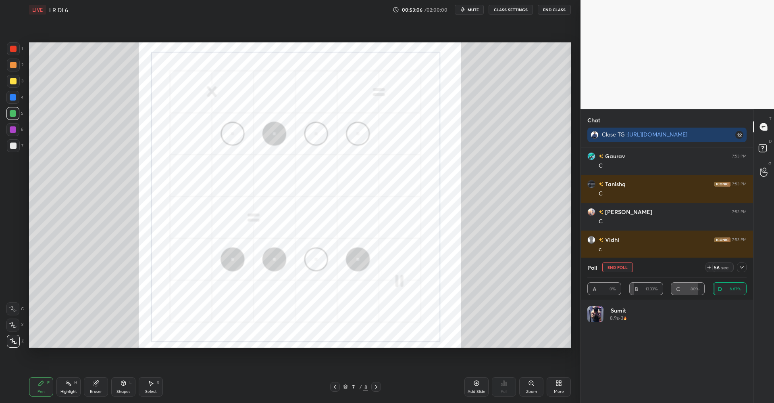
scroll to position [8664, 0]
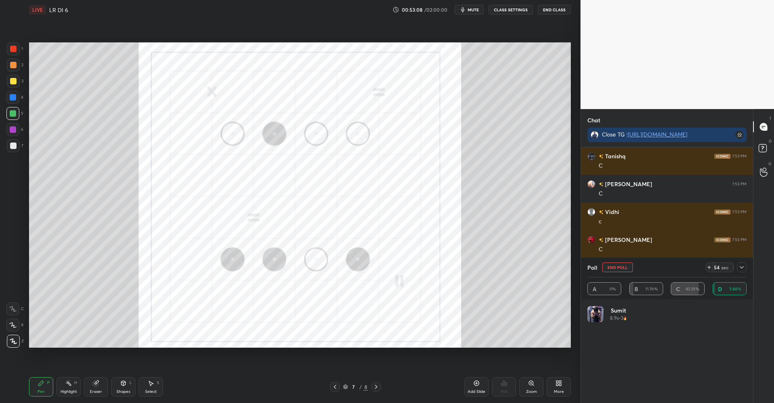
click at [741, 267] on icon at bounding box center [742, 267] width 4 height 2
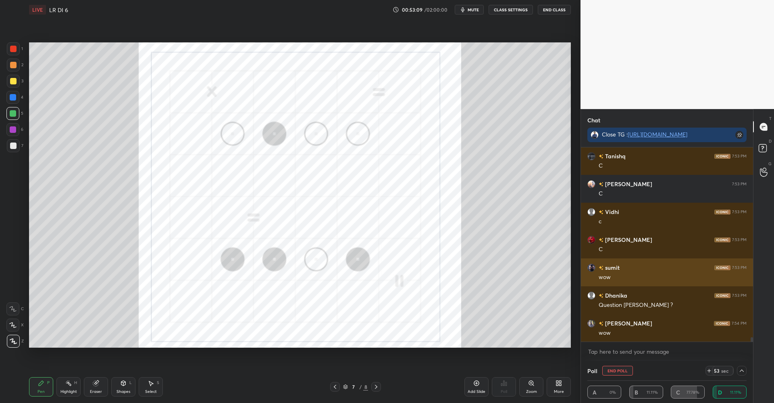
scroll to position [0, 3]
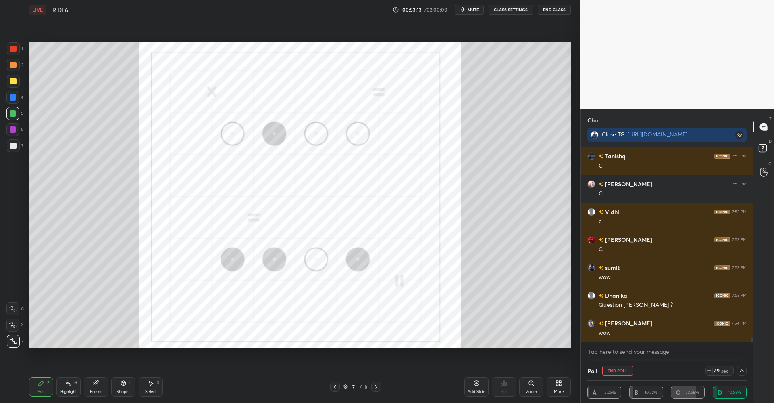
click at [743, 367] on icon at bounding box center [742, 370] width 6 height 6
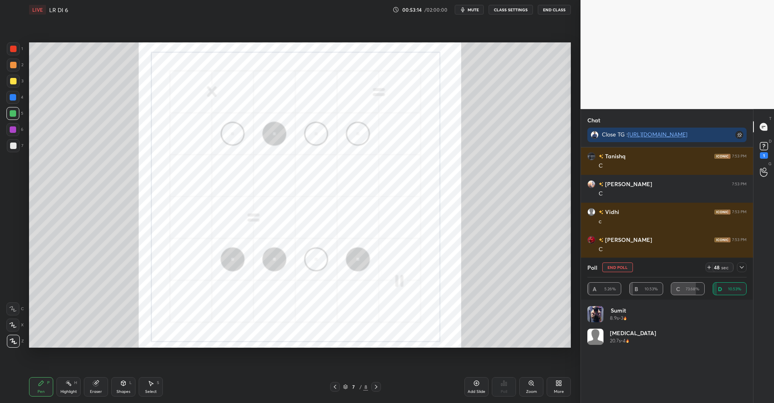
scroll to position [8698, 0]
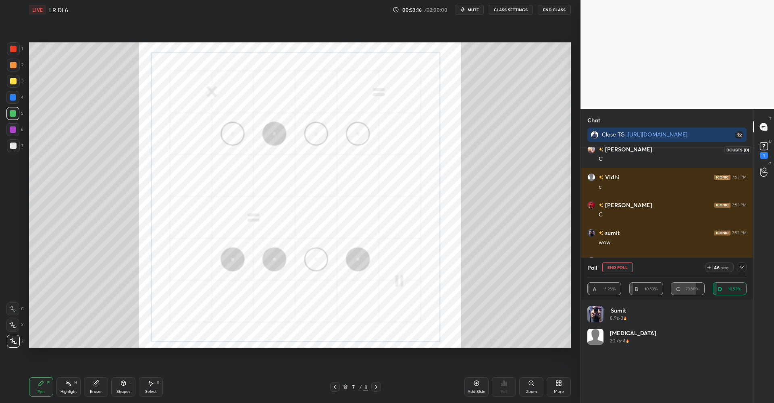
click at [765, 148] on rect at bounding box center [764, 146] width 8 height 8
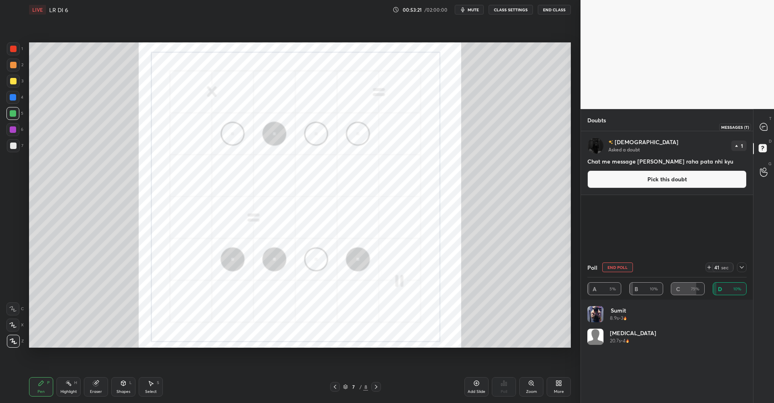
click at [766, 125] on icon at bounding box center [763, 126] width 7 height 7
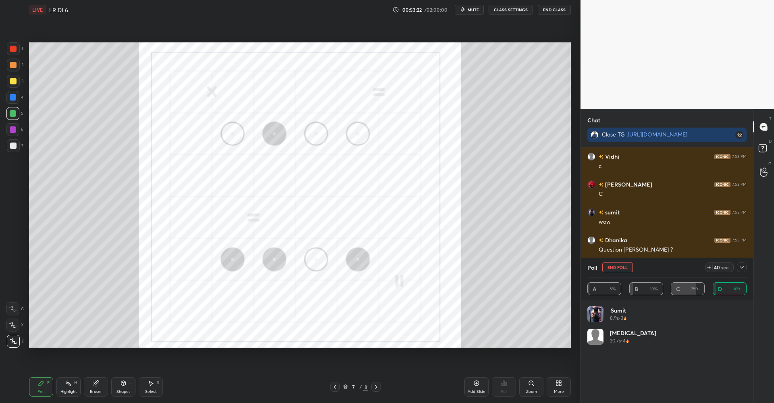
scroll to position [8271, 0]
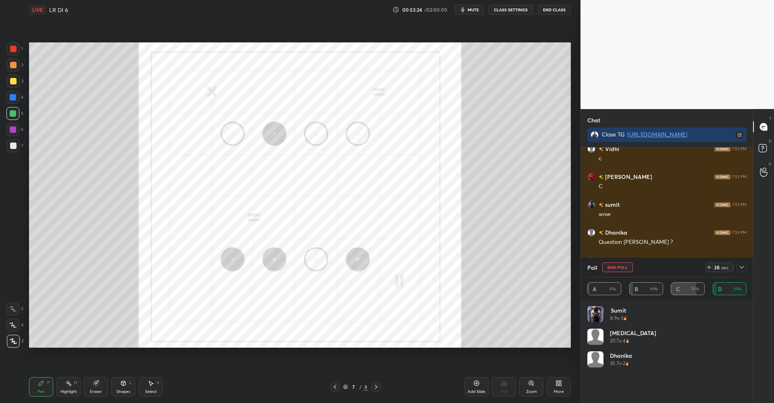
click at [741, 265] on icon at bounding box center [742, 267] width 6 height 6
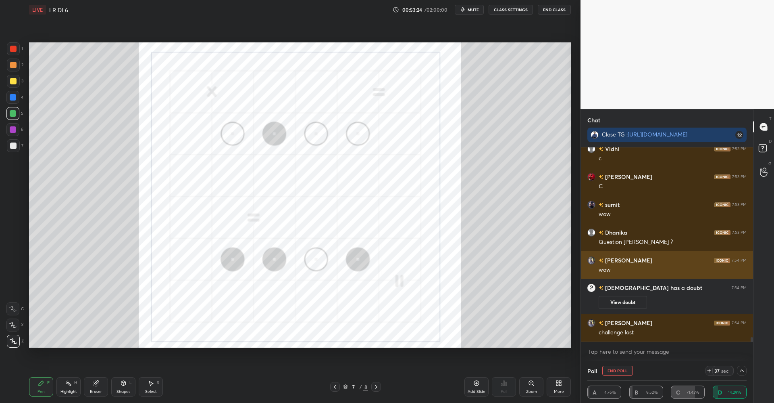
scroll to position [0, 3]
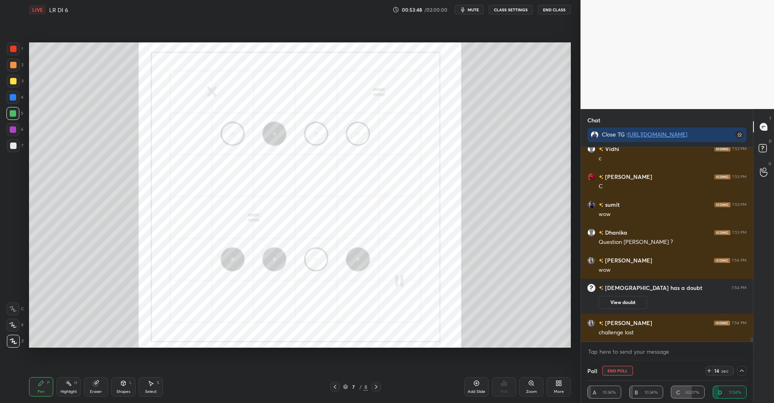
click at [743, 372] on icon at bounding box center [742, 370] width 6 height 6
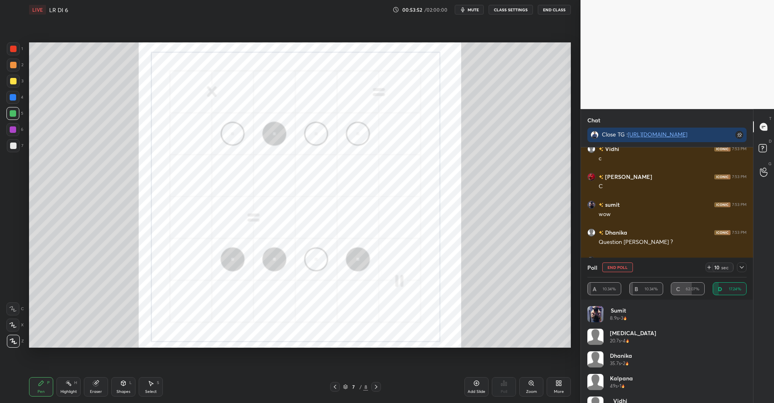
scroll to position [8203, 0]
click at [740, 267] on icon at bounding box center [742, 267] width 6 height 6
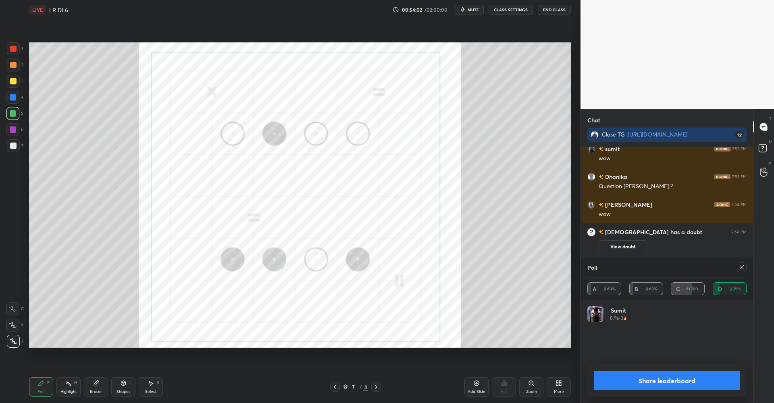
scroll to position [92, 157]
click at [671, 378] on button "Share leaderboard" at bounding box center [667, 379] width 146 height 19
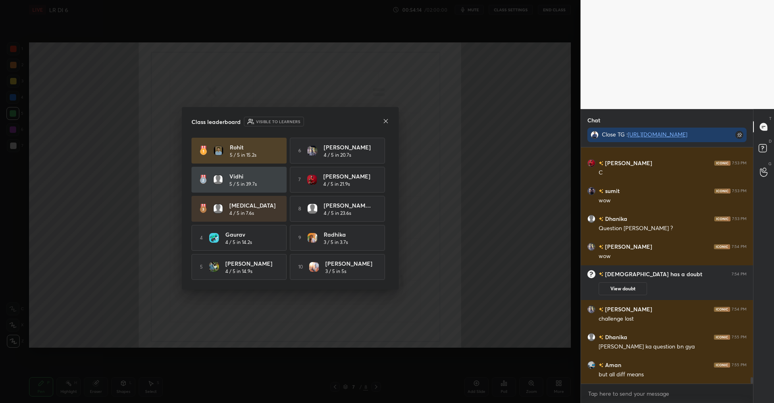
click at [386, 121] on icon at bounding box center [386, 121] width 6 height 6
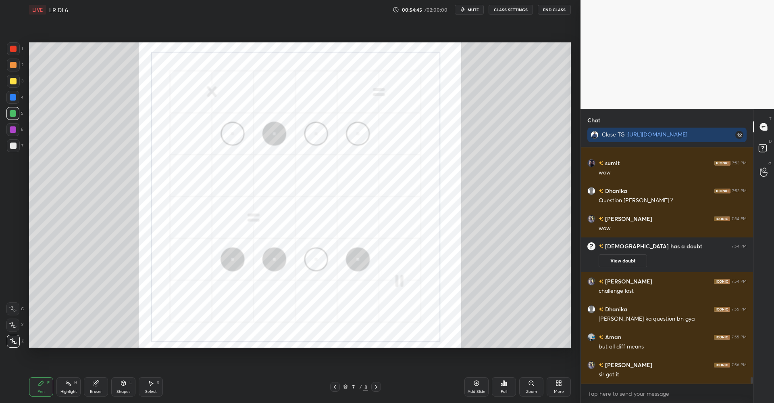
click at [13, 67] on div at bounding box center [13, 65] width 6 height 6
click at [14, 50] on div at bounding box center [13, 49] width 6 height 6
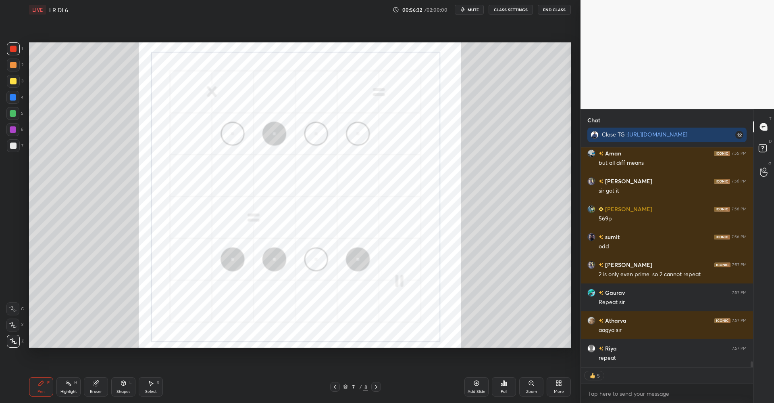
scroll to position [8428, 0]
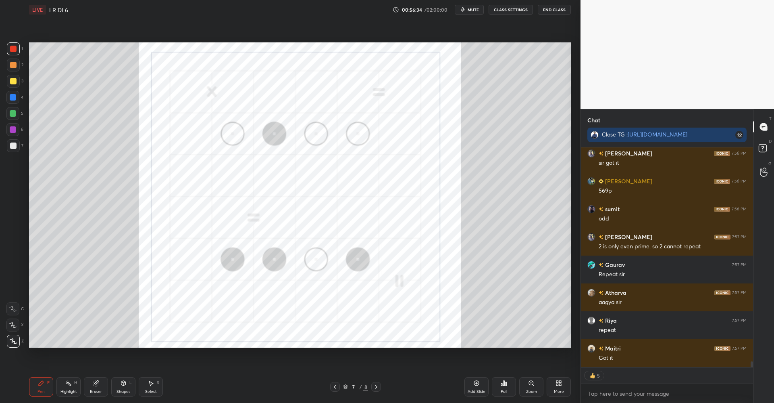
click at [468, 386] on div "Add Slide" at bounding box center [477, 386] width 24 height 19
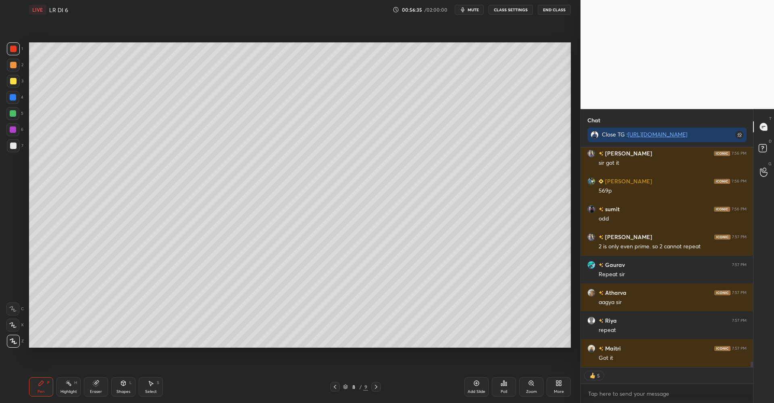
scroll to position [8463, 0]
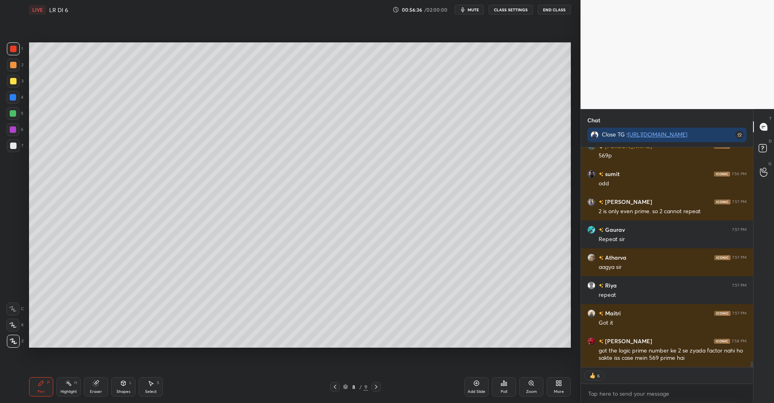
click at [15, 80] on div at bounding box center [13, 81] width 6 height 6
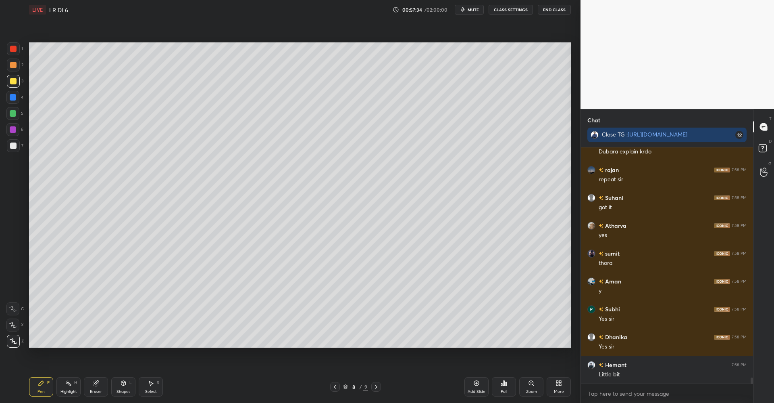
scroll to position [8725, 0]
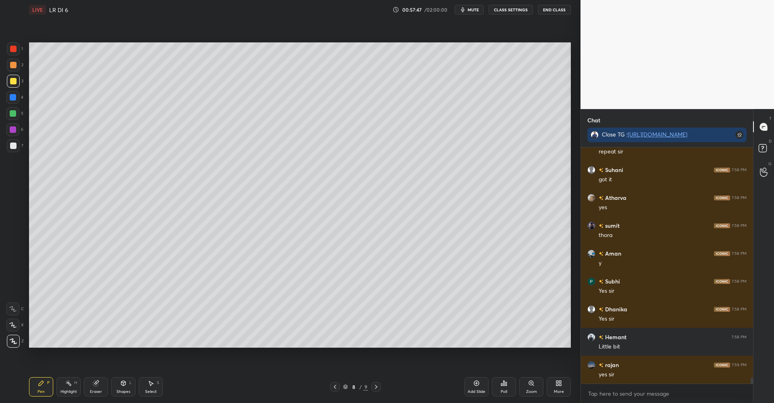
click at [72, 386] on div "Highlight H" at bounding box center [68, 386] width 24 height 19
click at [94, 384] on icon at bounding box center [95, 382] width 5 height 5
click at [44, 380] on div "Pen P" at bounding box center [41, 386] width 24 height 19
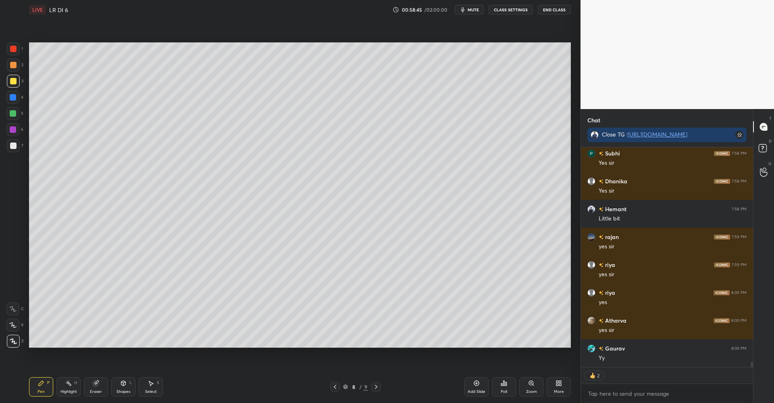
scroll to position [8836, 0]
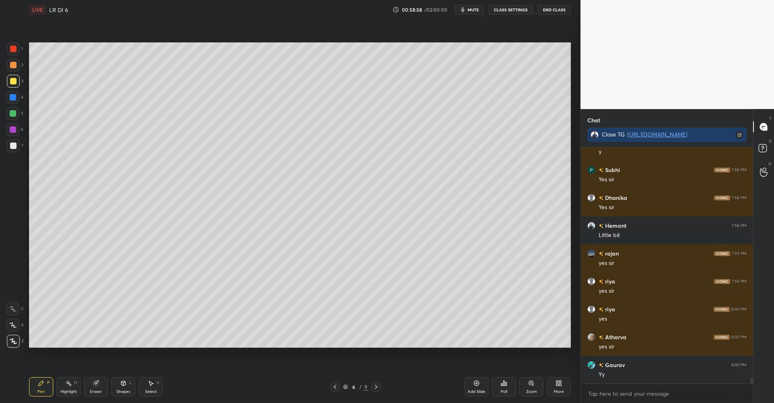
click at [16, 64] on div at bounding box center [13, 65] width 6 height 6
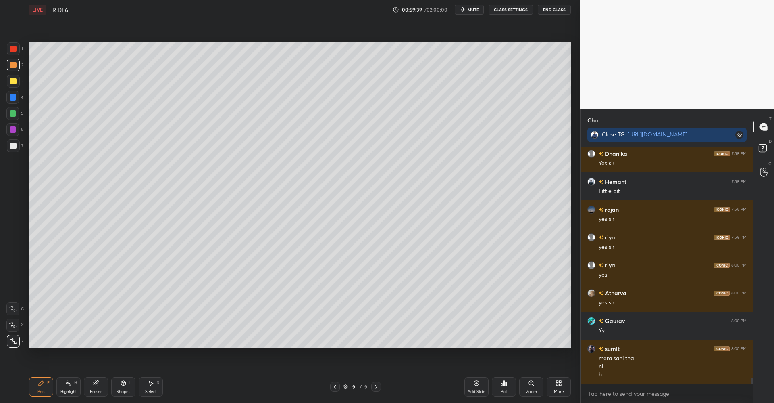
scroll to position [8702, 0]
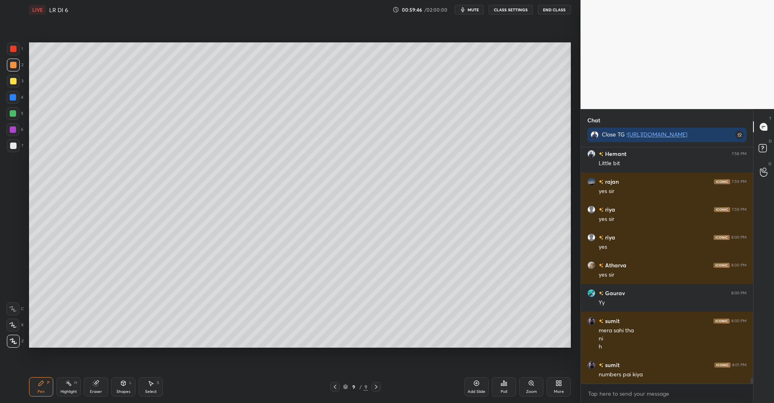
click at [14, 80] on div at bounding box center [13, 81] width 6 height 6
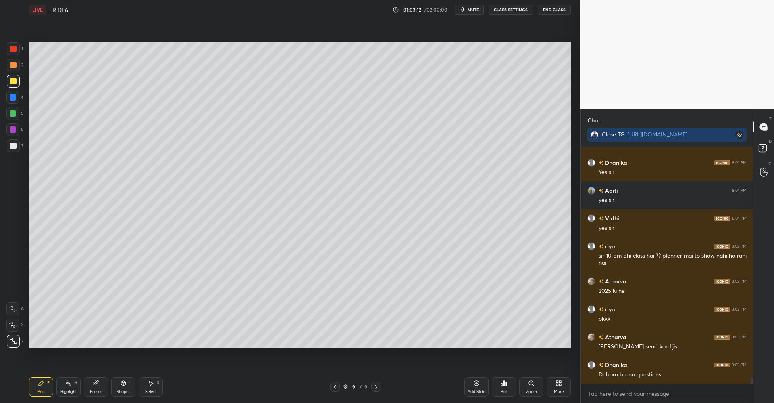
scroll to position [9043, 0]
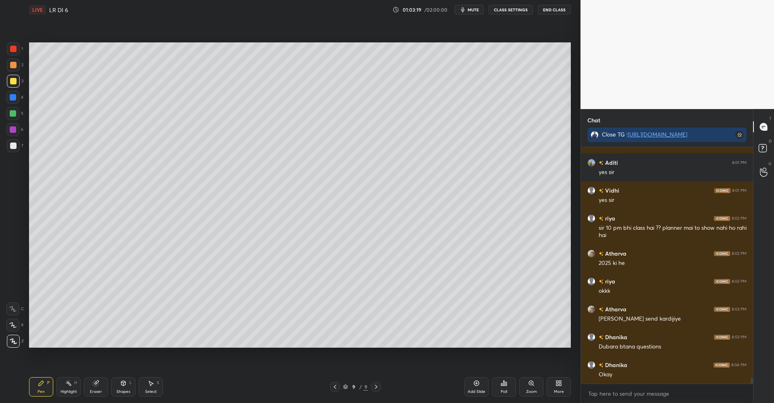
click at [15, 67] on div at bounding box center [13, 65] width 6 height 6
click at [121, 390] on div "Shapes" at bounding box center [124, 391] width 14 height 4
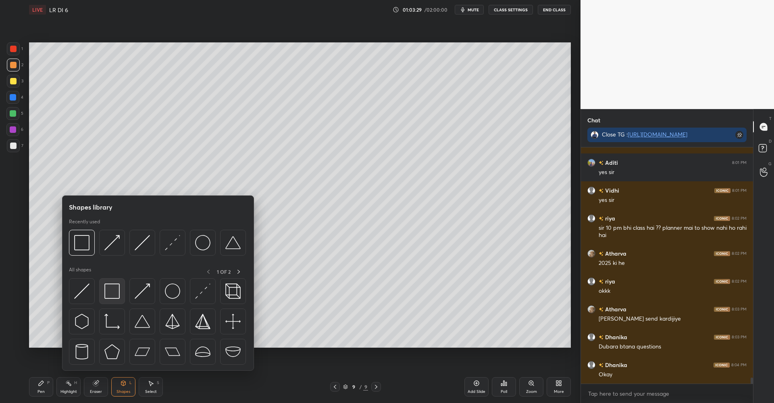
click at [117, 280] on div at bounding box center [112, 291] width 26 height 26
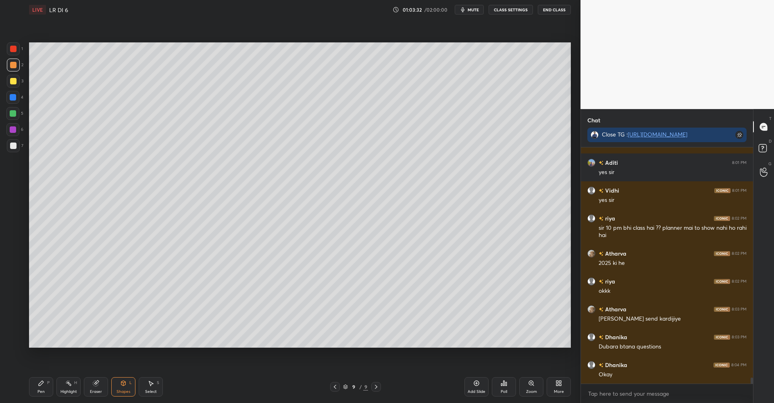
click at [37, 386] on div "Pen P" at bounding box center [41, 386] width 24 height 19
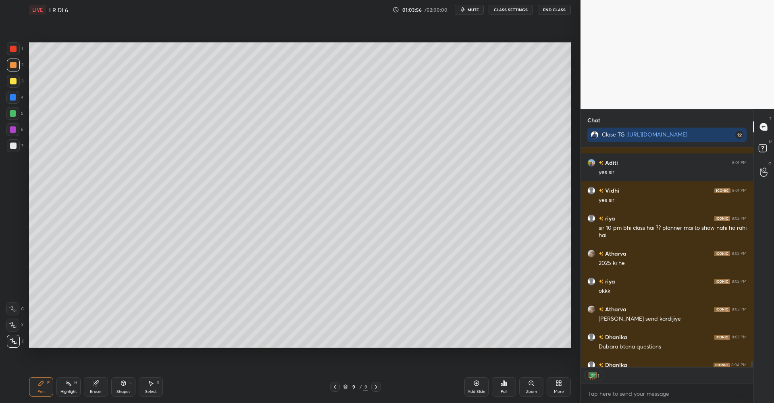
click at [564, 389] on div "More" at bounding box center [559, 391] width 10 height 4
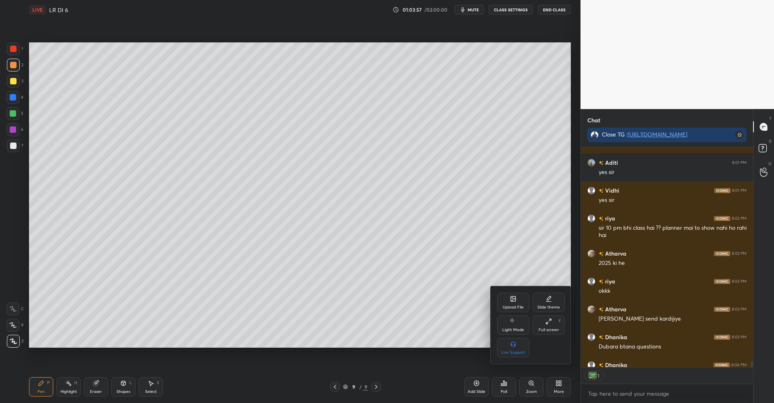
click at [516, 297] on icon at bounding box center [513, 298] width 5 height 5
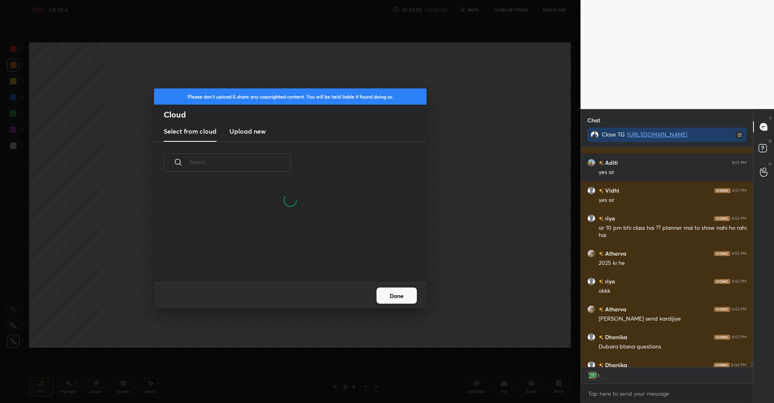
scroll to position [234, 170]
drag, startPoint x: 248, startPoint y: 134, endPoint x: 244, endPoint y: 140, distance: 7.1
click at [247, 135] on h3 "Upload new" at bounding box center [248, 131] width 36 height 10
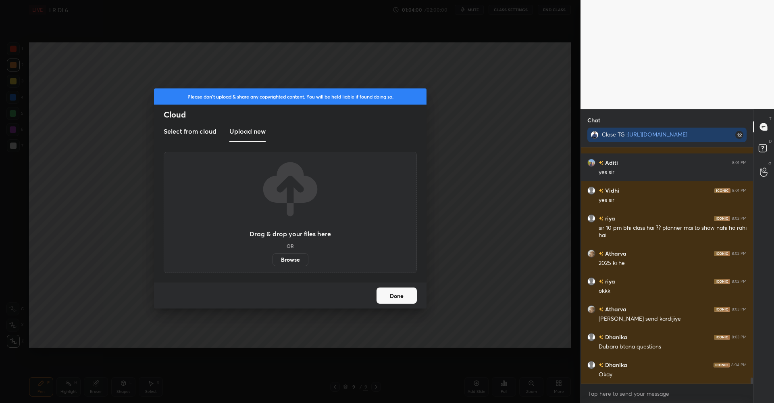
click at [294, 259] on label "Browse" at bounding box center [291, 259] width 36 height 13
click at [273, 259] on input "Browse" at bounding box center [273, 259] width 0 height 13
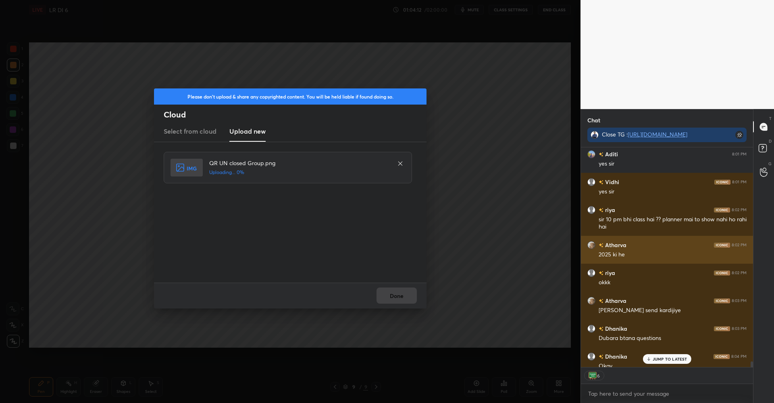
scroll to position [9059, 0]
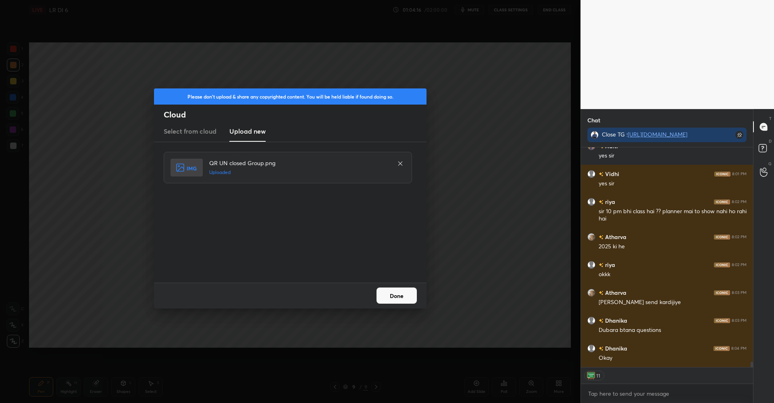
click at [399, 291] on button "Done" at bounding box center [397, 295] width 40 height 16
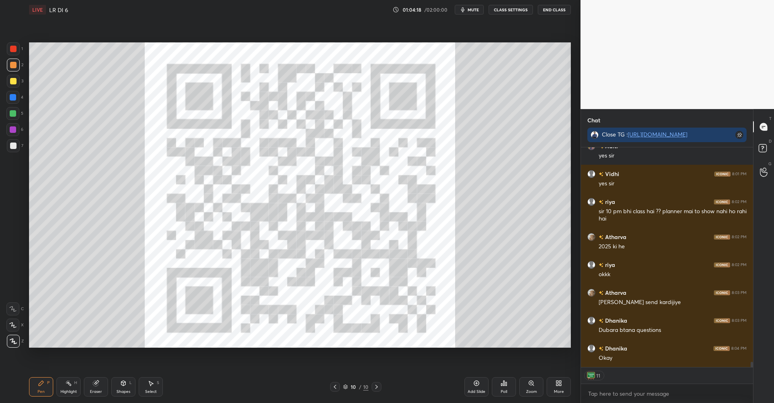
scroll to position [9087, 0]
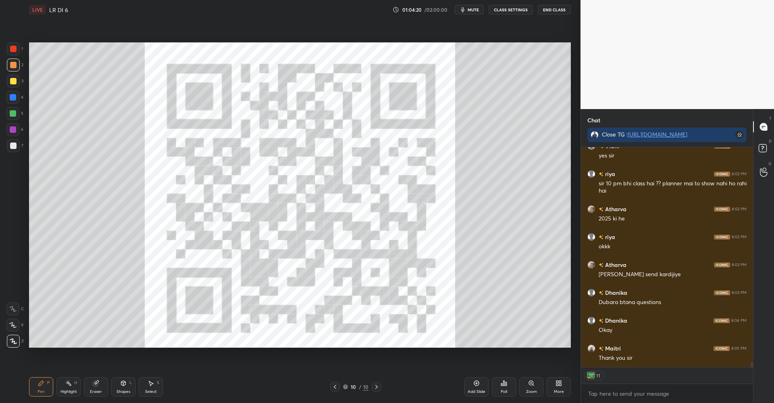
click at [12, 45] on div at bounding box center [13, 48] width 13 height 13
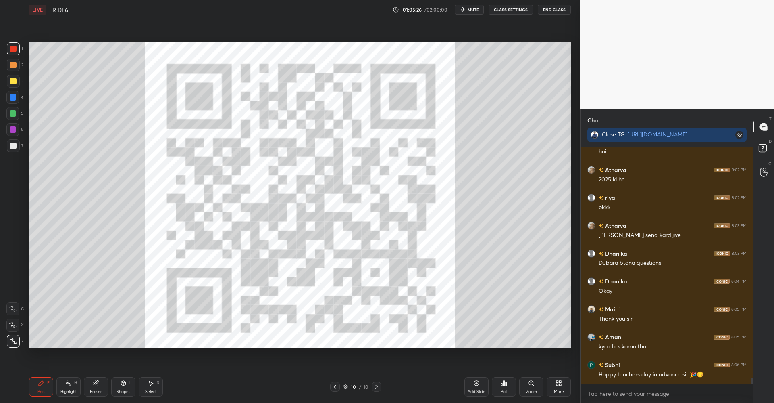
scroll to position [9154, 0]
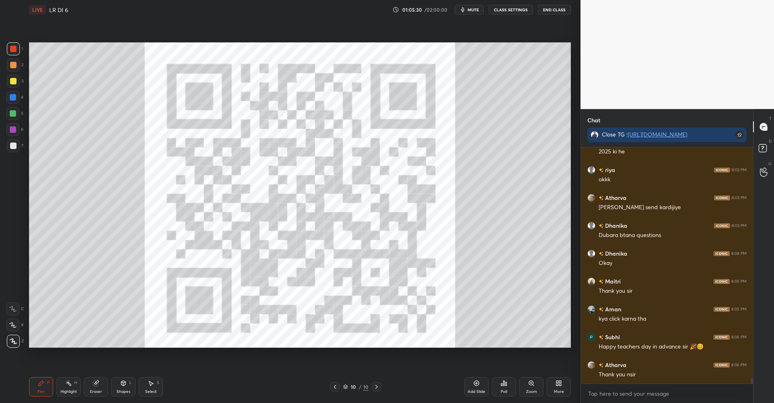
click at [549, 8] on button "End Class" at bounding box center [554, 10] width 33 height 10
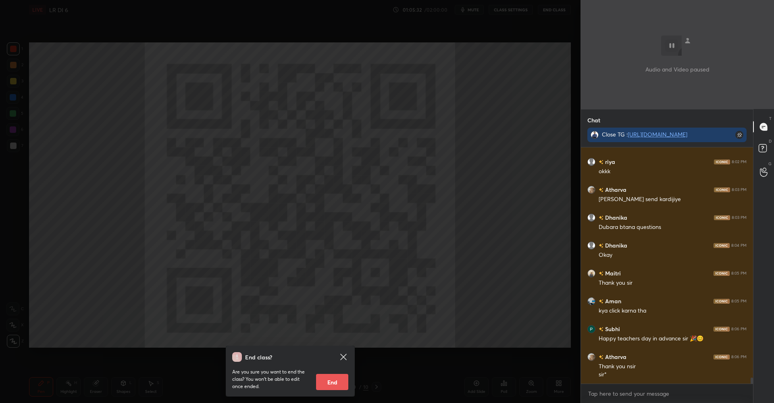
click at [319, 377] on button "End" at bounding box center [332, 382] width 32 height 16
type textarea "x"
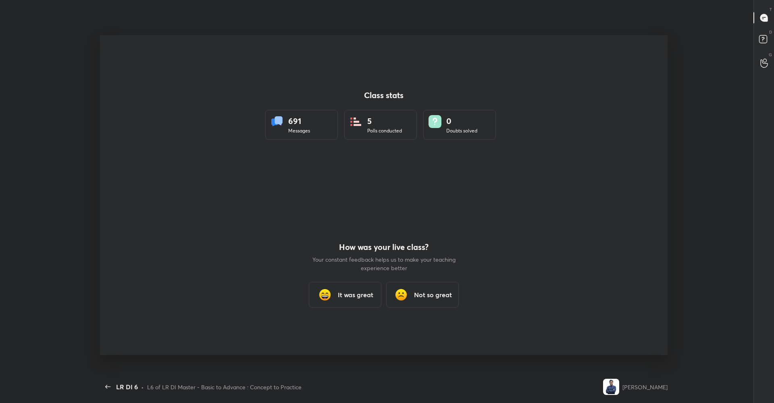
scroll to position [0, 0]
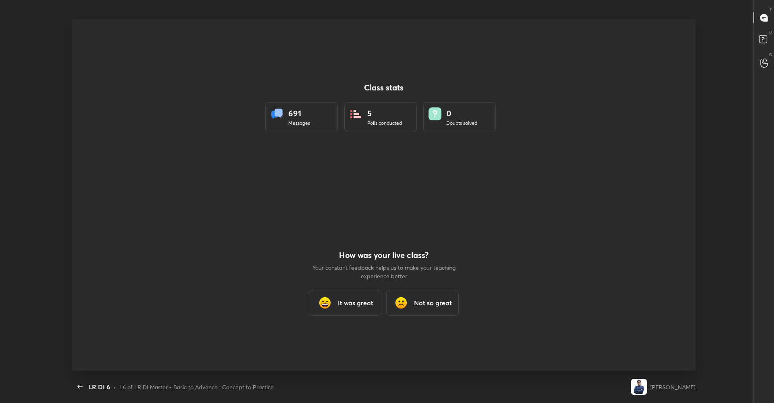
click at [349, 309] on div "It was great" at bounding box center [345, 303] width 73 height 26
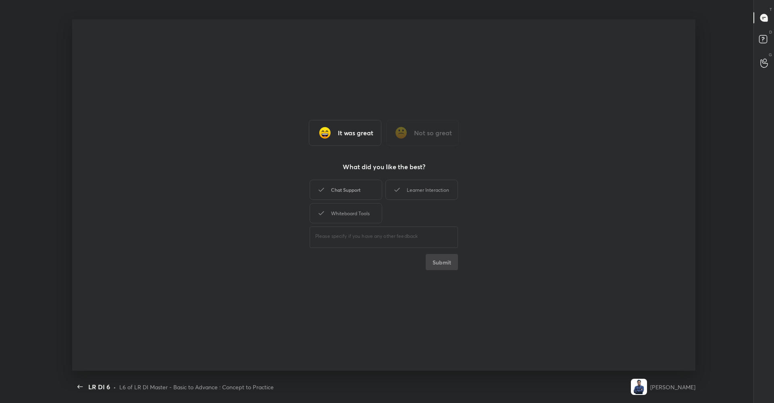
click at [347, 185] on div "Chat Support" at bounding box center [346, 190] width 73 height 20
click at [425, 187] on div "Learner Interaction" at bounding box center [422, 190] width 73 height 20
click at [351, 209] on div "Whiteboard Tools" at bounding box center [346, 213] width 73 height 20
click at [451, 259] on button "Submit" at bounding box center [442, 262] width 32 height 16
